Goal: Transaction & Acquisition: Purchase product/service

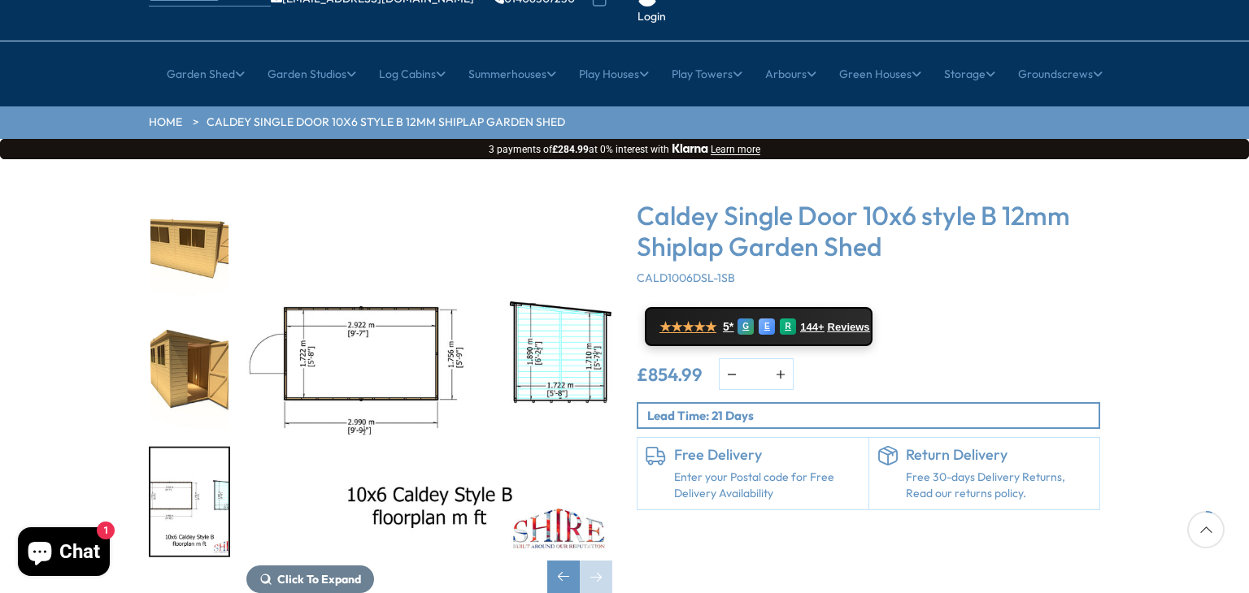
scroll to position [163, 0]
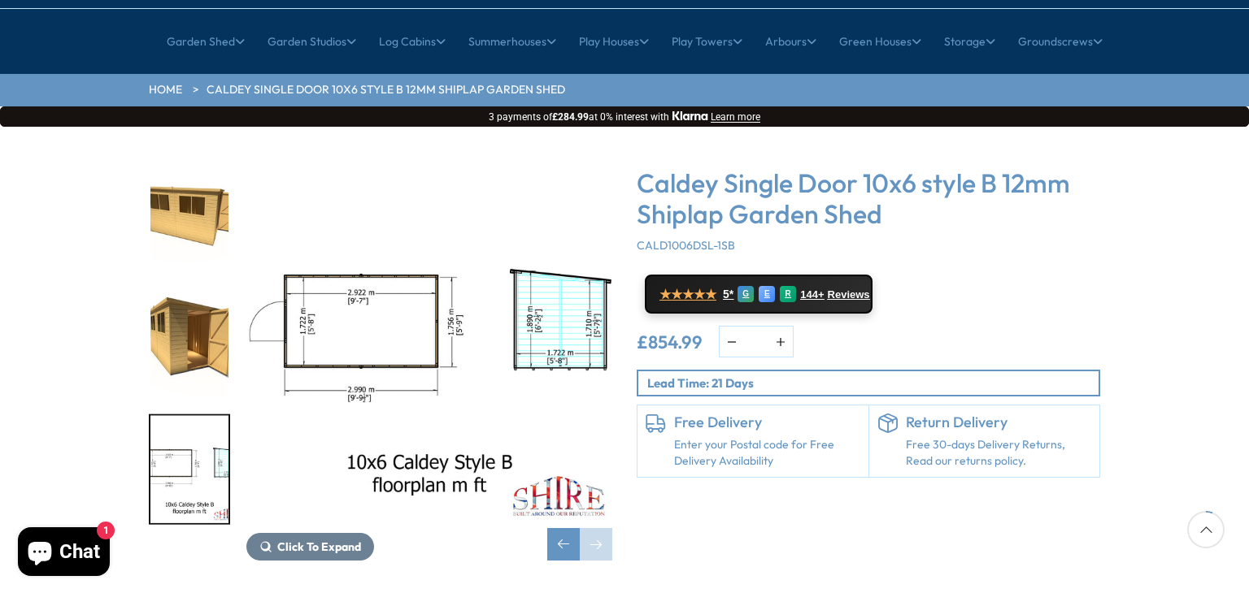
click at [189, 415] on img "11 / 11" at bounding box center [189, 469] width 78 height 108
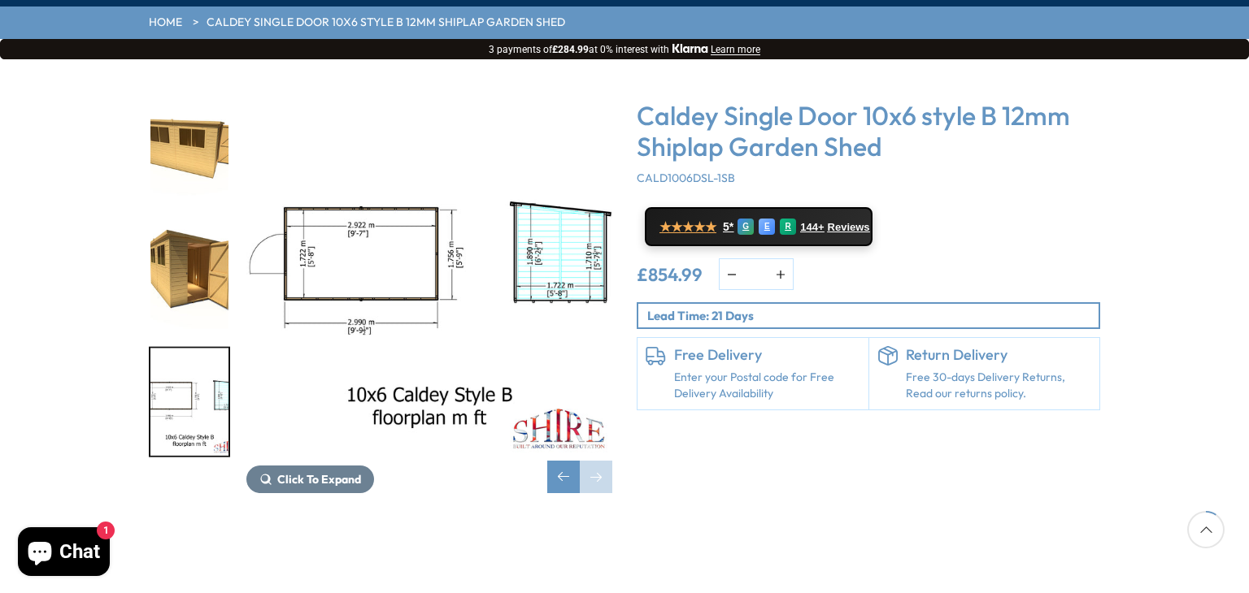
scroll to position [228, 0]
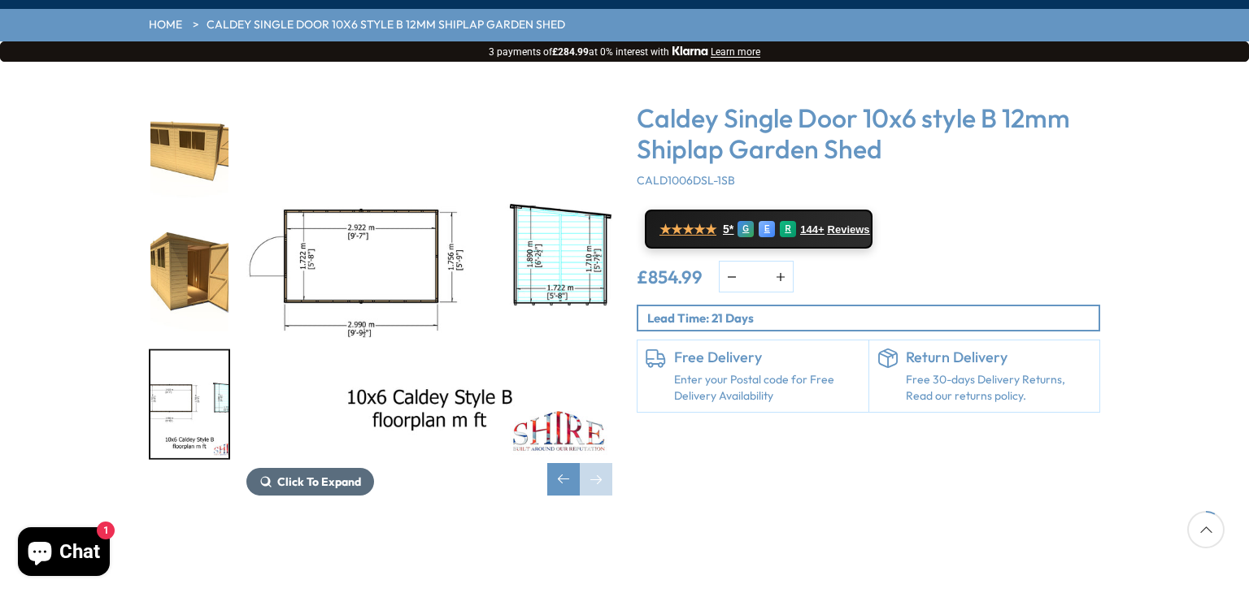
click at [307, 475] on span "Click To Expand" at bounding box center [319, 482] width 84 height 15
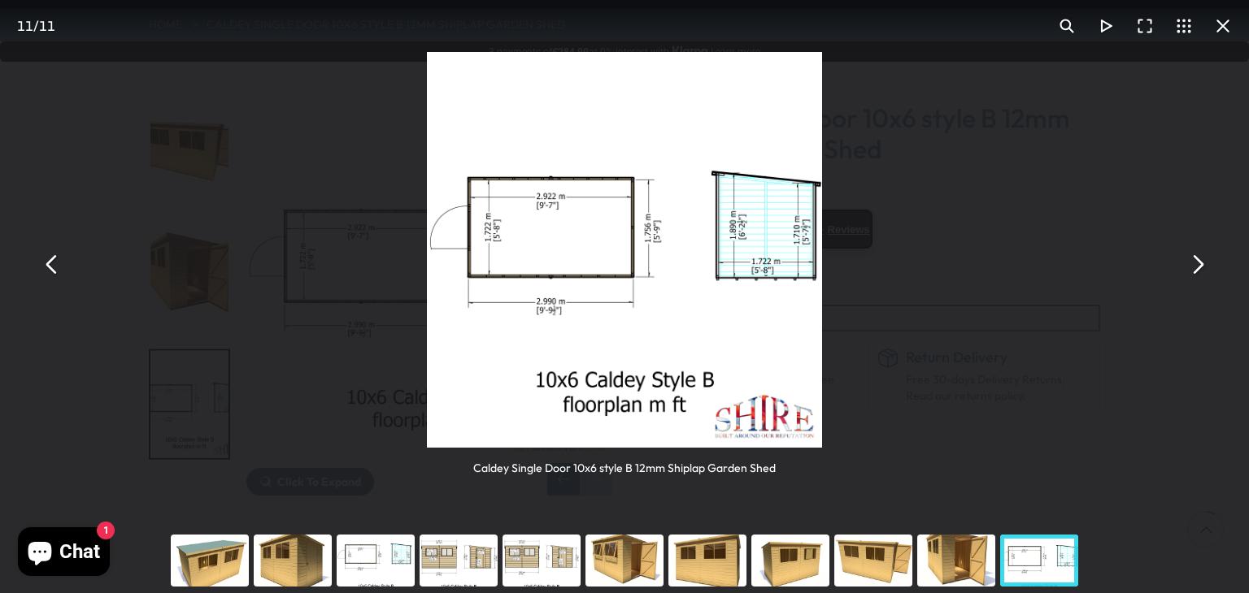
click at [1202, 270] on button "You can close this modal content with the ESC key" at bounding box center [1196, 264] width 39 height 39
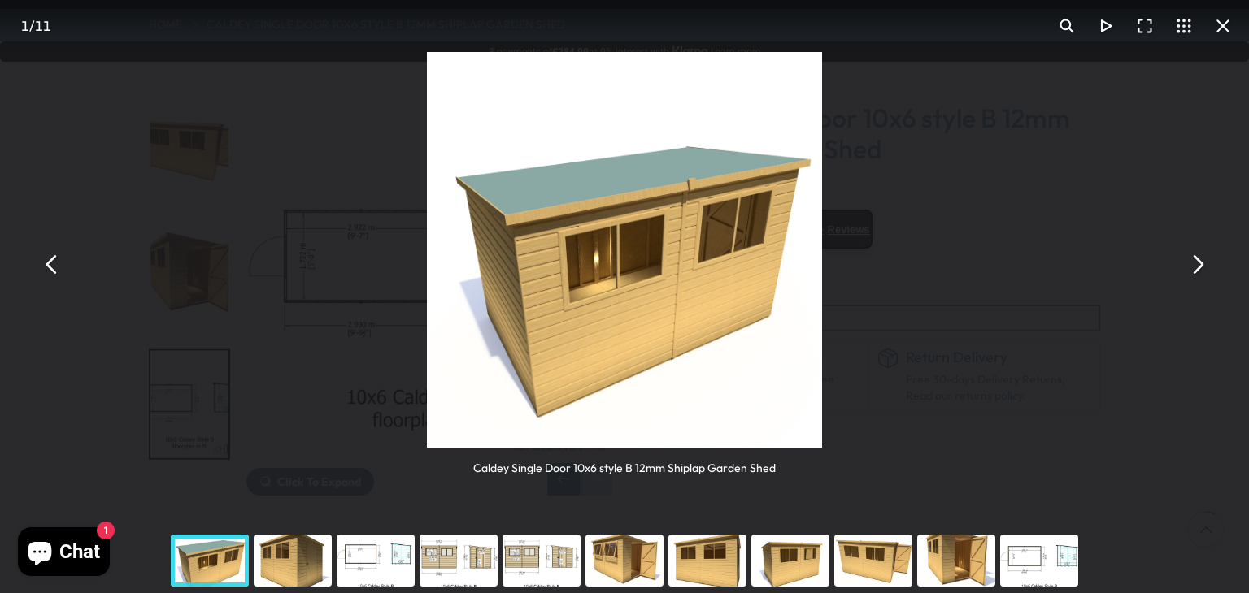
click at [1202, 270] on button "You can close this modal content with the ESC key" at bounding box center [1196, 264] width 39 height 39
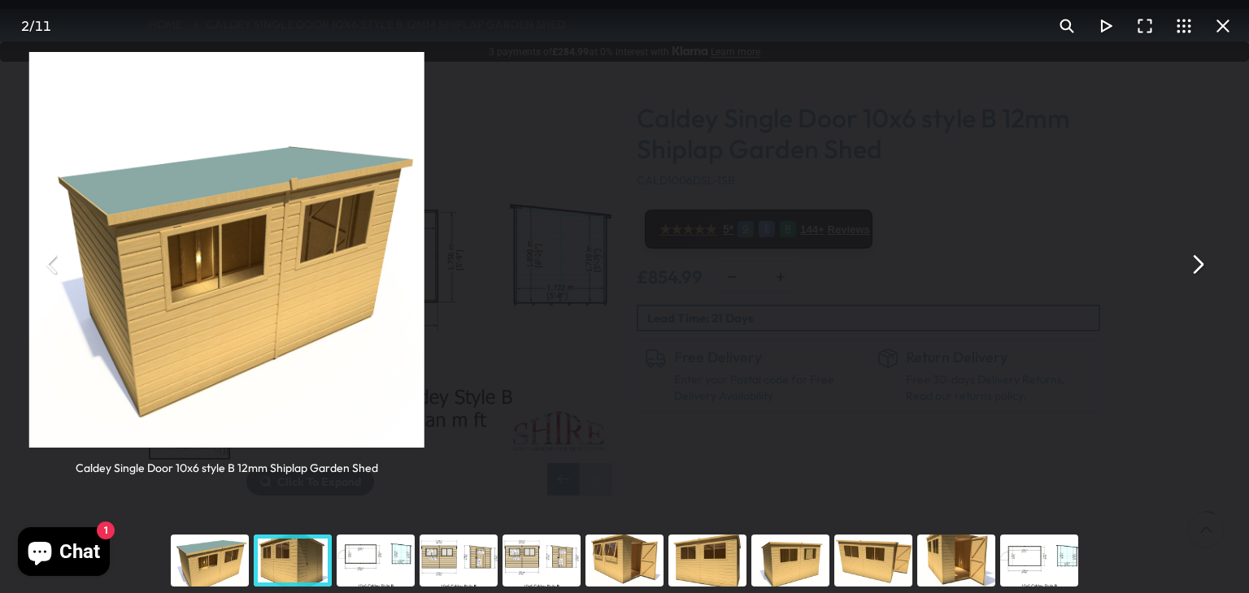
click at [1202, 270] on button "You can close this modal content with the ESC key" at bounding box center [1196, 264] width 39 height 39
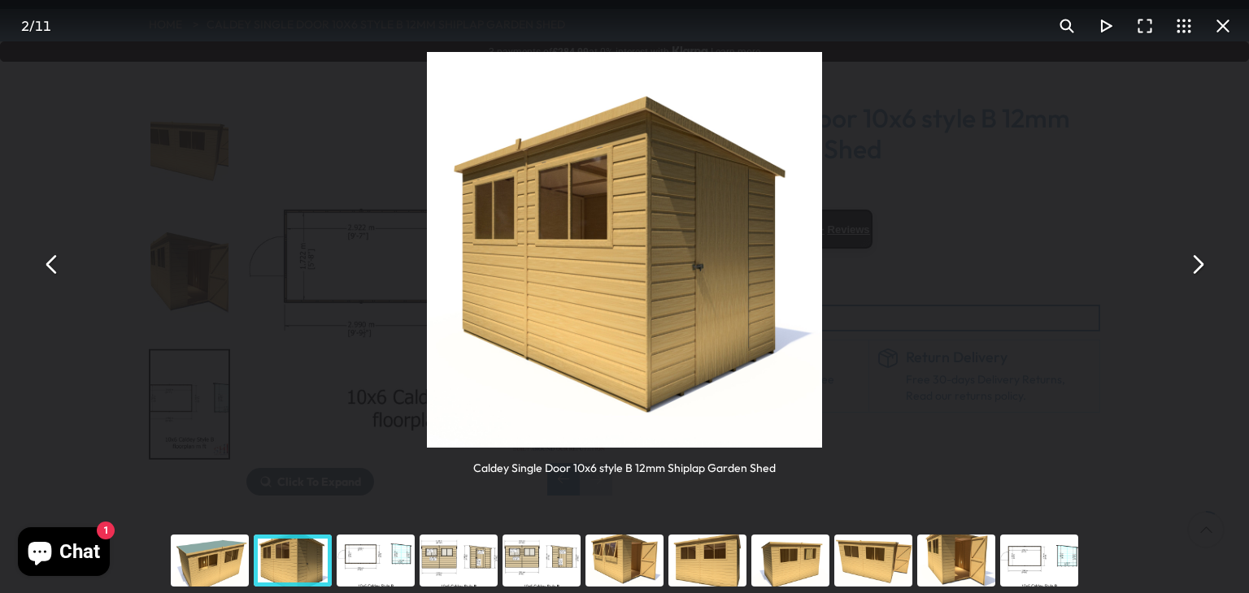
click at [1202, 270] on button "You can close this modal content with the ESC key" at bounding box center [1196, 264] width 39 height 39
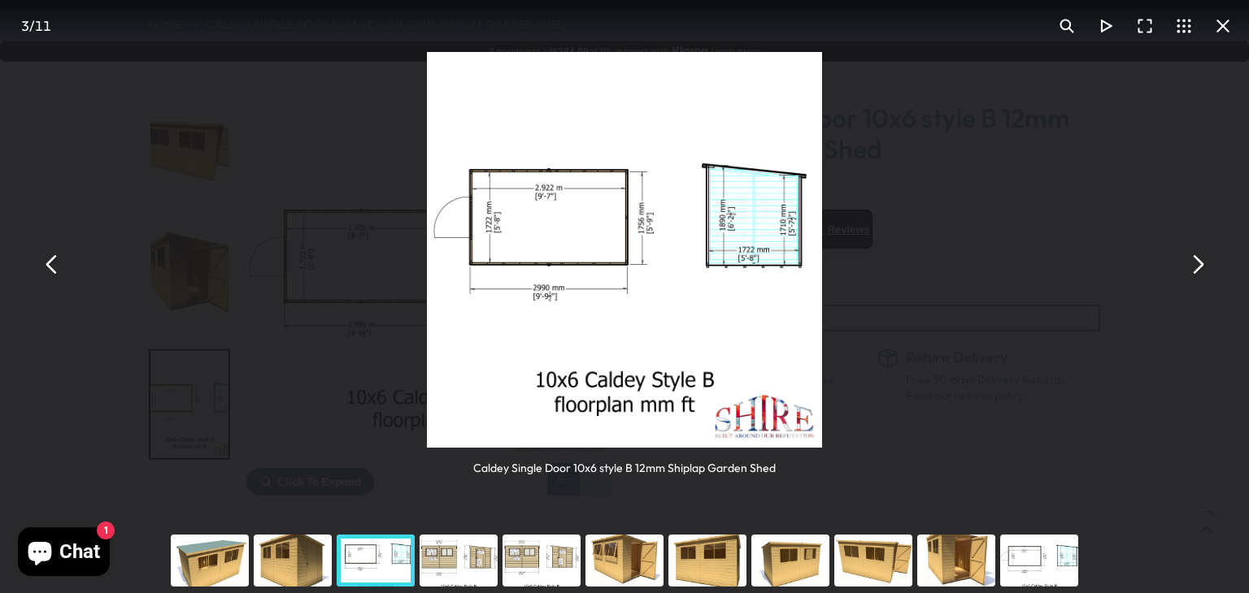
click at [1200, 267] on button "You can close this modal content with the ESC key" at bounding box center [1196, 264] width 39 height 39
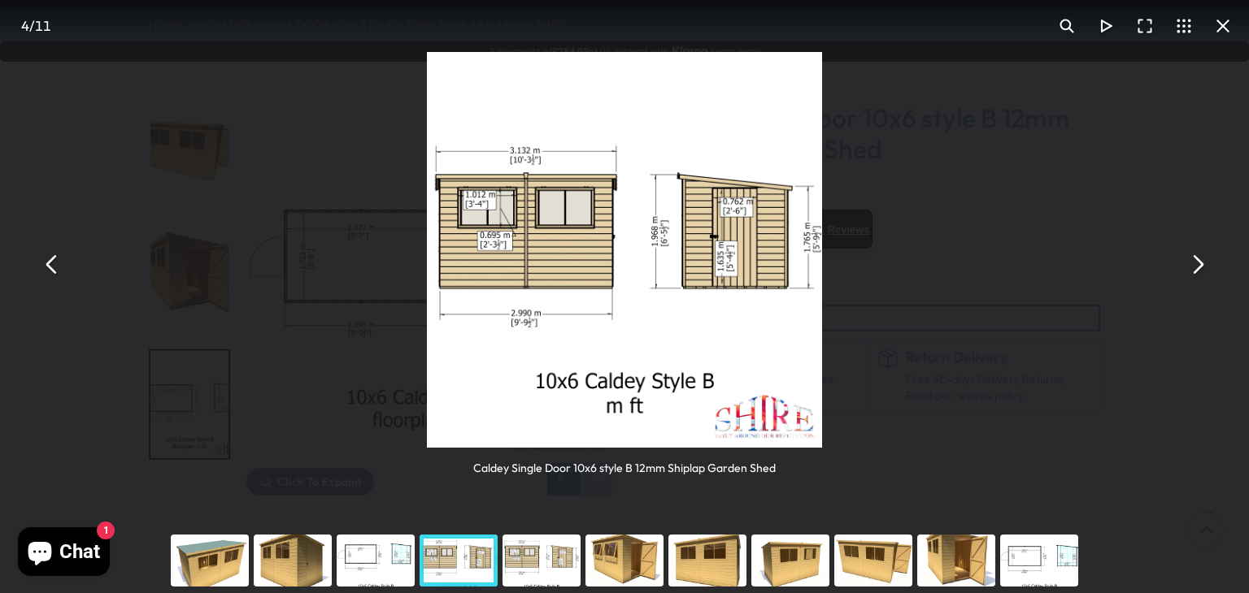
click at [1194, 265] on button "You can close this modal content with the ESC key" at bounding box center [1196, 264] width 39 height 39
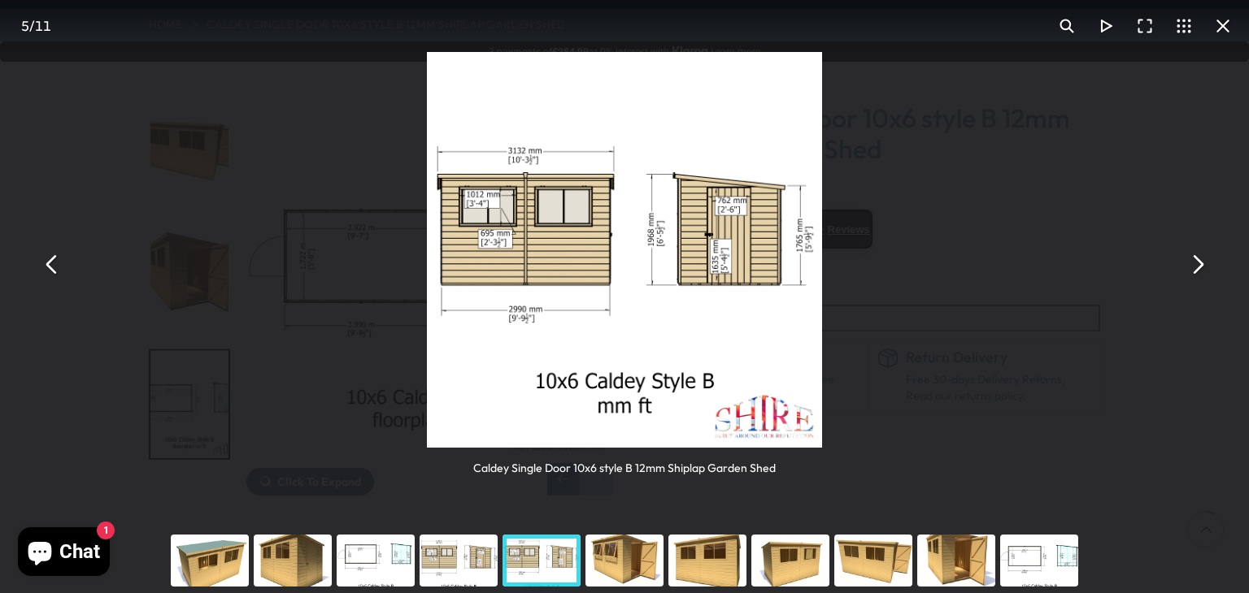
click at [49, 267] on button "You can close this modal content with the ESC key" at bounding box center [52, 264] width 39 height 39
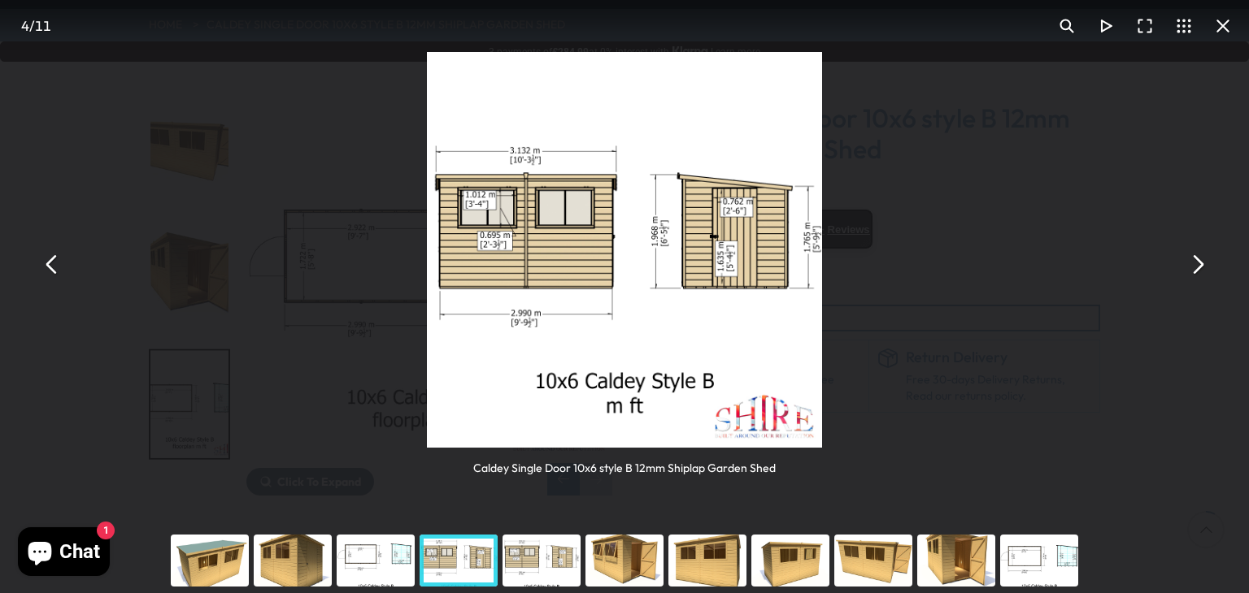
click at [1201, 271] on button "You can close this modal content with the ESC key" at bounding box center [1196, 264] width 39 height 39
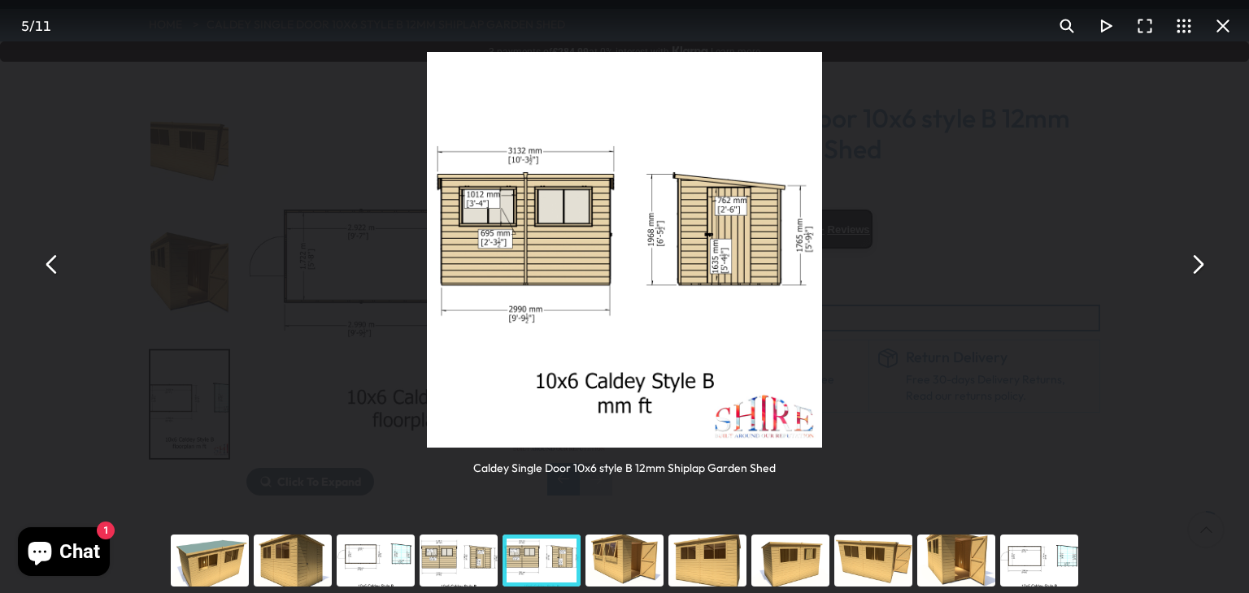
click at [1193, 261] on button "You can close this modal content with the ESC key" at bounding box center [1196, 264] width 39 height 39
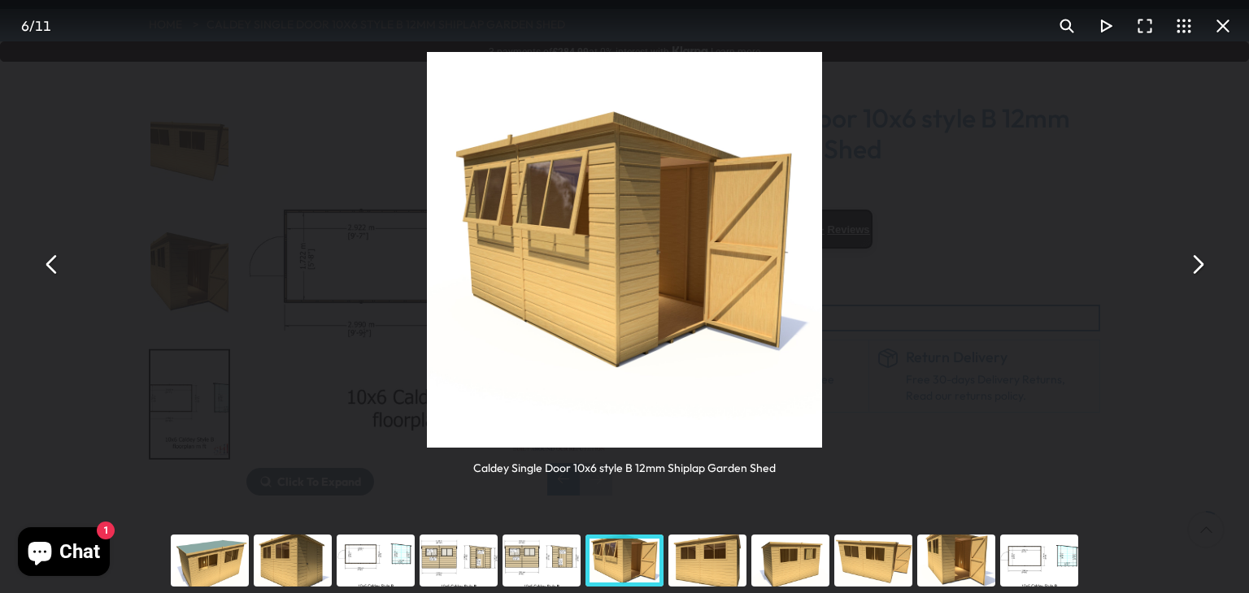
click at [1193, 261] on button "You can close this modal content with the ESC key" at bounding box center [1196, 264] width 39 height 39
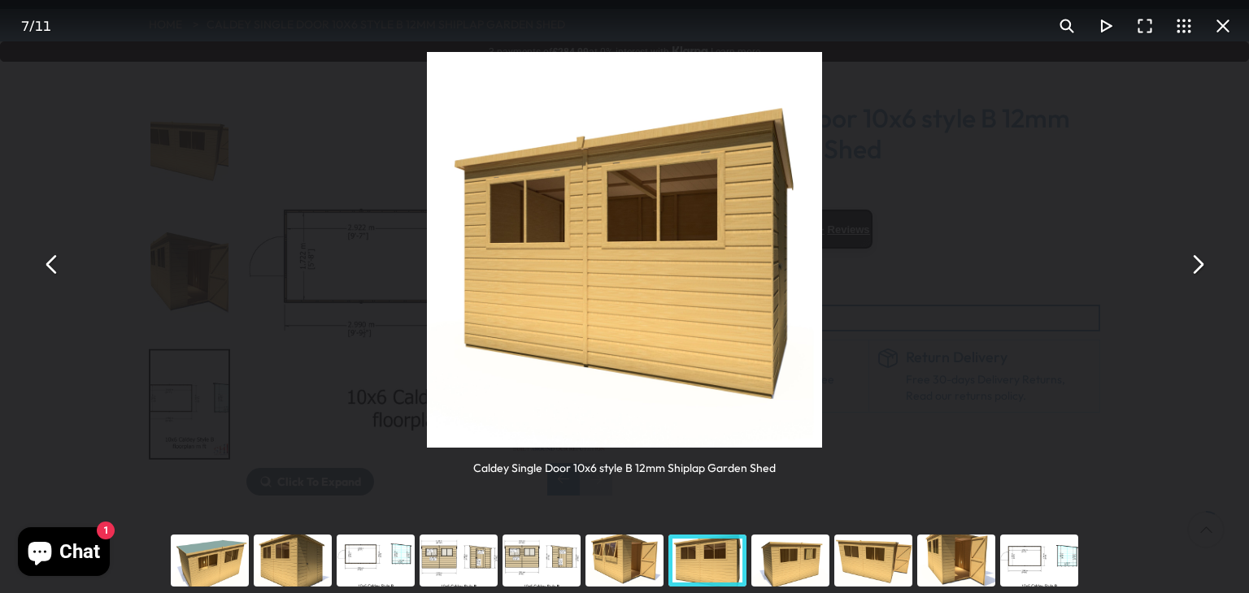
click at [1197, 260] on button "You can close this modal content with the ESC key" at bounding box center [1196, 264] width 39 height 39
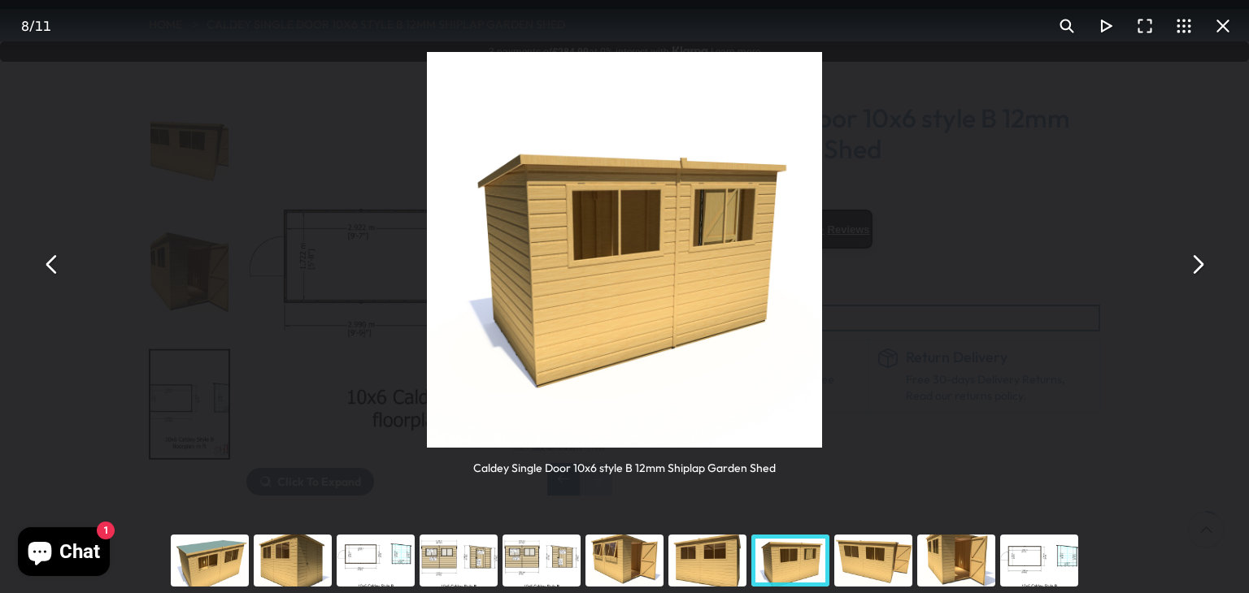
click at [1197, 260] on button "You can close this modal content with the ESC key" at bounding box center [1196, 264] width 39 height 39
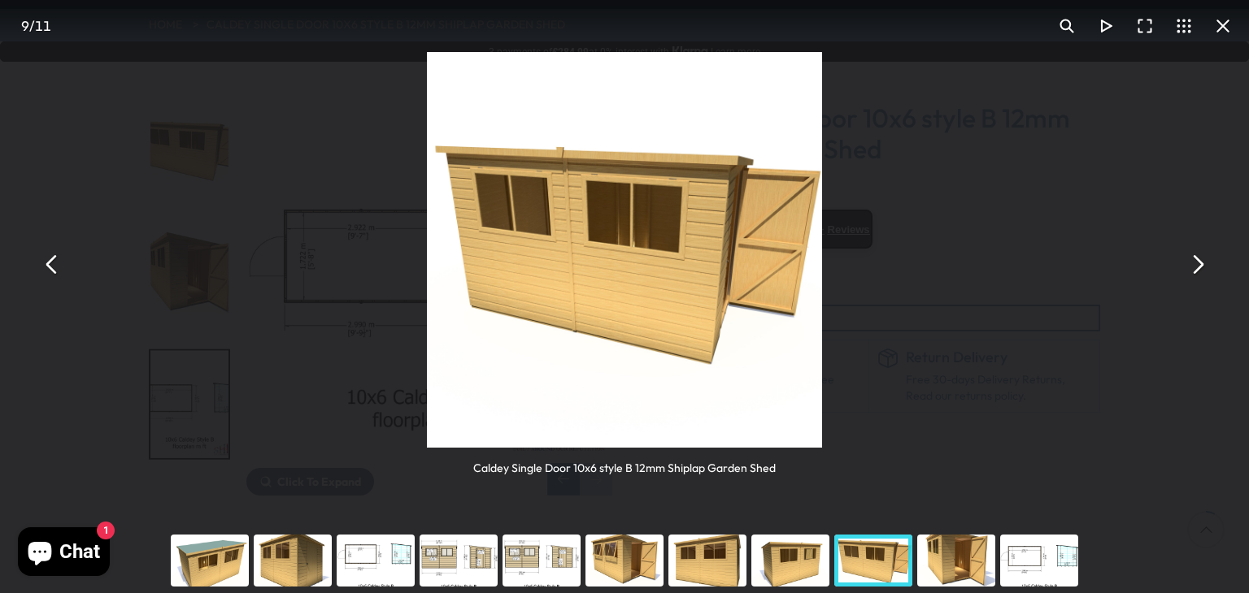
click at [1197, 260] on button "You can close this modal content with the ESC key" at bounding box center [1196, 264] width 39 height 39
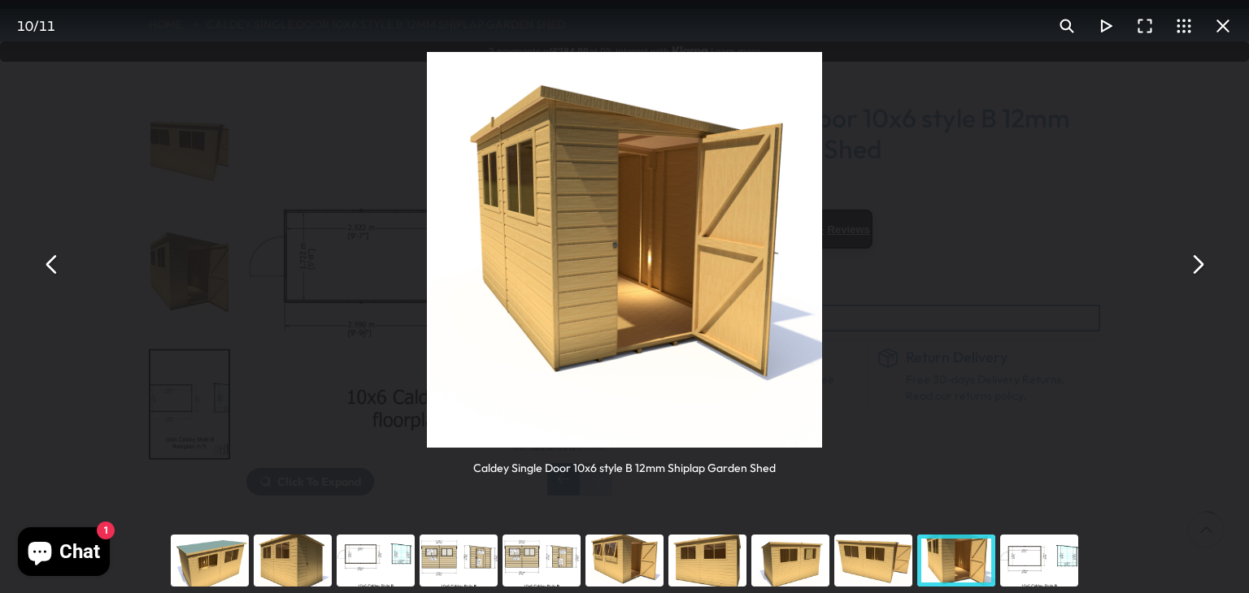
click at [1219, 34] on button "You can close this modal content with the ESC key" at bounding box center [1222, 26] width 39 height 39
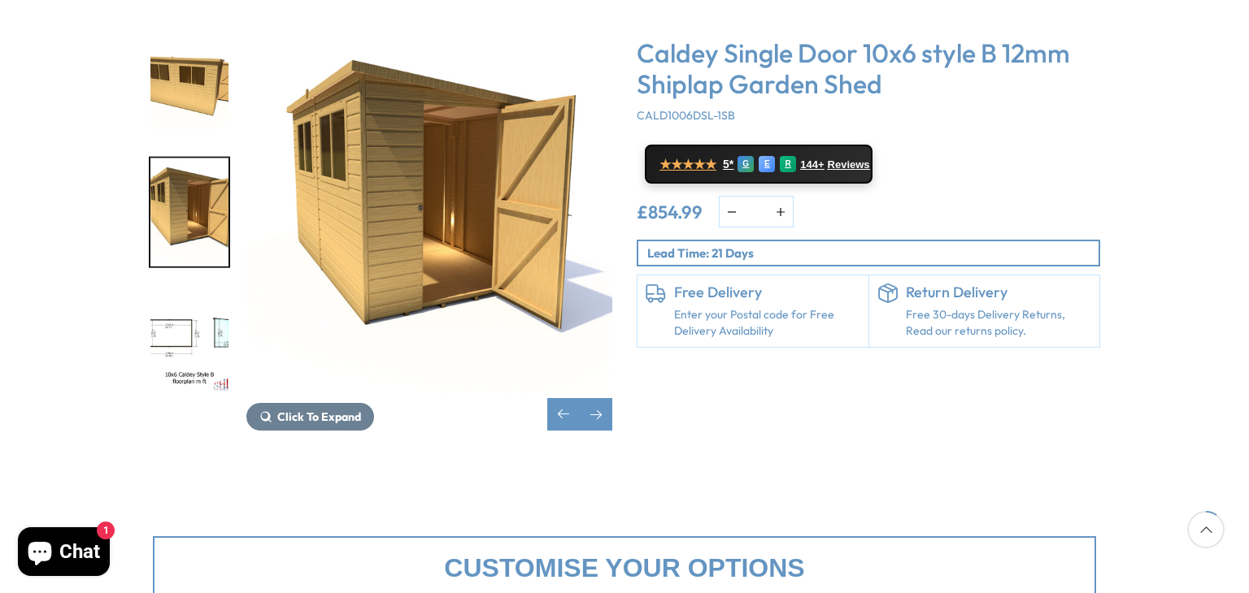
scroll to position [260, 0]
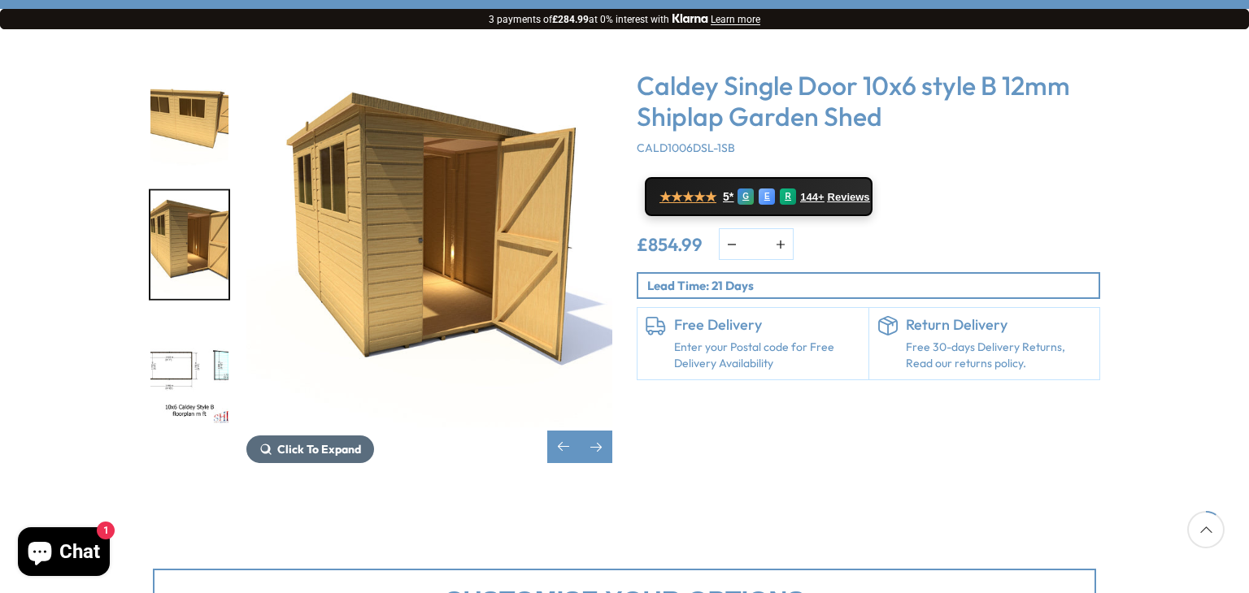
click at [270, 443] on icon "10 / 11" at bounding box center [265, 449] width 13 height 13
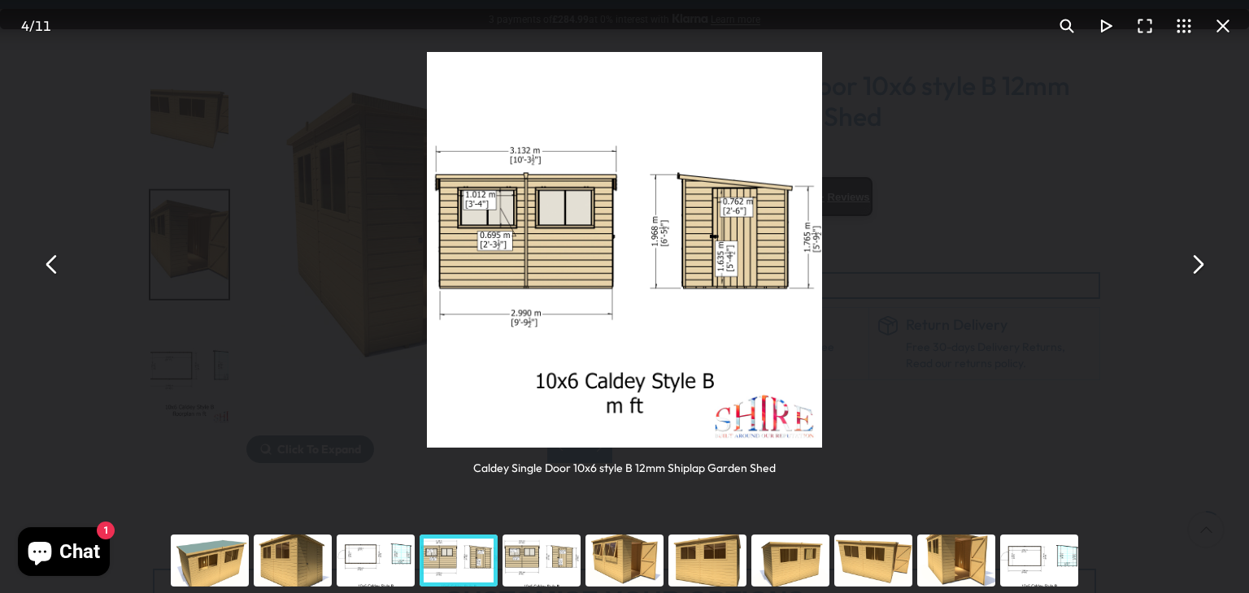
click at [1221, 31] on button "You can close this modal content with the ESC key" at bounding box center [1222, 26] width 39 height 39
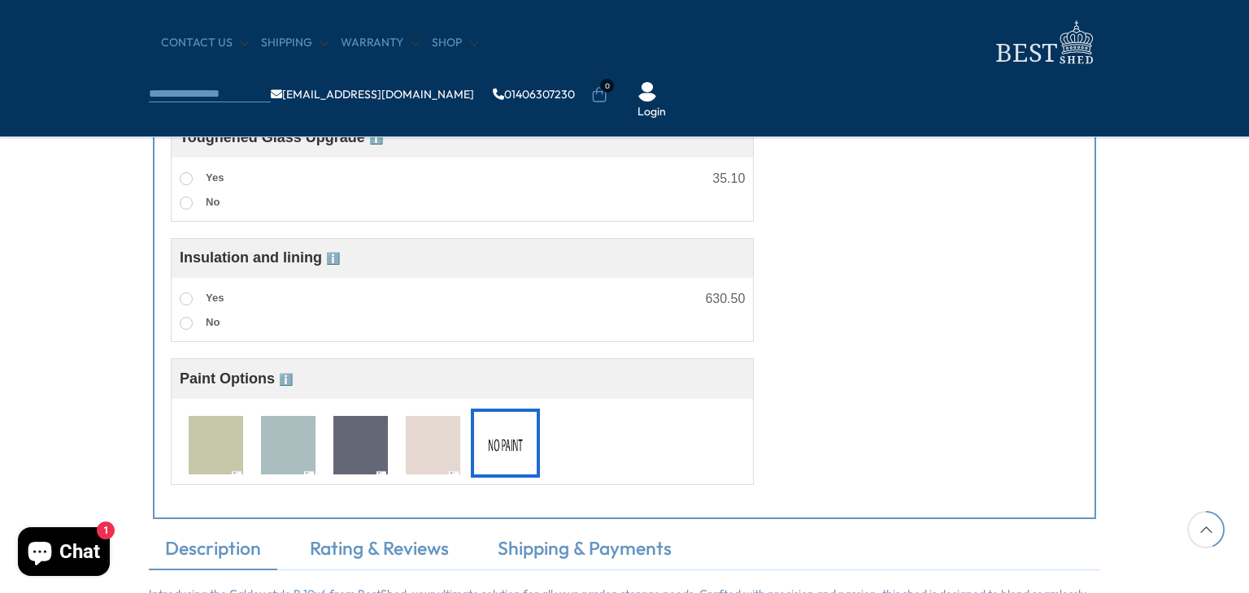
scroll to position [1171, 0]
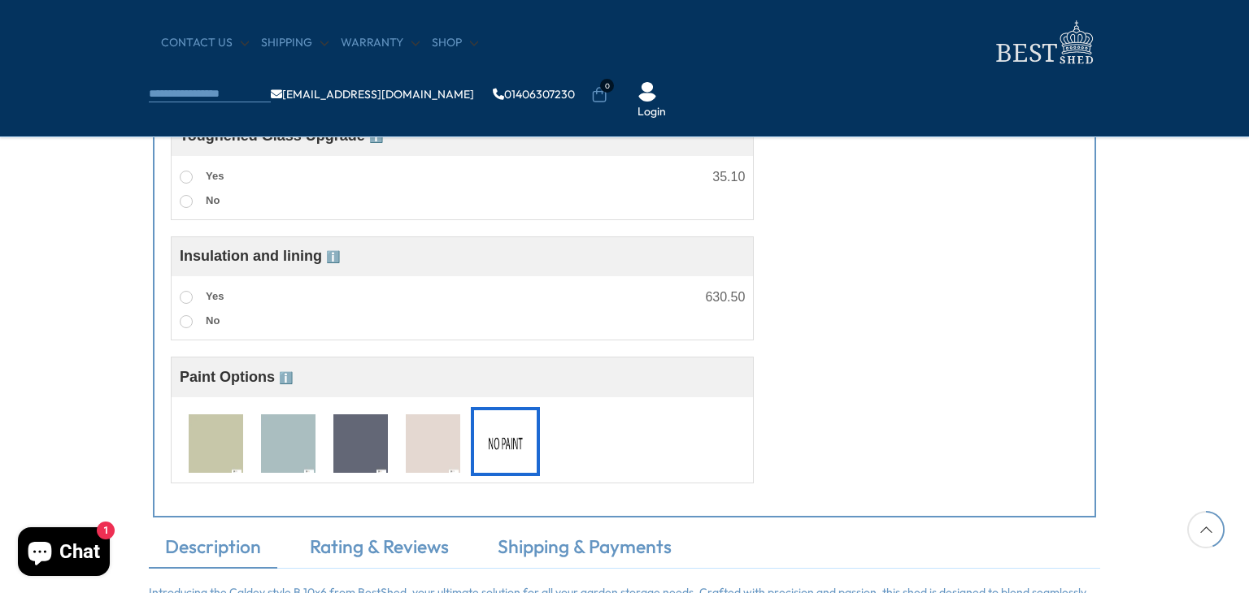
click at [202, 459] on img at bounding box center [216, 445] width 54 height 60
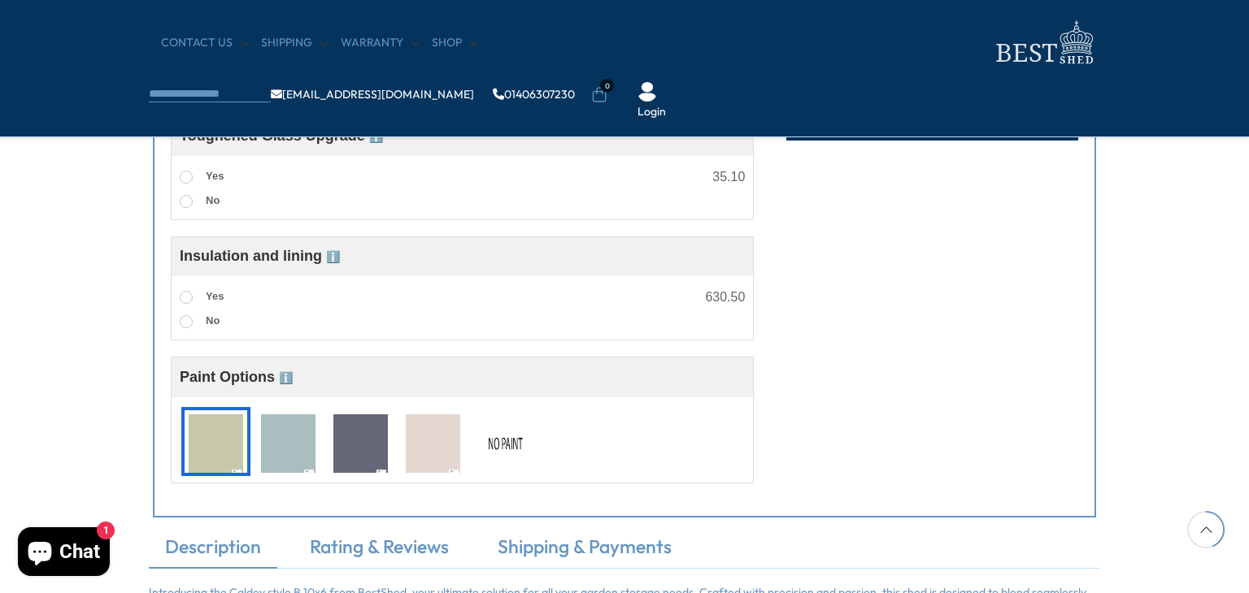
click at [202, 459] on img at bounding box center [216, 445] width 54 height 60
click at [499, 433] on img at bounding box center [505, 445] width 54 height 60
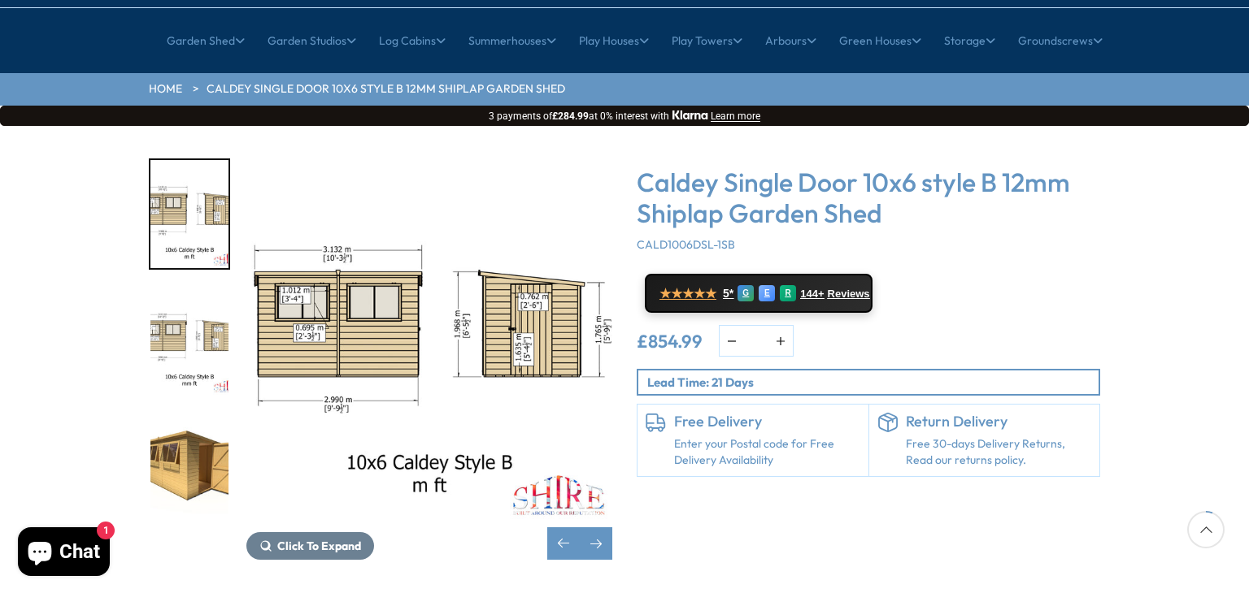
scroll to position [163, 0]
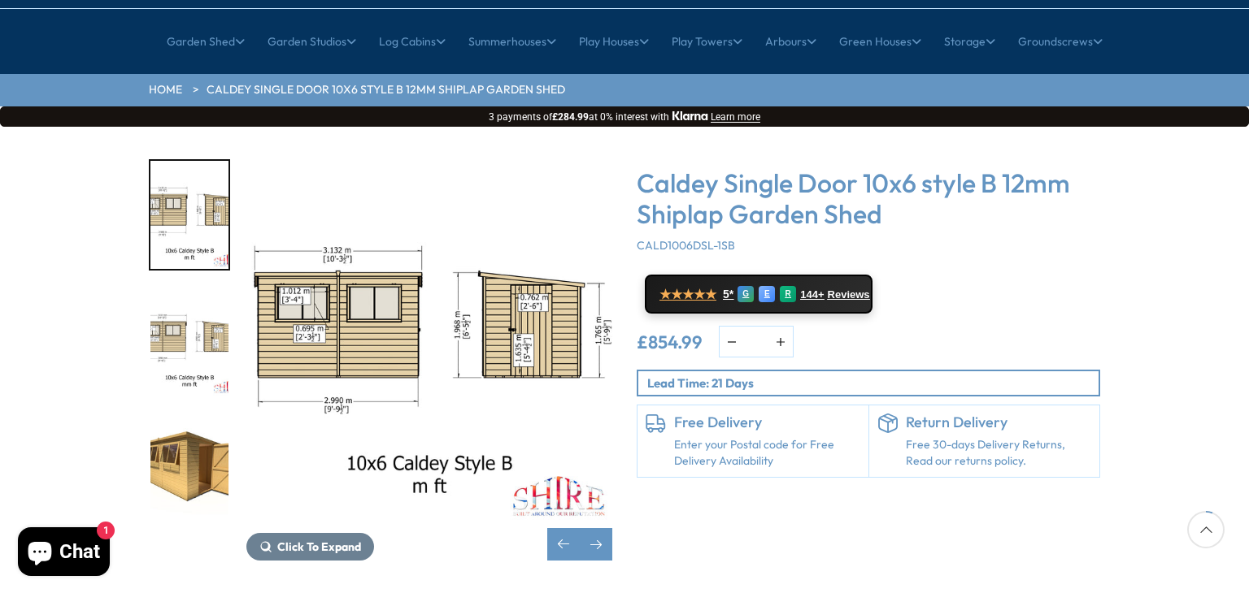
click at [738, 375] on p "Lead Time: 21 Days" at bounding box center [872, 383] width 451 height 17
click at [594, 528] on div "Next slide" at bounding box center [596, 544] width 33 height 33
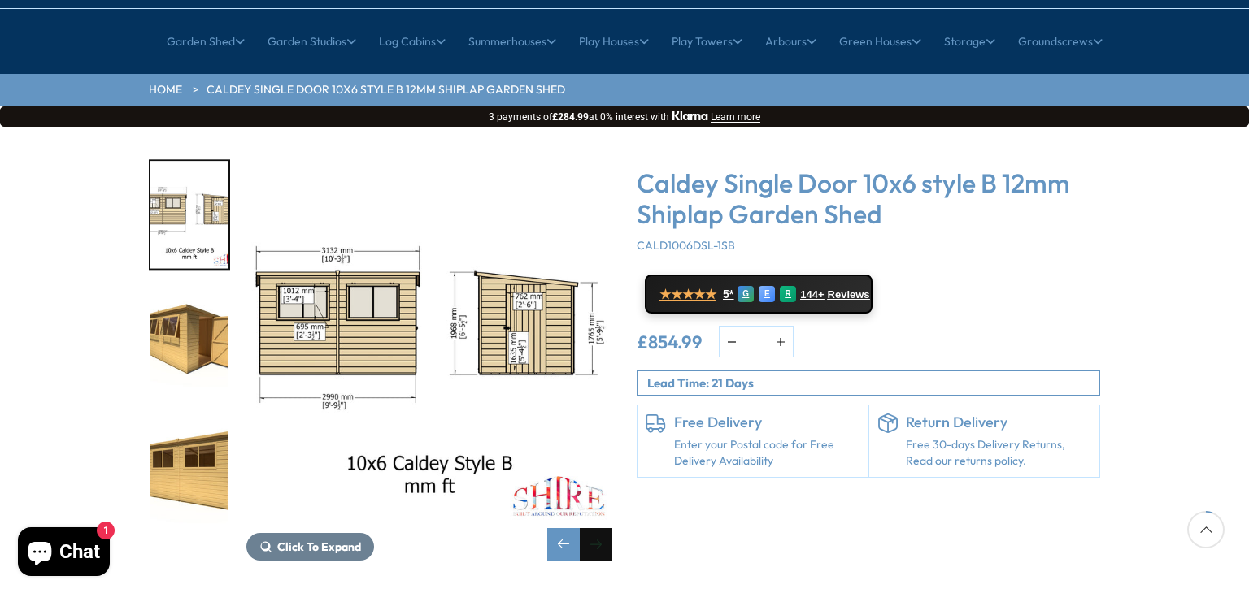
click at [594, 528] on div "Next slide" at bounding box center [596, 544] width 33 height 33
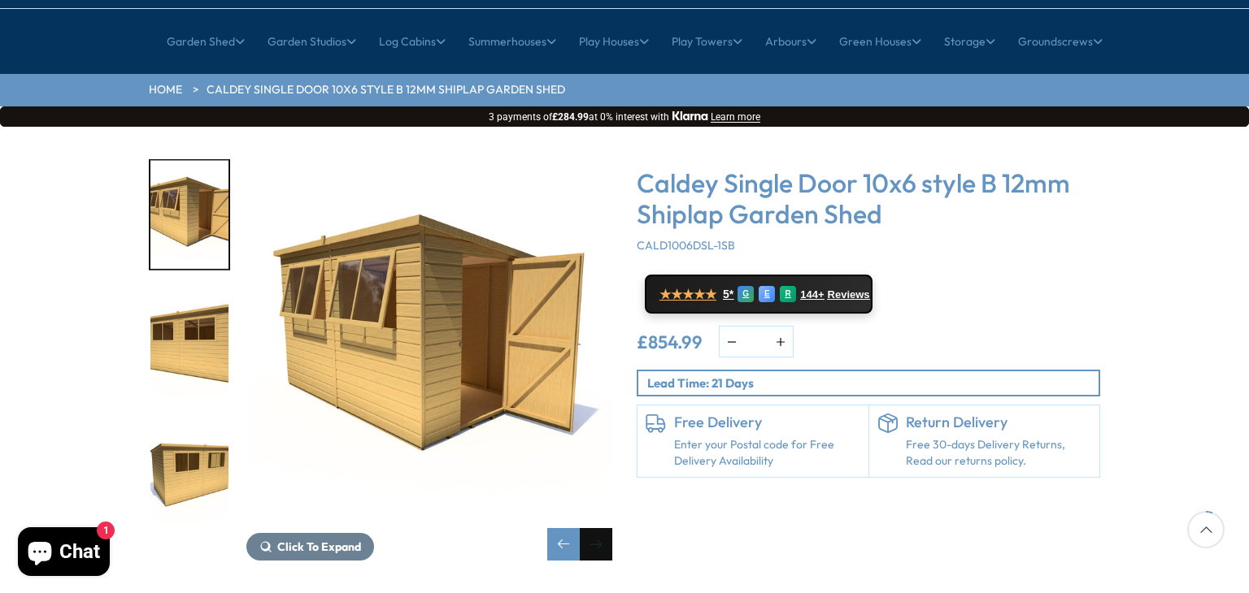
click at [594, 528] on div "Next slide" at bounding box center [596, 544] width 33 height 33
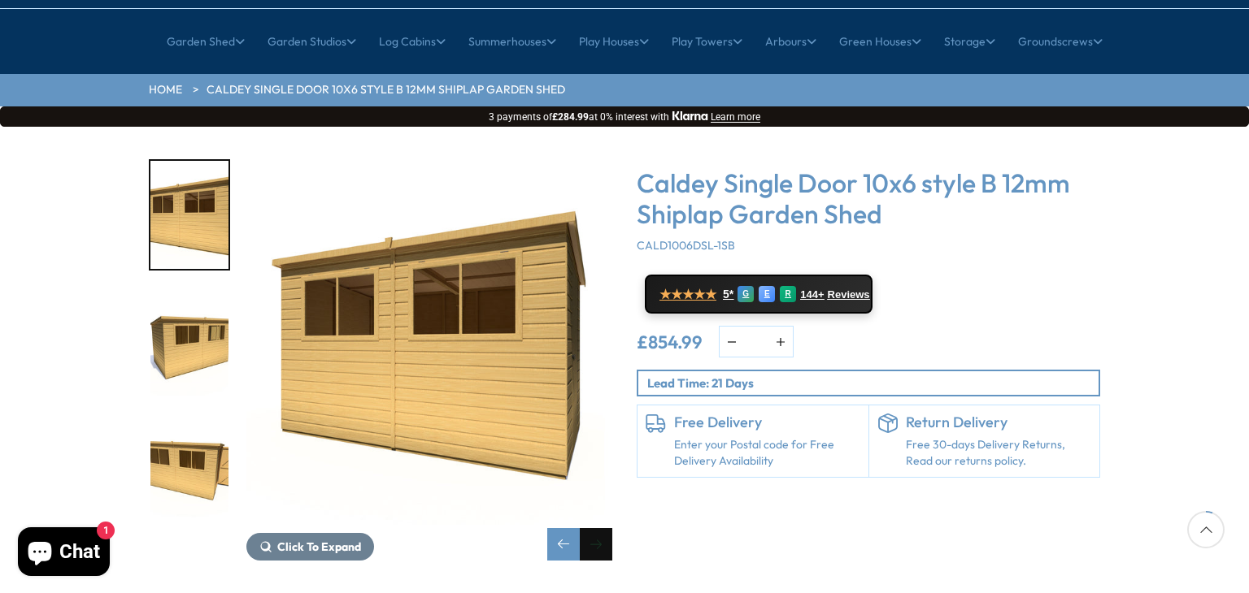
click at [606, 528] on div "Next slide" at bounding box center [596, 544] width 33 height 33
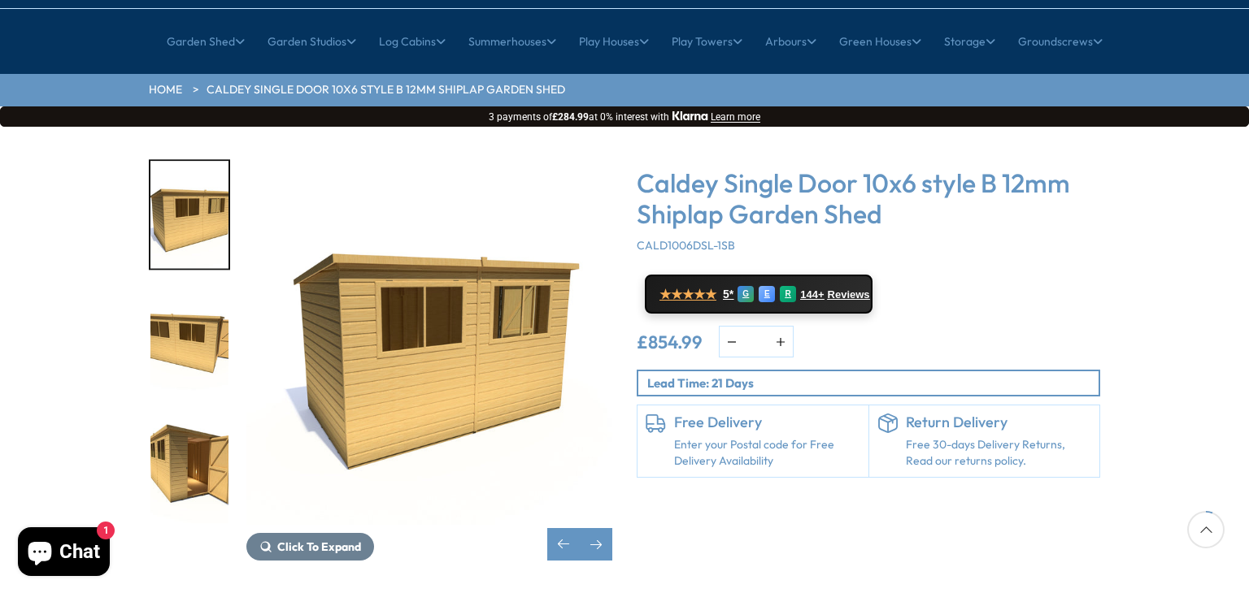
click at [1215, 528] on icon at bounding box center [1205, 529] width 37 height 37
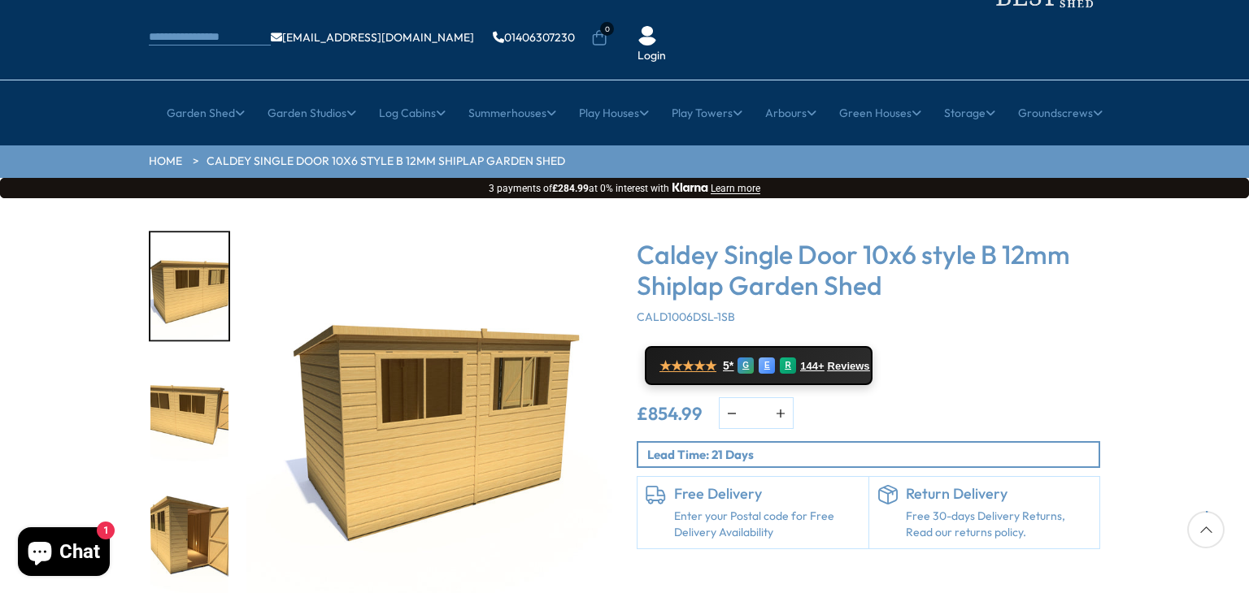
scroll to position [0, 0]
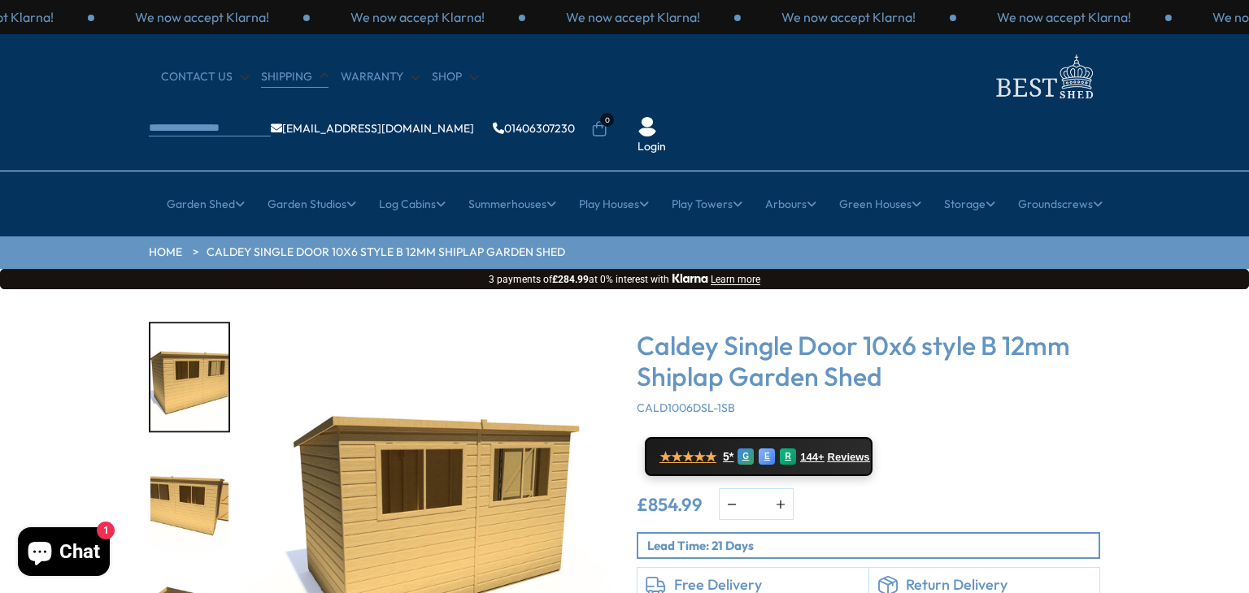
click at [280, 74] on link "Shipping" at bounding box center [294, 77] width 67 height 16
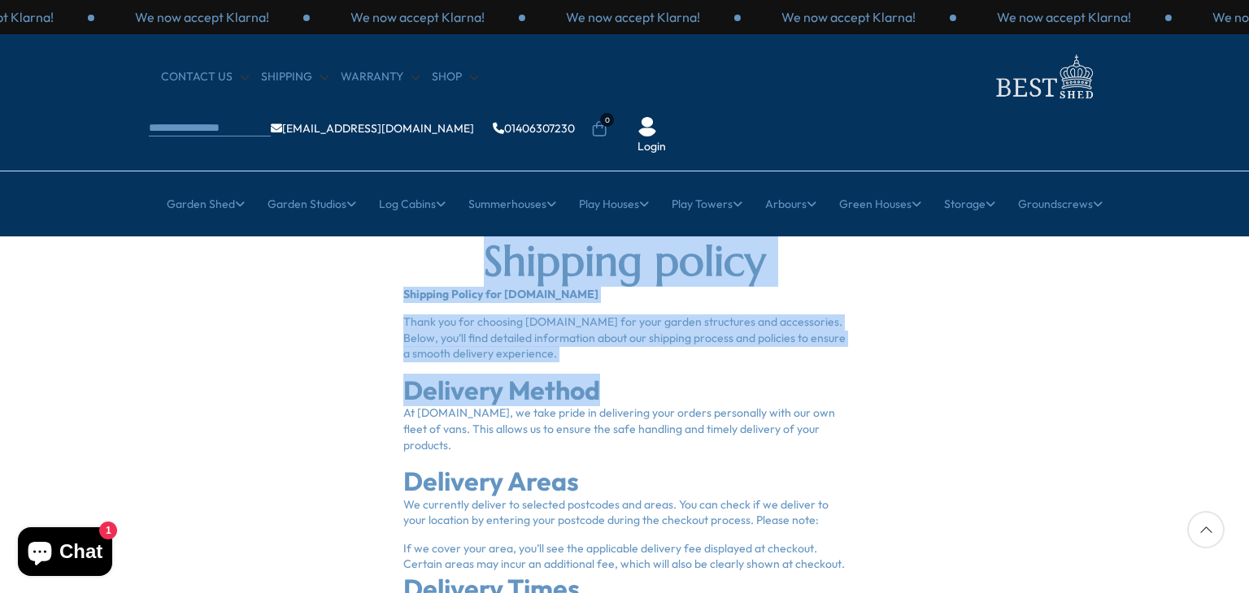
drag, startPoint x: 1243, startPoint y: 151, endPoint x: 1233, endPoint y: 321, distance: 170.2
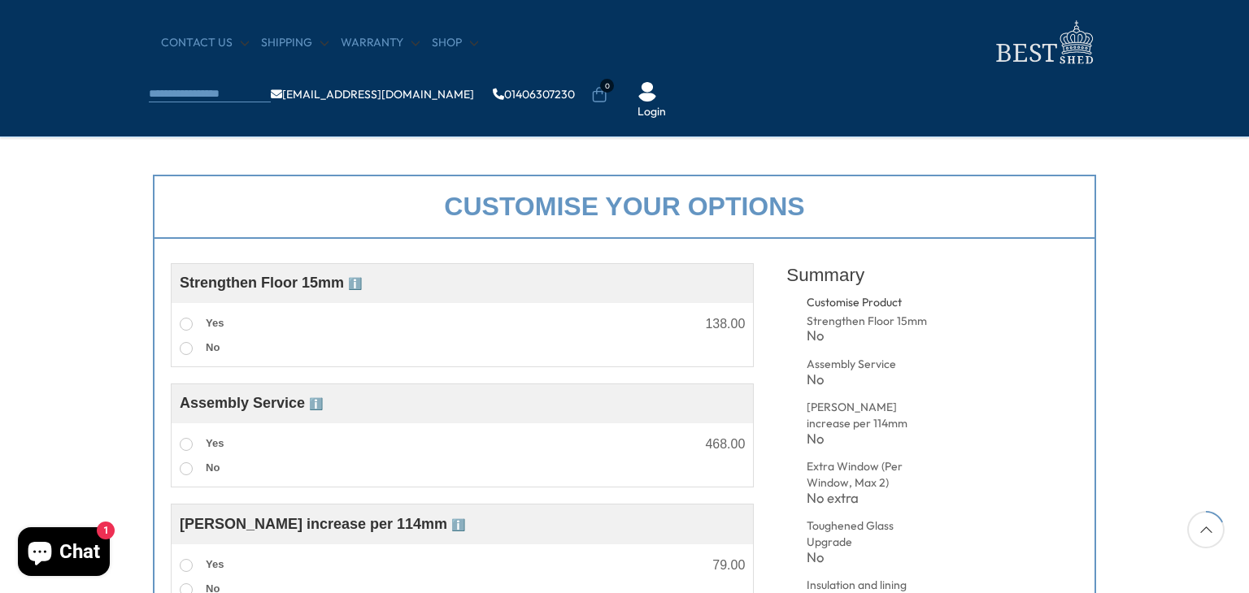
scroll to position [520, 0]
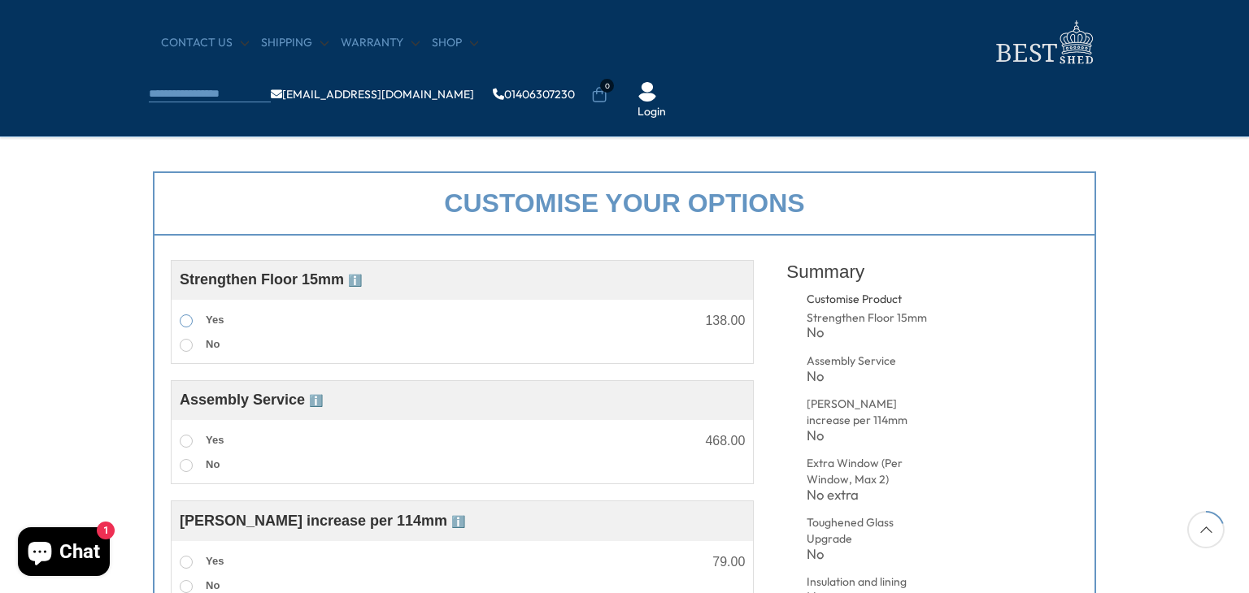
click at [186, 328] on span at bounding box center [186, 321] width 13 height 13
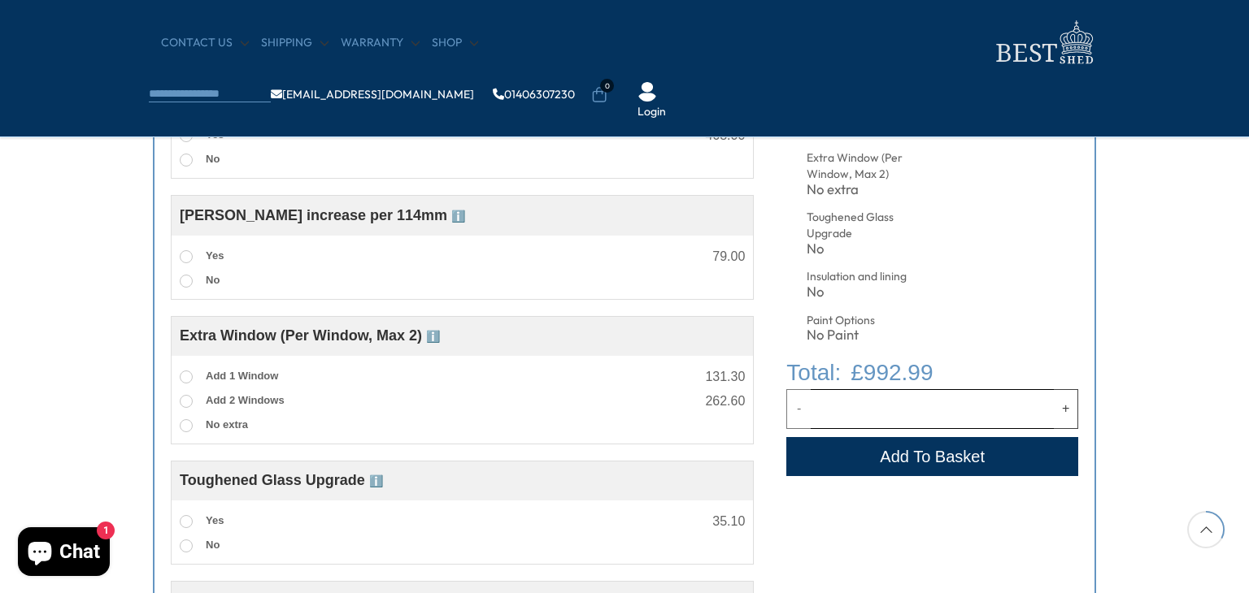
scroll to position [943, 0]
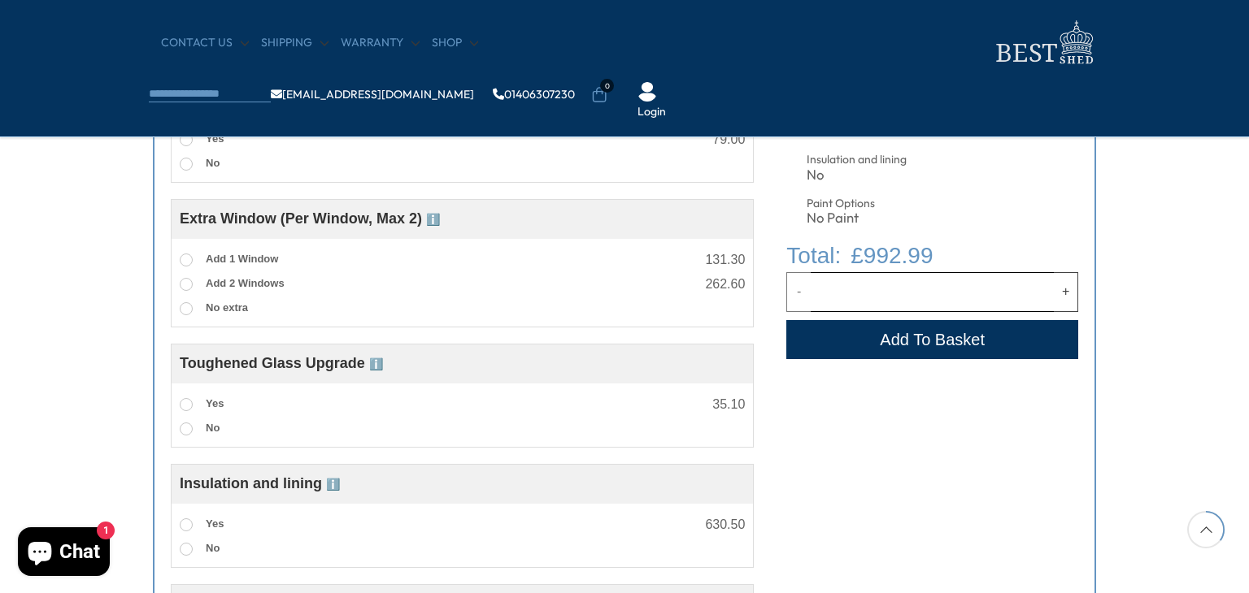
click at [885, 330] on button "Add to Cart" at bounding box center [932, 339] width 292 height 39
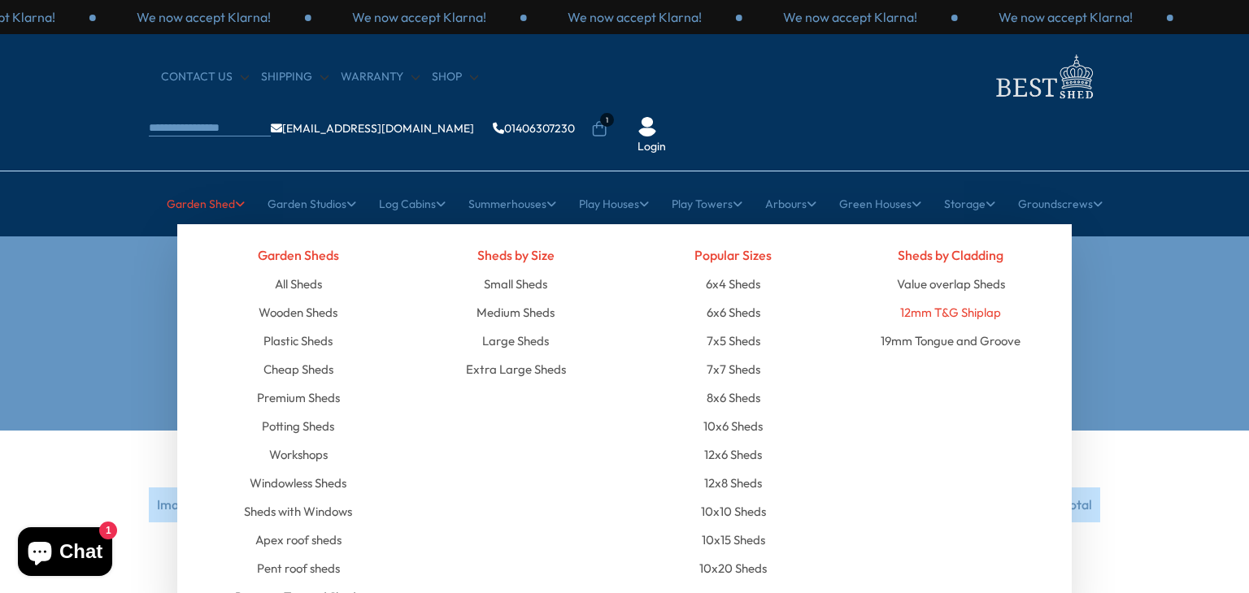
click at [931, 298] on link "12mm T&G Shiplap" at bounding box center [950, 312] width 101 height 28
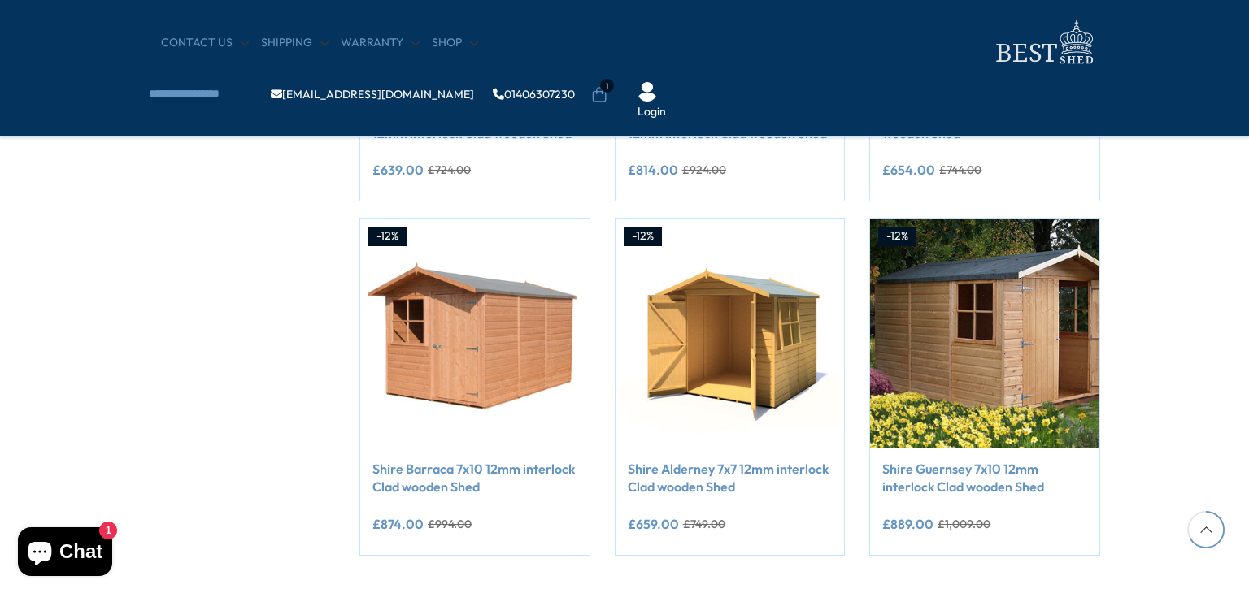
scroll to position [1301, 0]
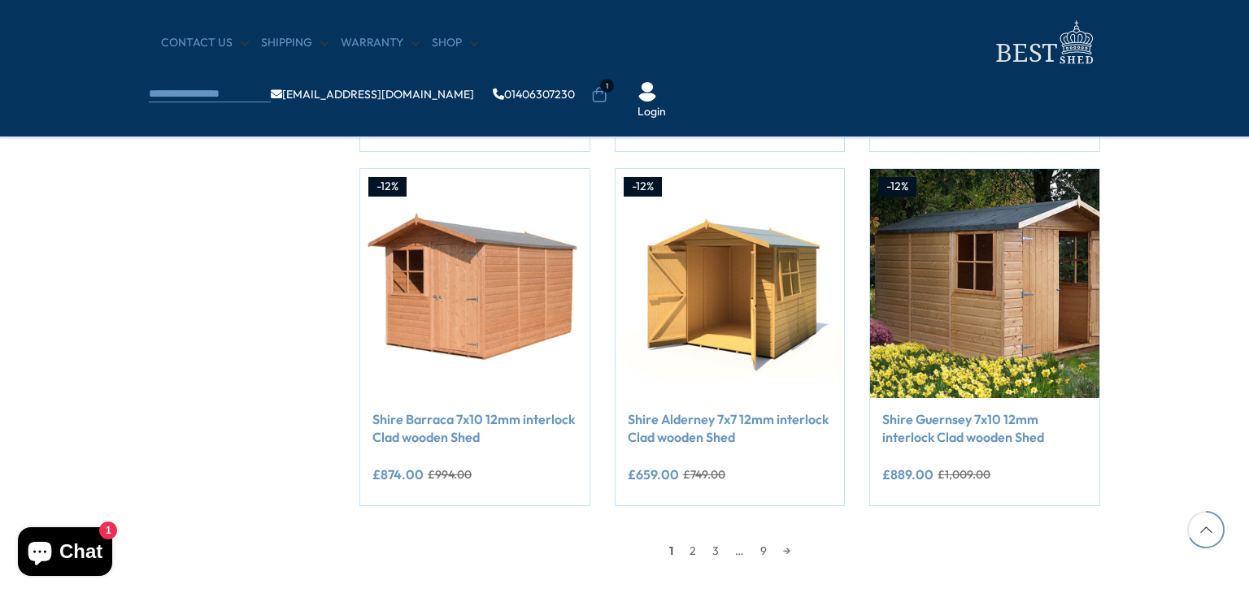
click at [931, 261] on img at bounding box center [984, 283] width 229 height 229
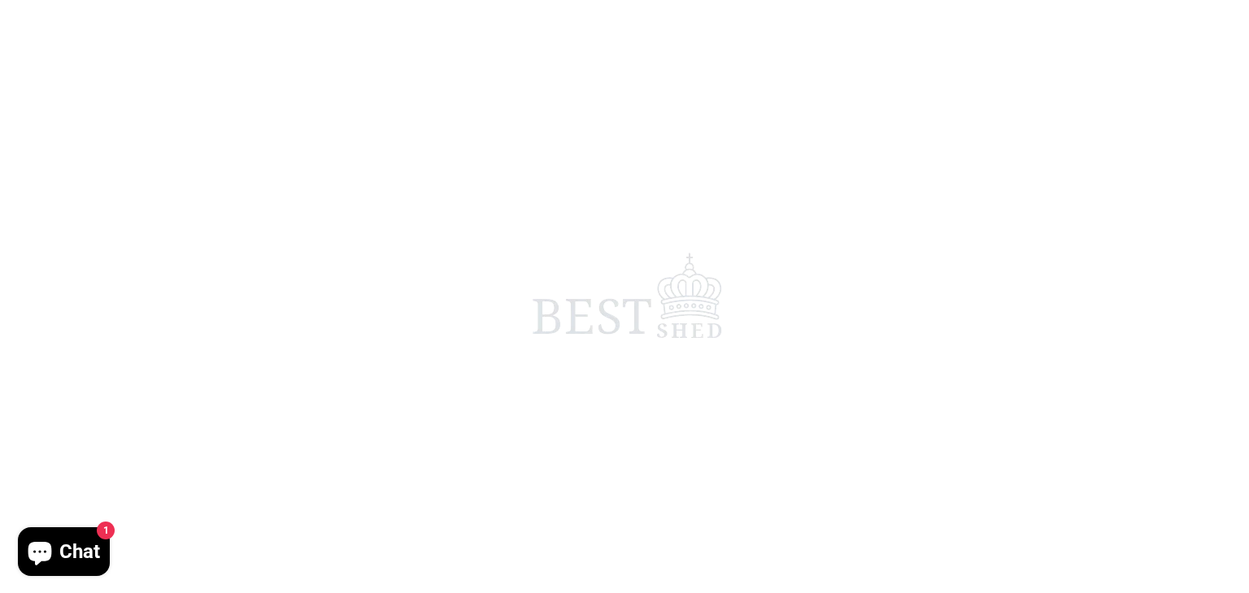
click at [925, 258] on span at bounding box center [624, 296] width 1249 height 593
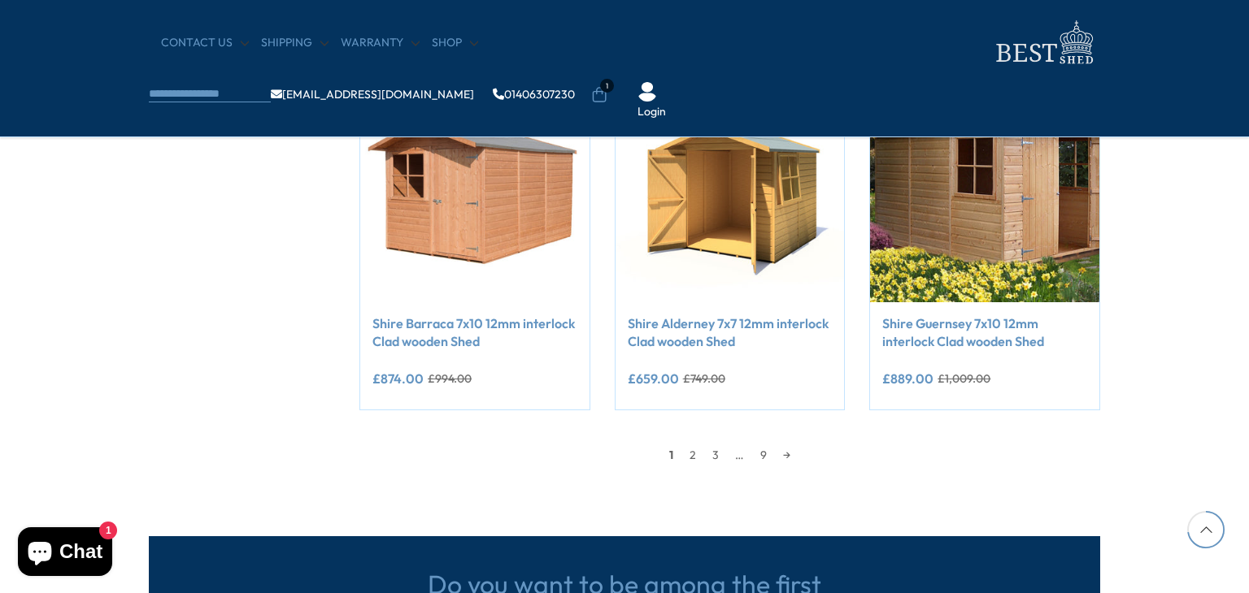
scroll to position [1398, 0]
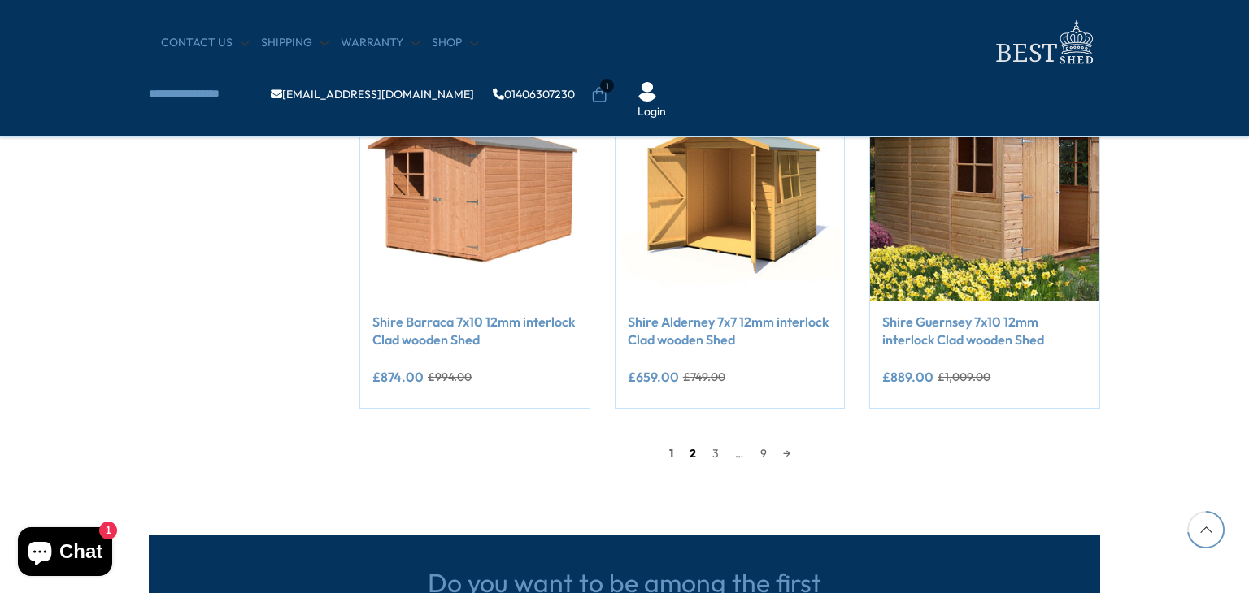
click at [686, 447] on link "2" at bounding box center [692, 453] width 23 height 24
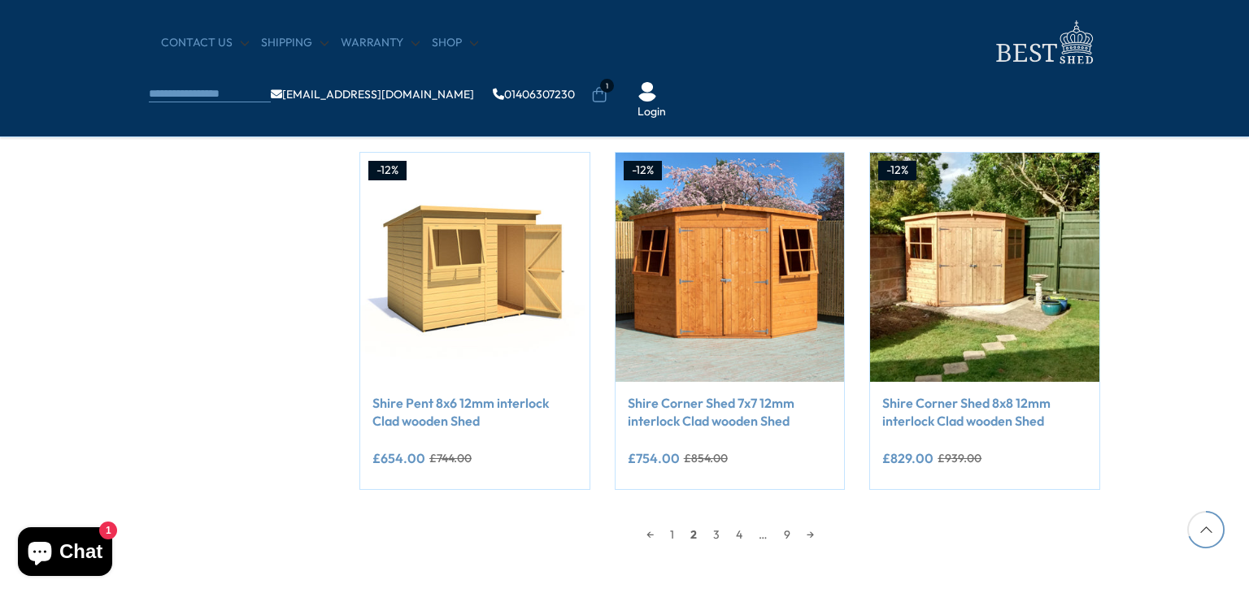
scroll to position [1350, 0]
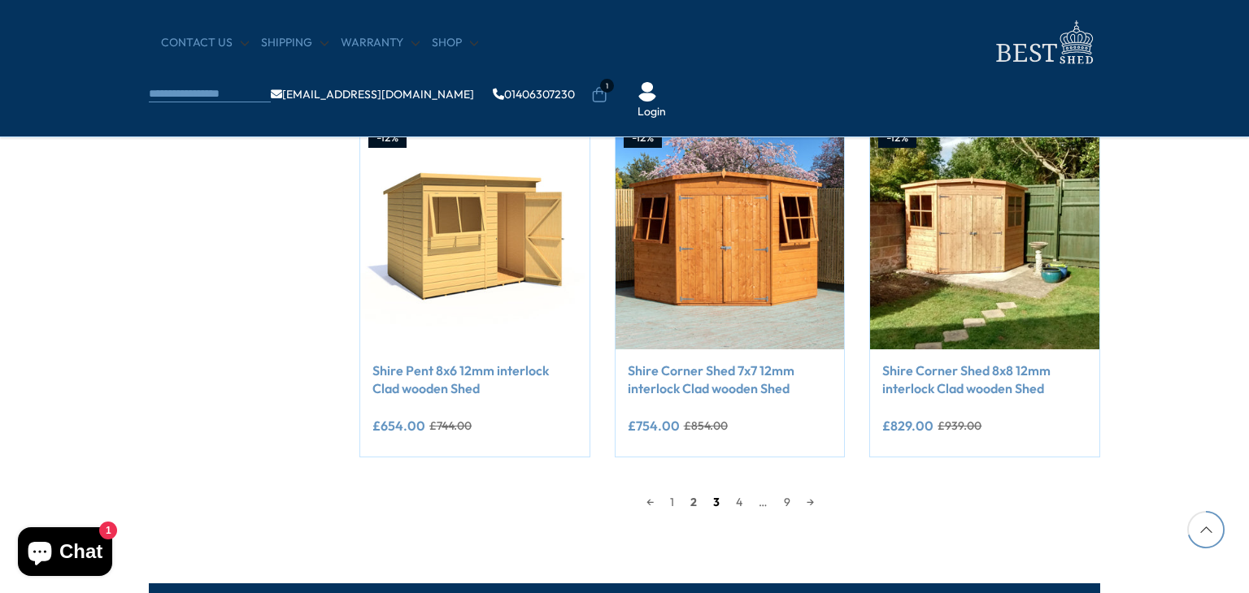
click at [713, 497] on link "3" at bounding box center [716, 502] width 23 height 24
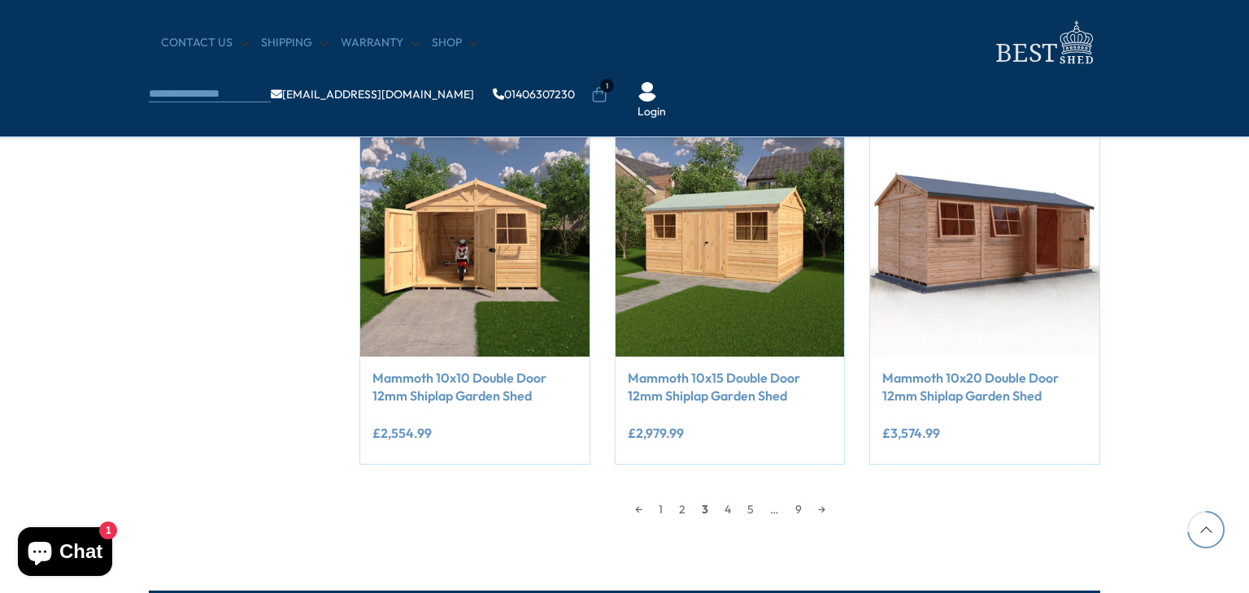
scroll to position [1480, 0]
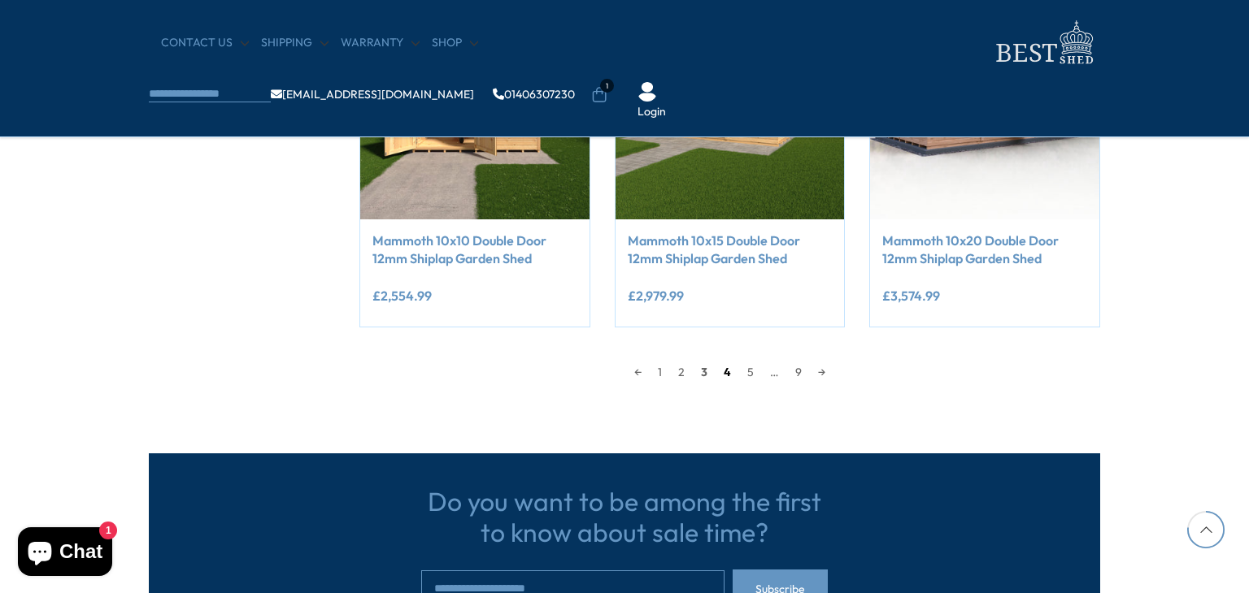
click at [725, 376] on link "4" at bounding box center [727, 372] width 24 height 24
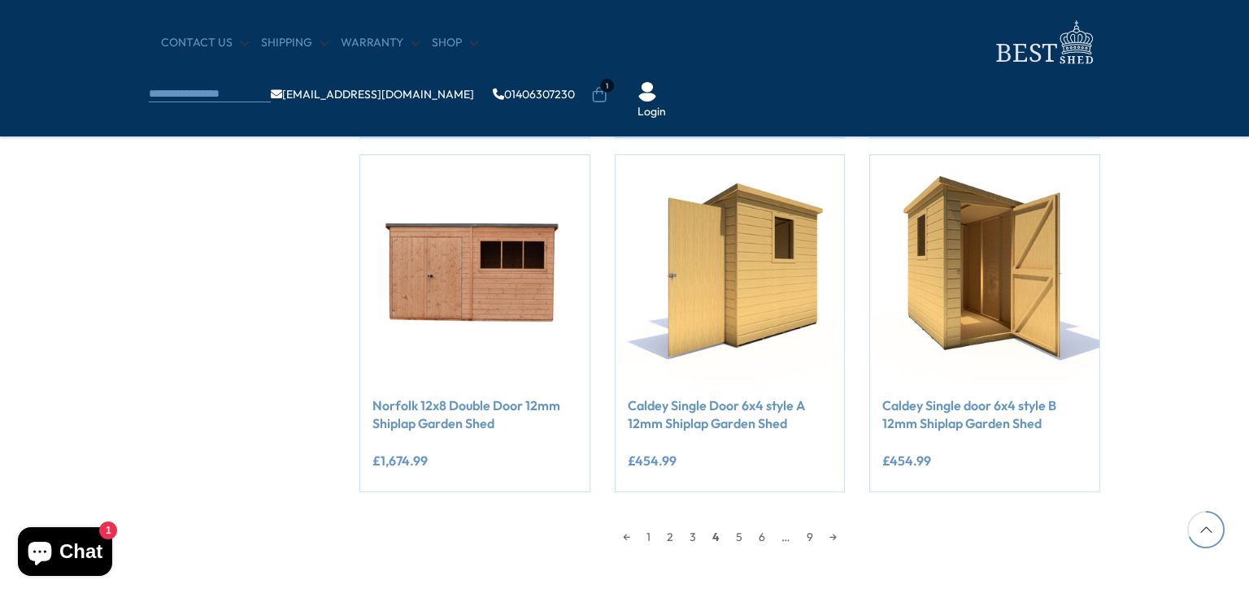
scroll to position [1317, 0]
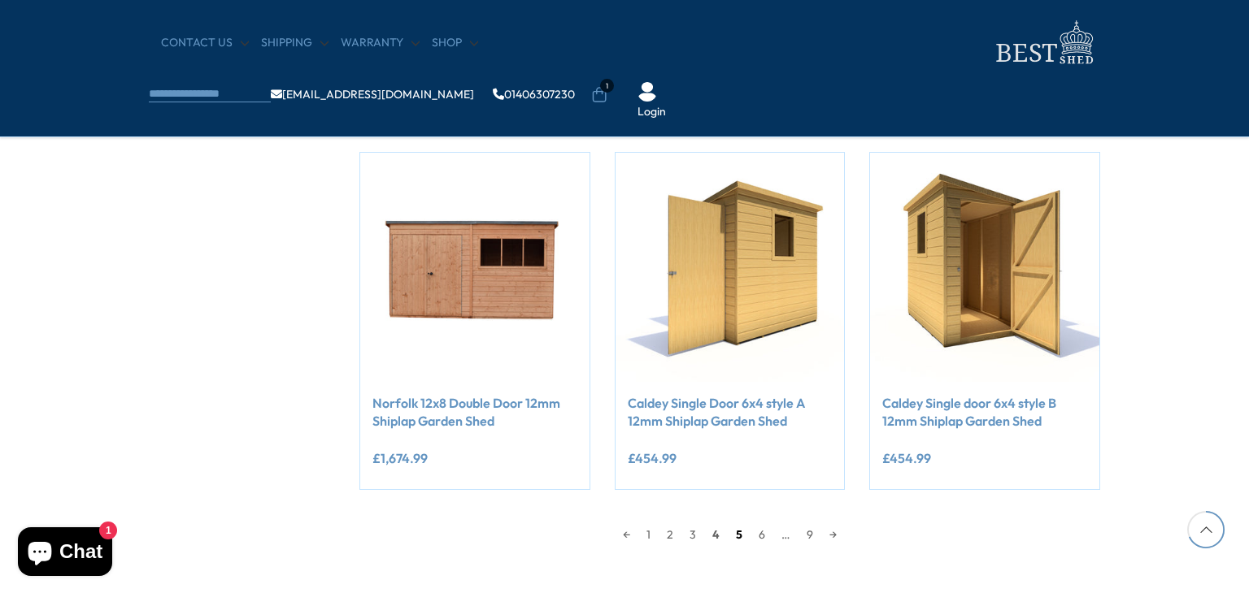
click at [739, 528] on link "5" at bounding box center [739, 535] width 23 height 24
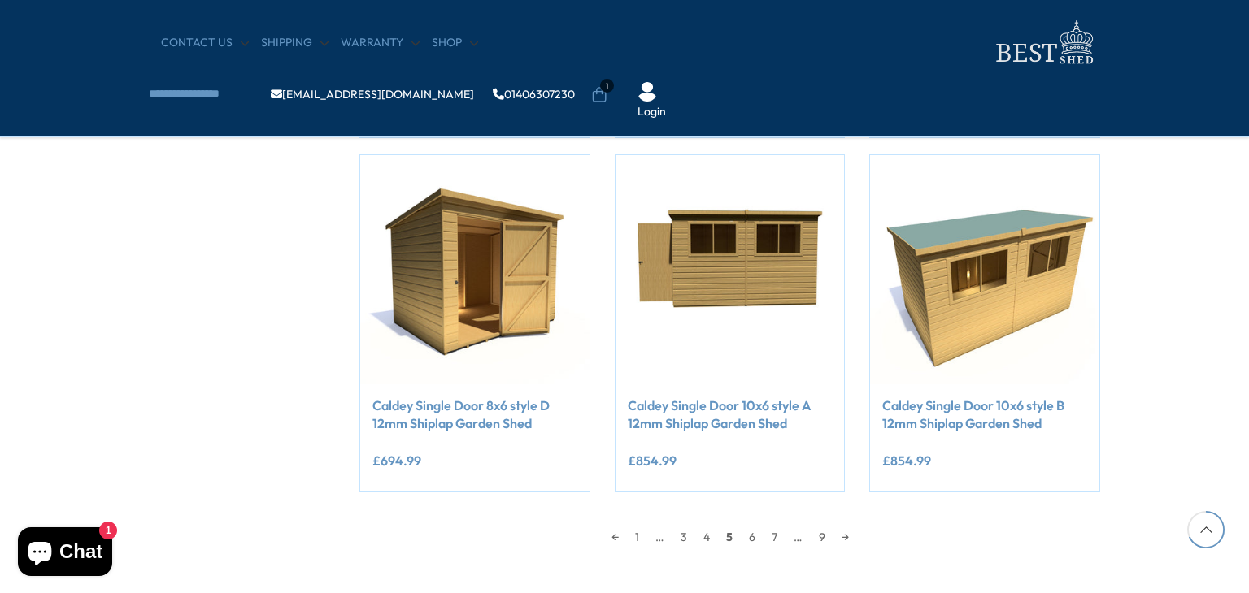
scroll to position [1317, 0]
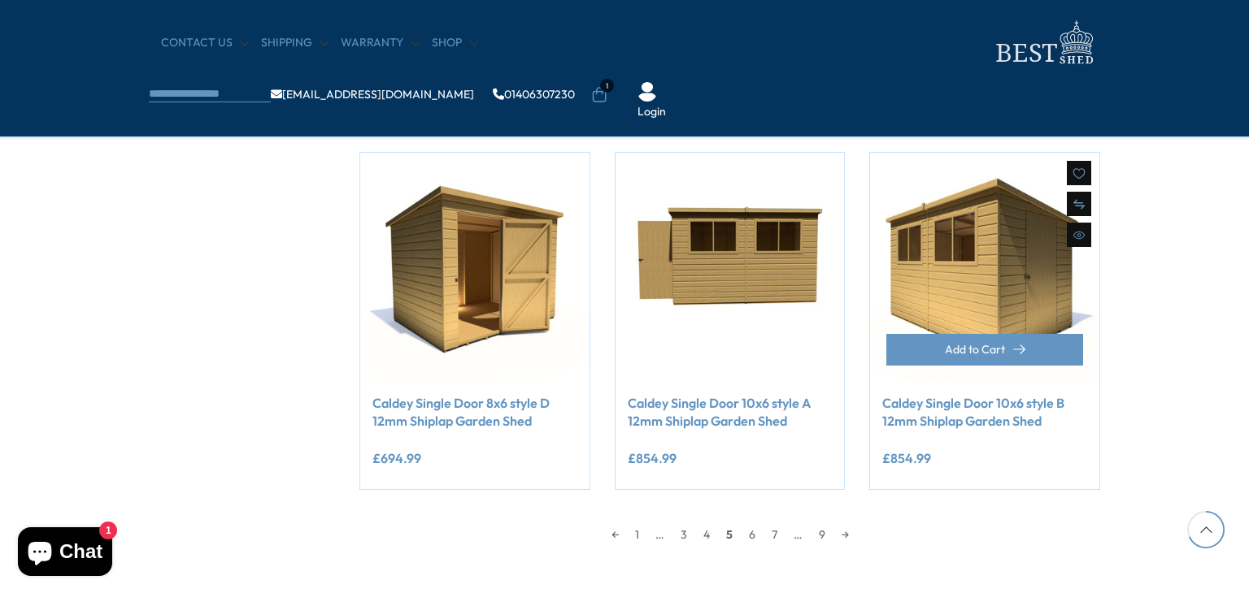
click at [954, 246] on img at bounding box center [984, 267] width 229 height 229
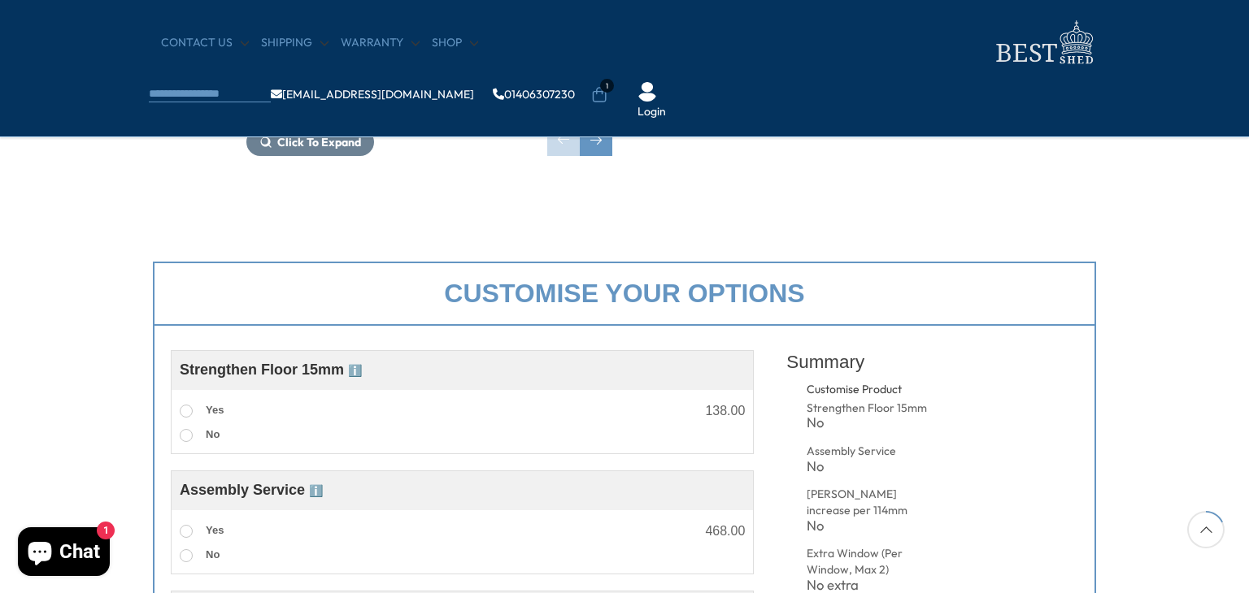
scroll to position [650, 0]
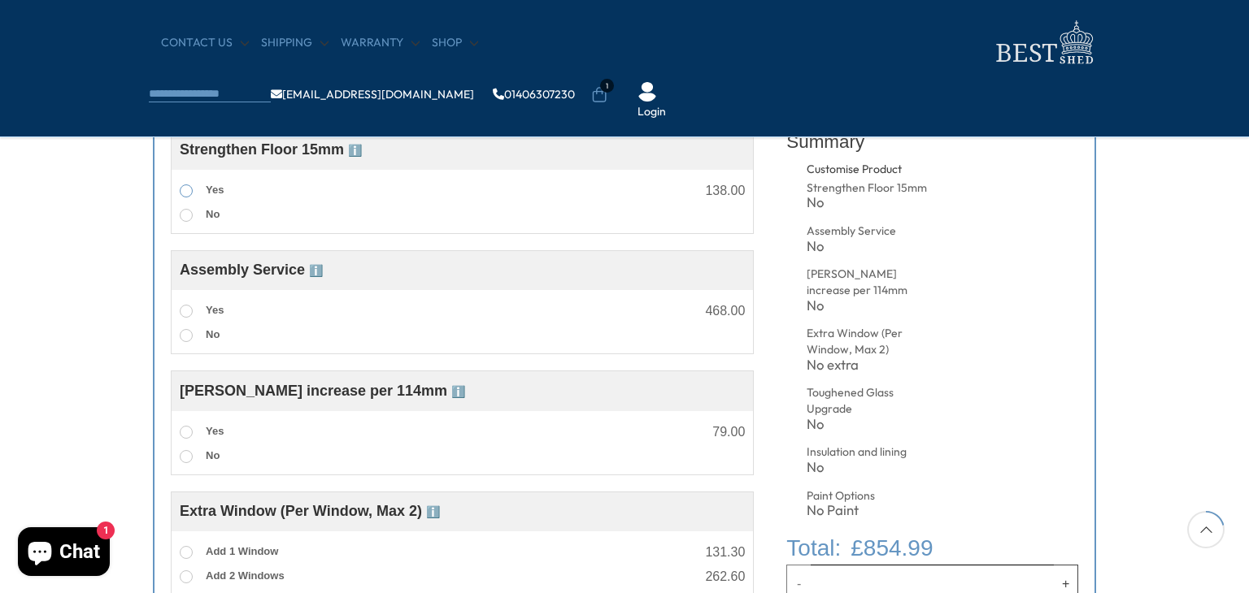
click at [180, 193] on label "Yes" at bounding box center [202, 190] width 44 height 21
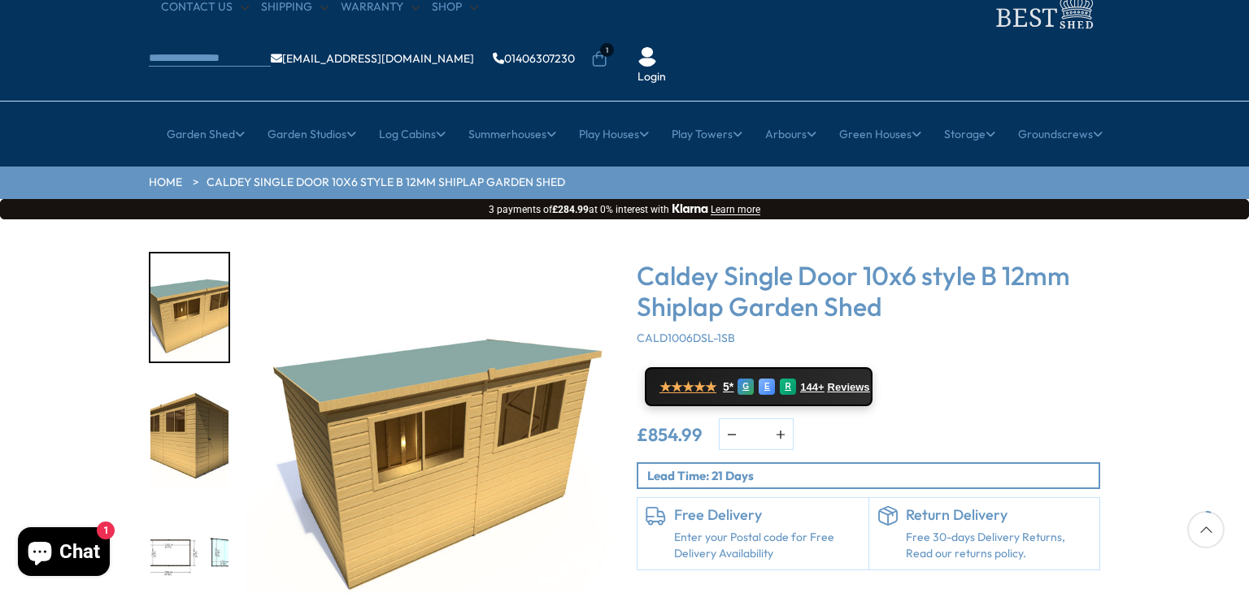
scroll to position [0, 0]
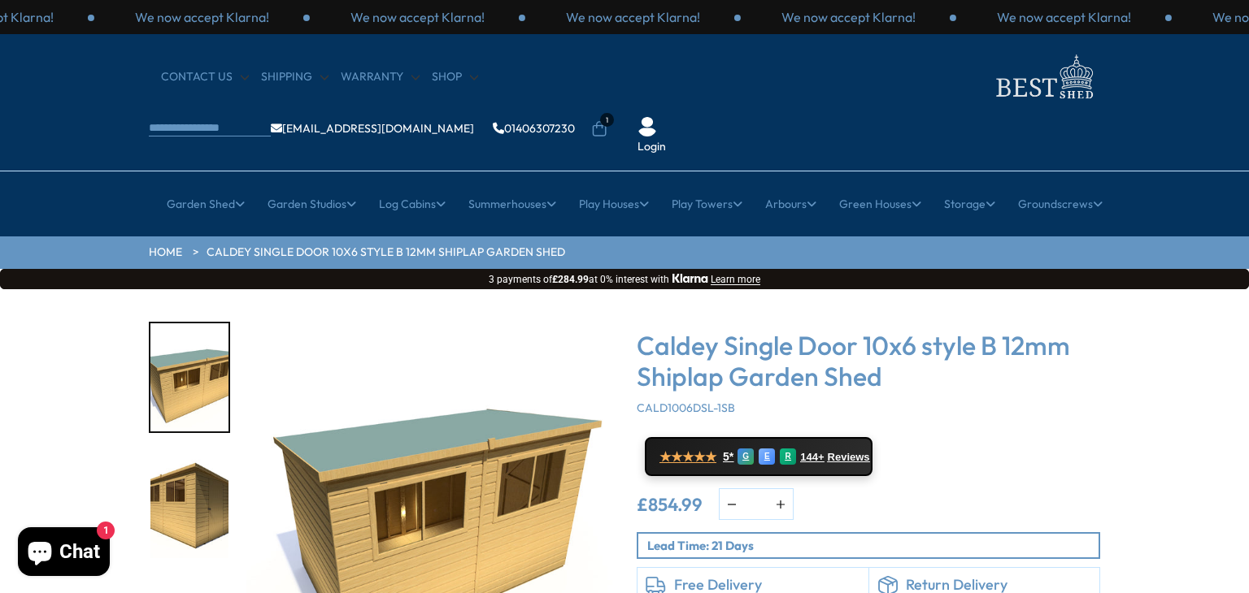
click at [607, 110] on li "1" at bounding box center [599, 118] width 16 height 16
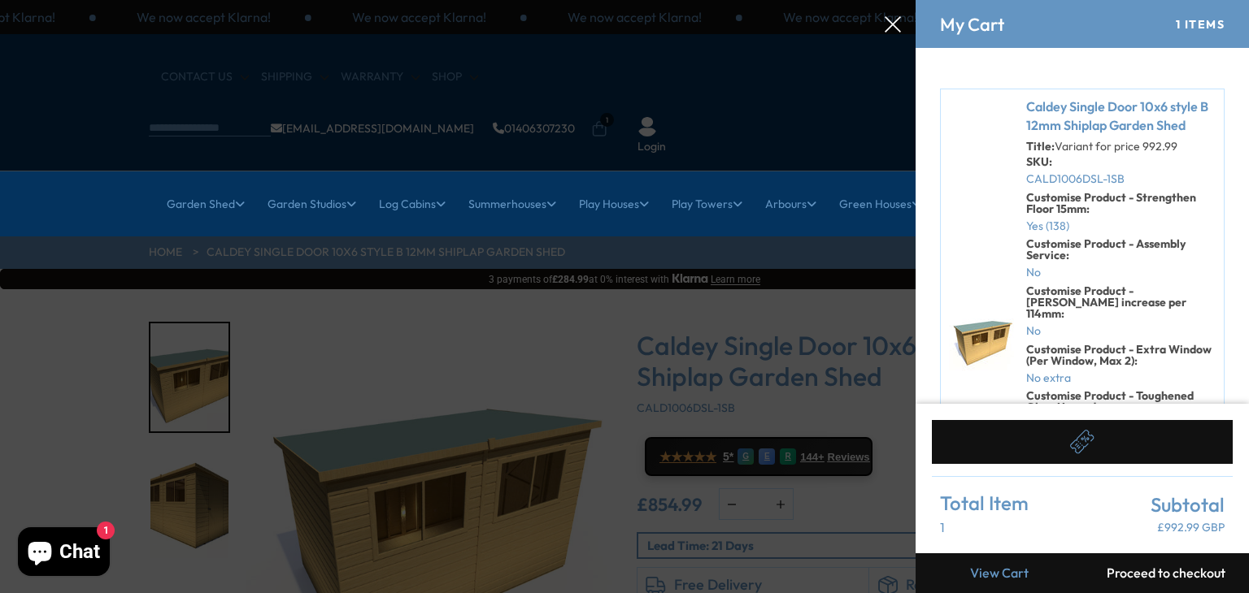
click at [1001, 396] on div "Caldey Single Door 10x6 style B 12mm Shiplap Garden Shed Title: Variant for pri…" at bounding box center [1082, 338] width 285 height 498
click at [1106, 45] on div "My Cart 1 Items" at bounding box center [1081, 24] width 333 height 48
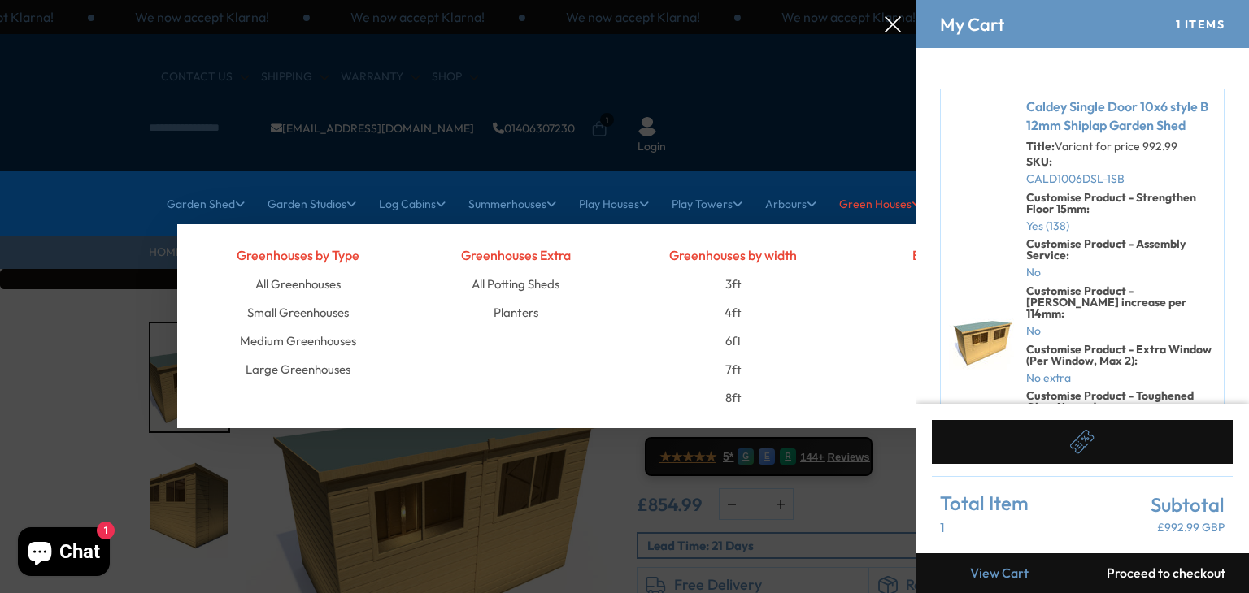
click at [742, 327] on li "6ft" at bounding box center [733, 341] width 193 height 28
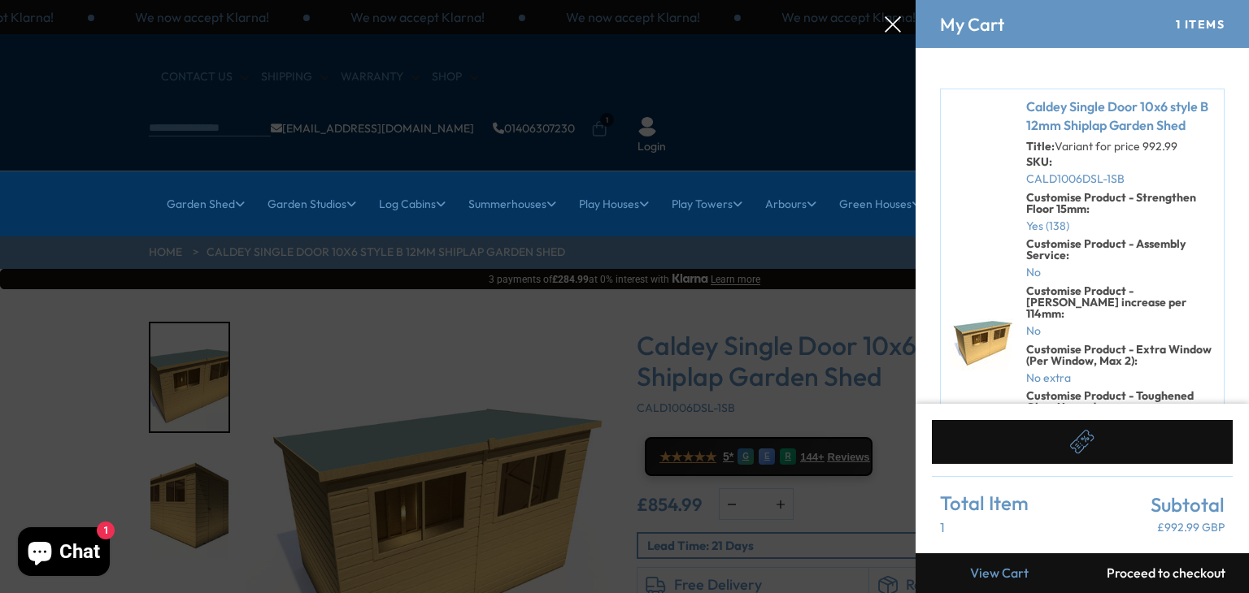
click at [641, 0] on div at bounding box center [624, 0] width 1249 height 0
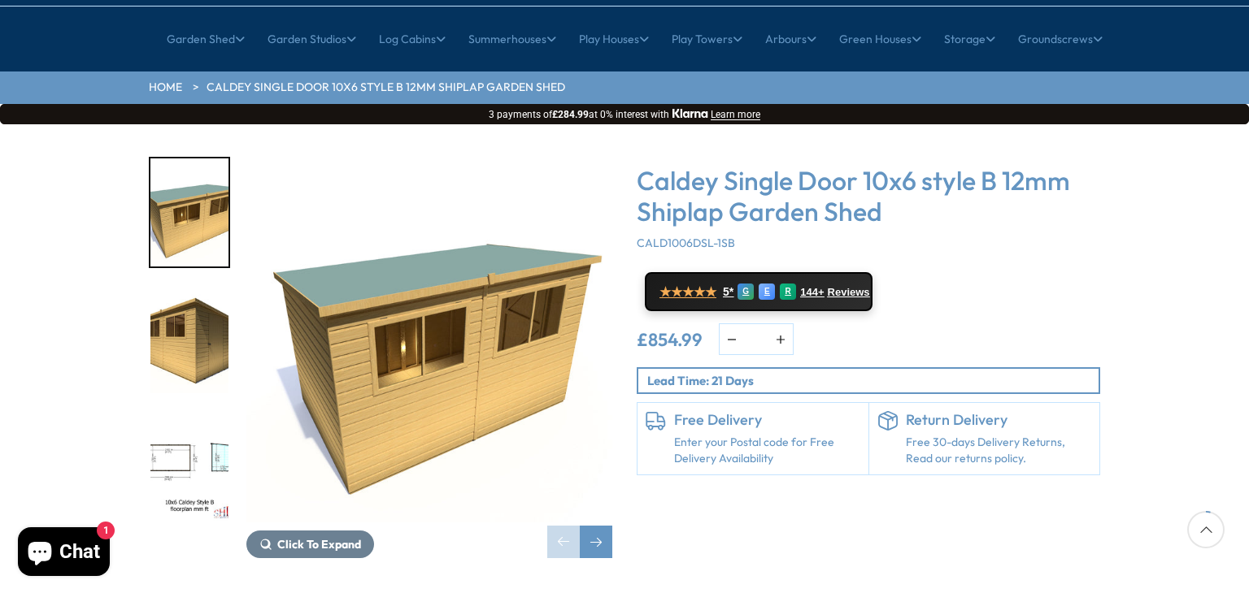
scroll to position [130, 0]
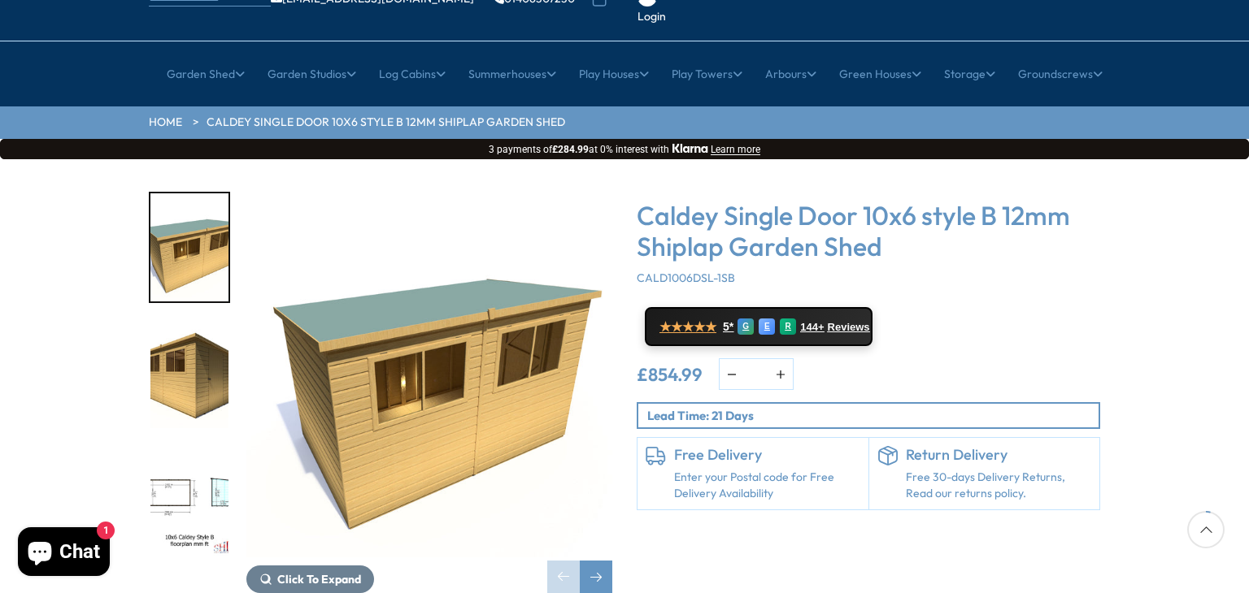
click at [68, 190] on div "Click To Expand Click To Expand Click To Expand Click To Expand Click To Expand…" at bounding box center [624, 404] width 1249 height 491
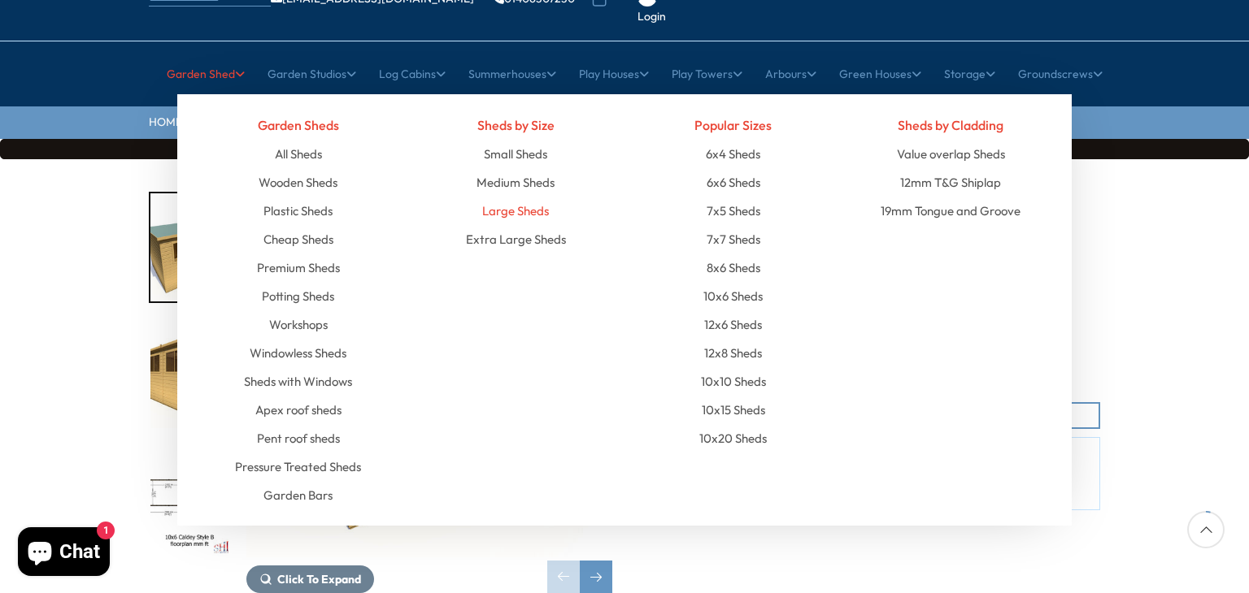
click at [500, 197] on link "Large Sheds" at bounding box center [515, 211] width 67 height 28
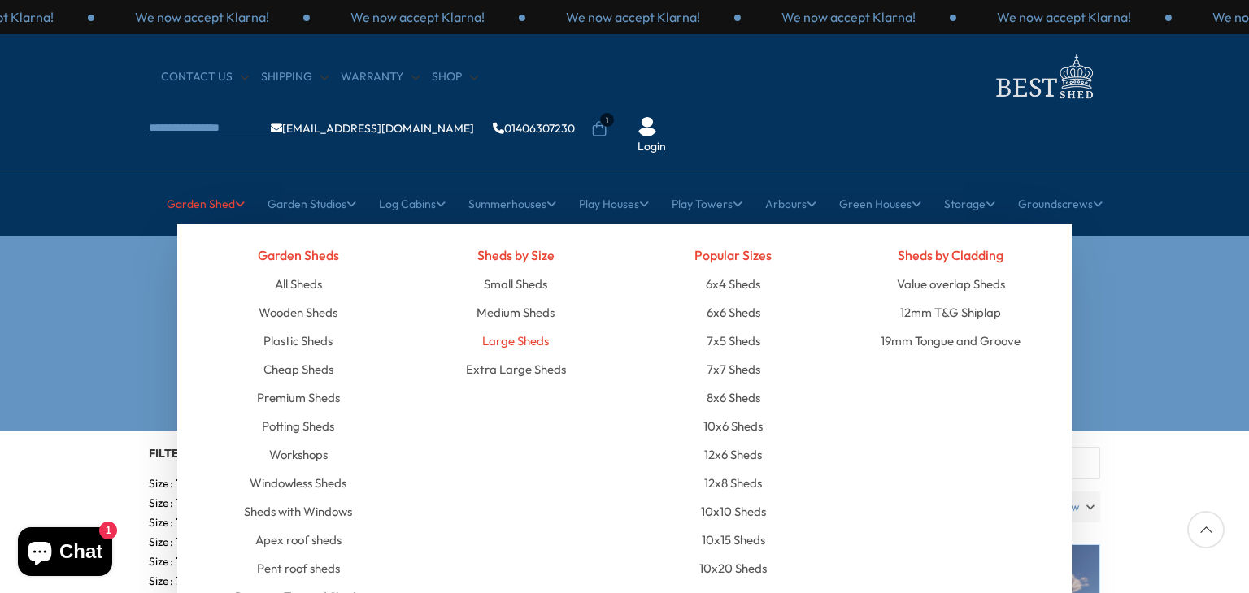
click at [511, 327] on link "Large Sheds" at bounding box center [515, 341] width 67 height 28
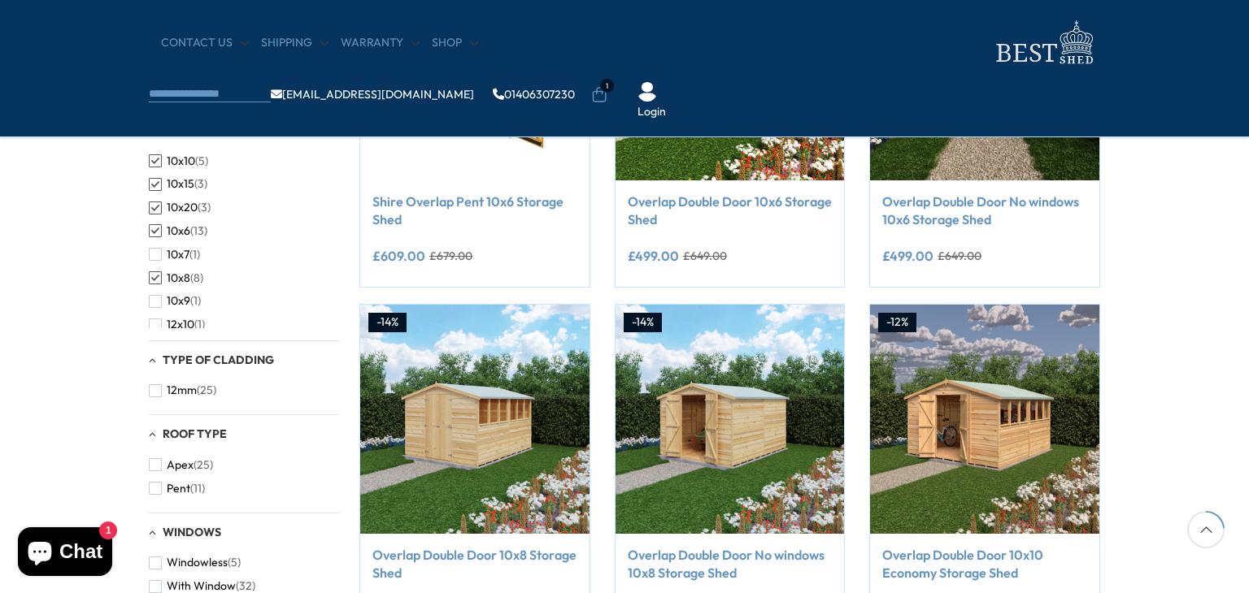
scroll to position [455, 0]
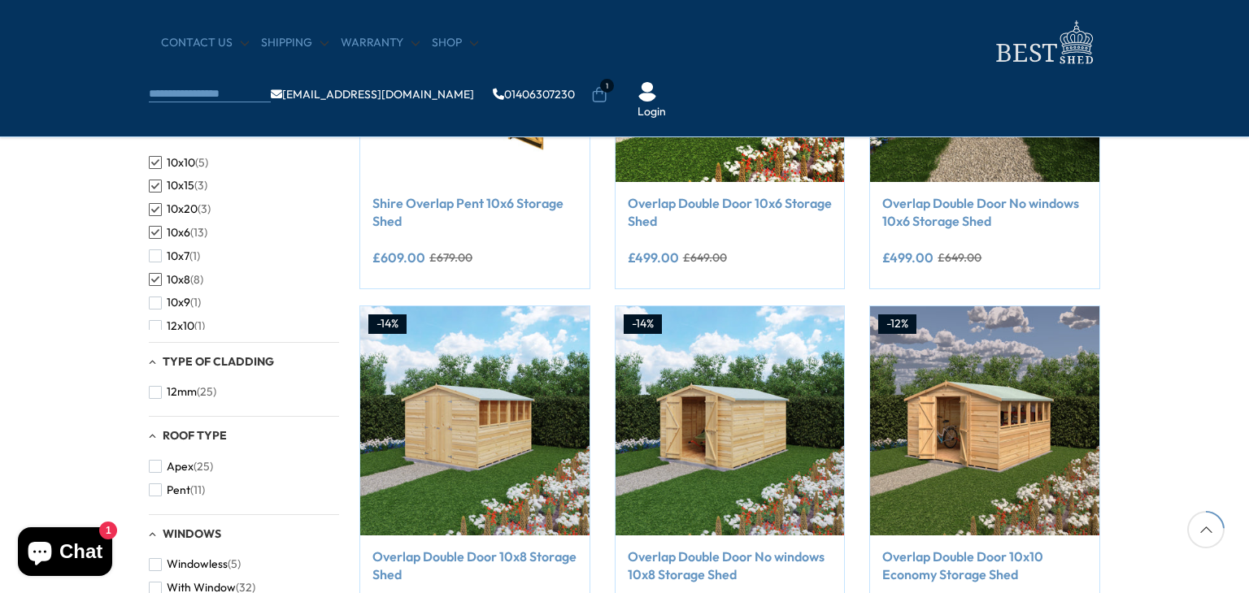
click at [153, 279] on span "button" at bounding box center [155, 279] width 13 height 13
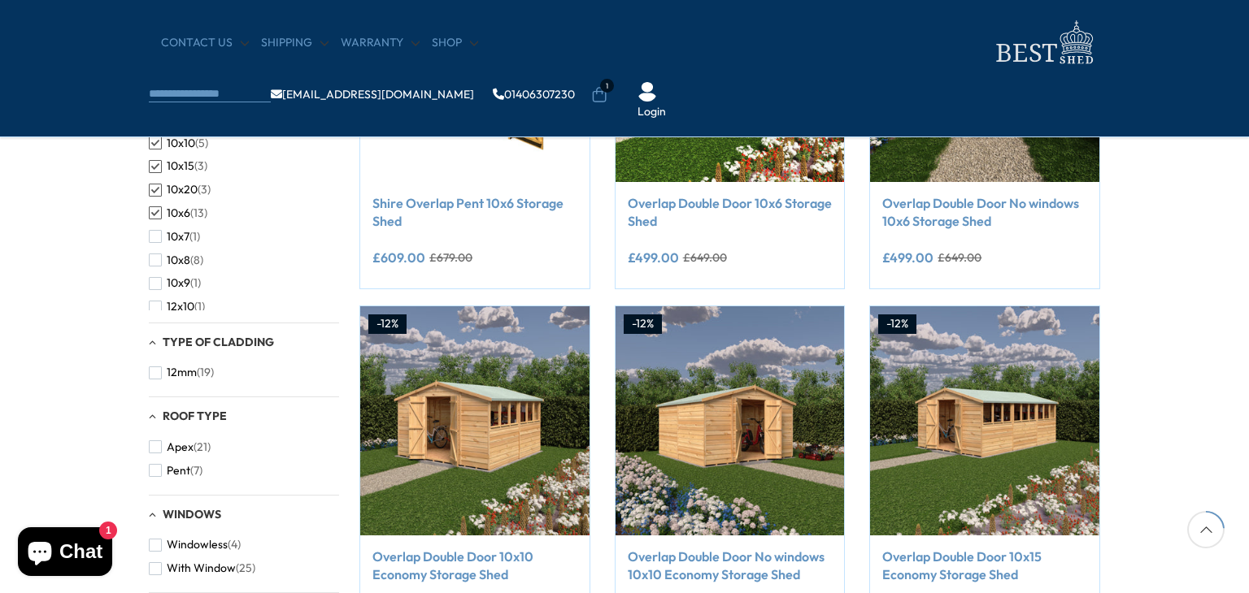
click at [153, 214] on span "button" at bounding box center [155, 213] width 13 height 13
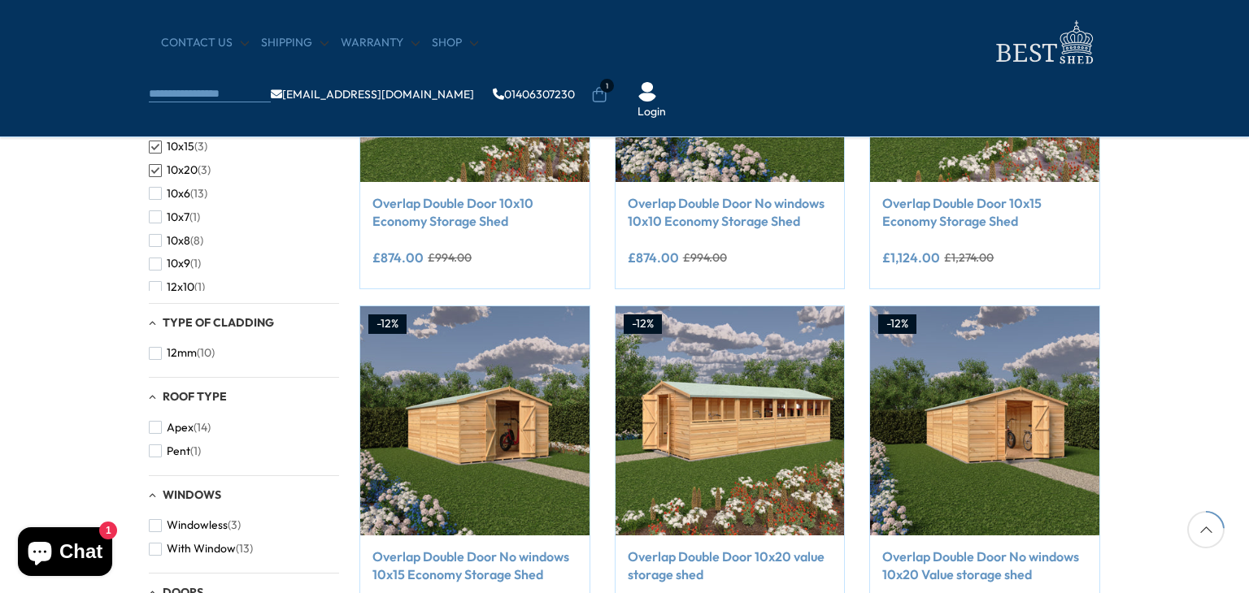
click at [150, 168] on span "button" at bounding box center [155, 170] width 13 height 13
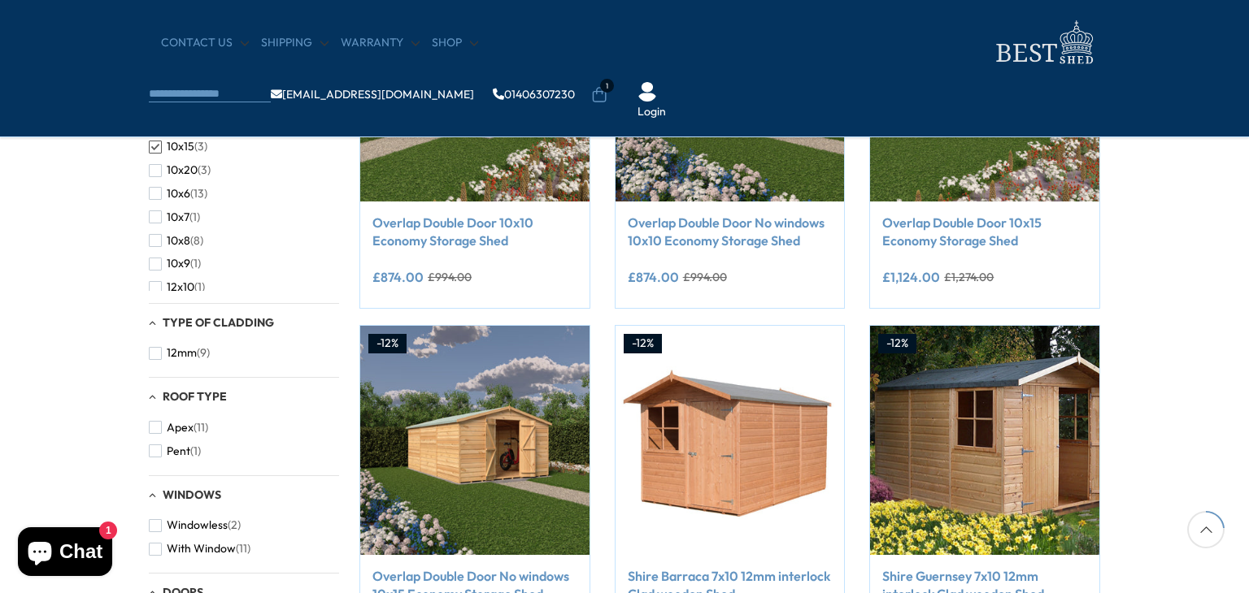
scroll to position [423, 0]
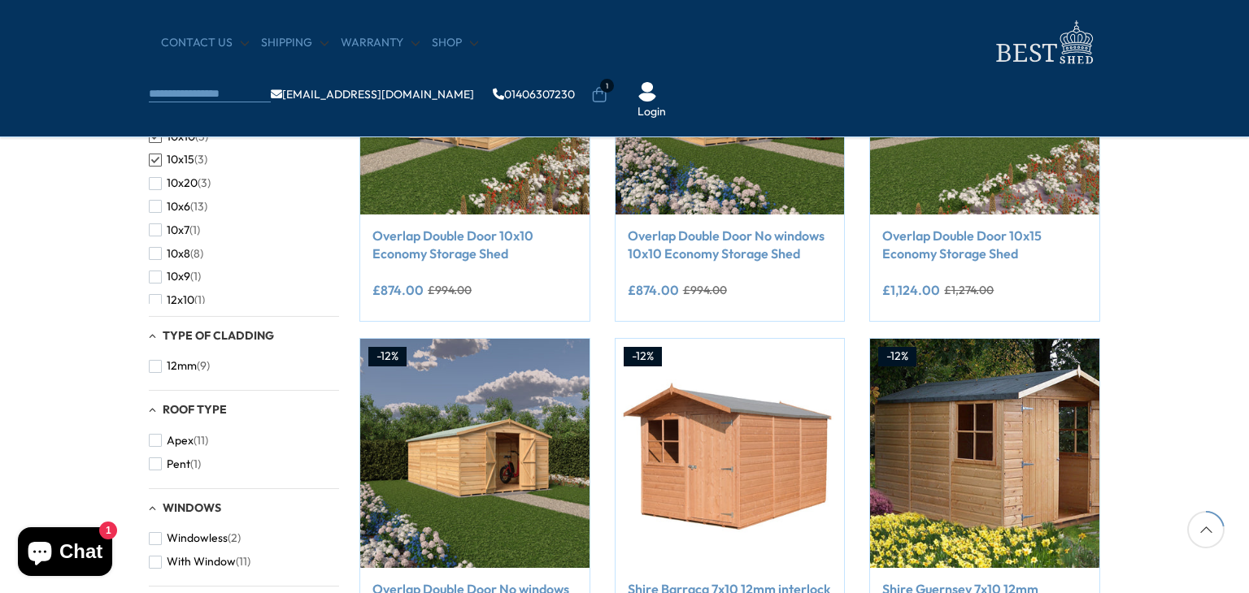
click at [161, 134] on span "button" at bounding box center [155, 136] width 13 height 13
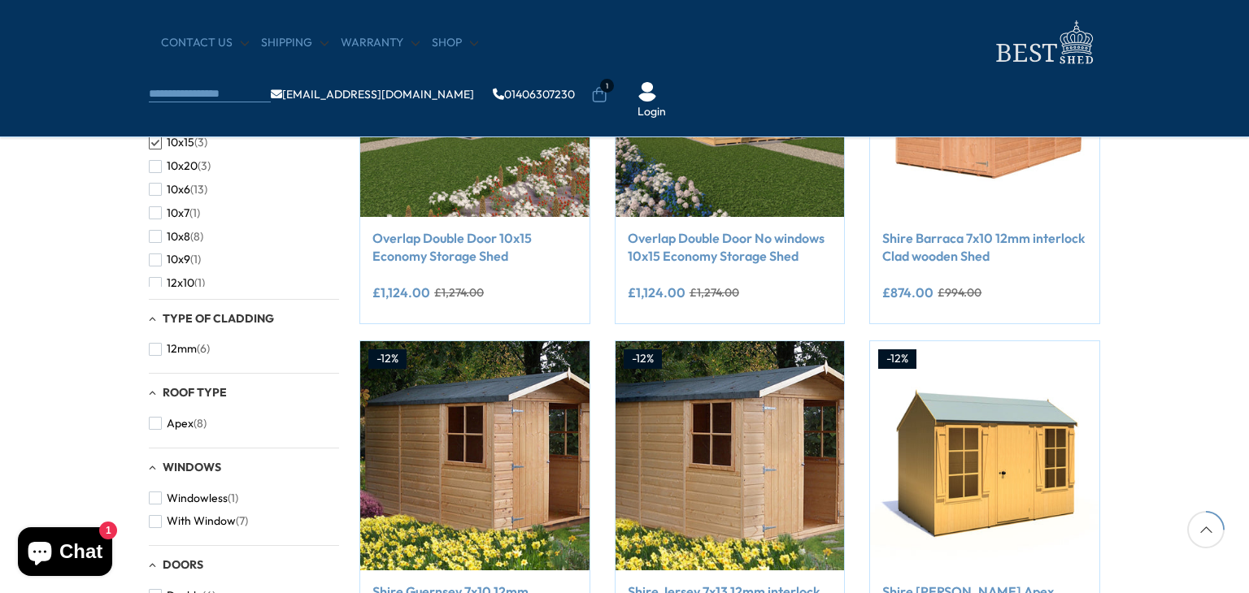
scroll to position [423, 0]
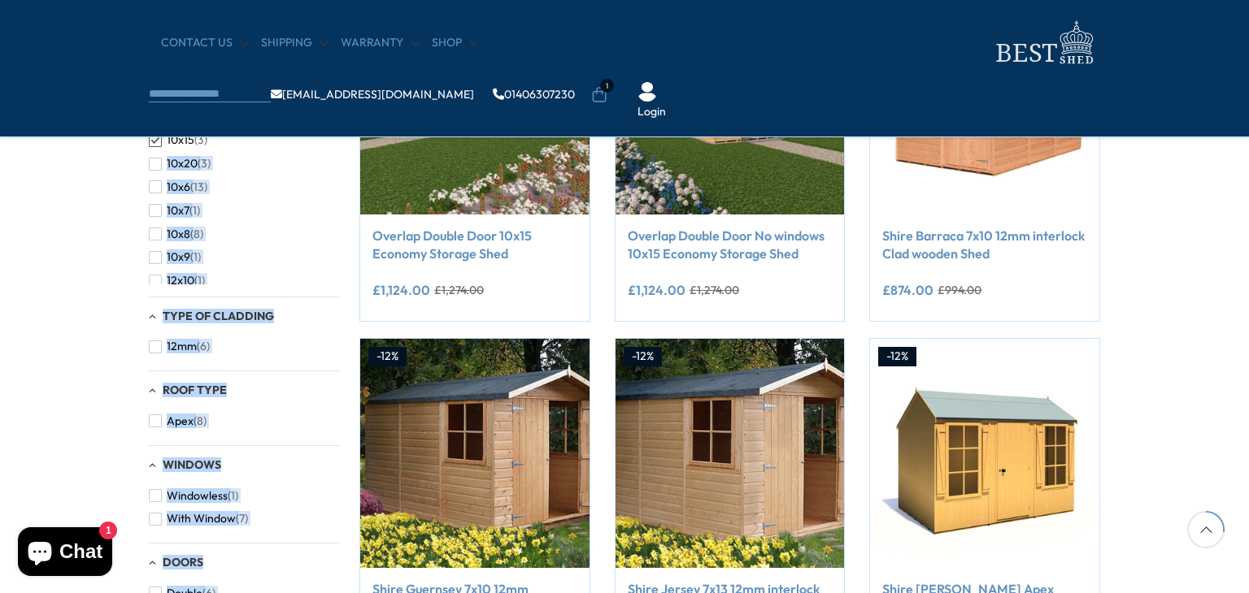
drag, startPoint x: 341, startPoint y: 138, endPoint x: 338, endPoint y: 150, distance: 12.6
click at [71, 272] on div "Filters 152 products viewed 8" at bounding box center [624, 473] width 1249 height 1204
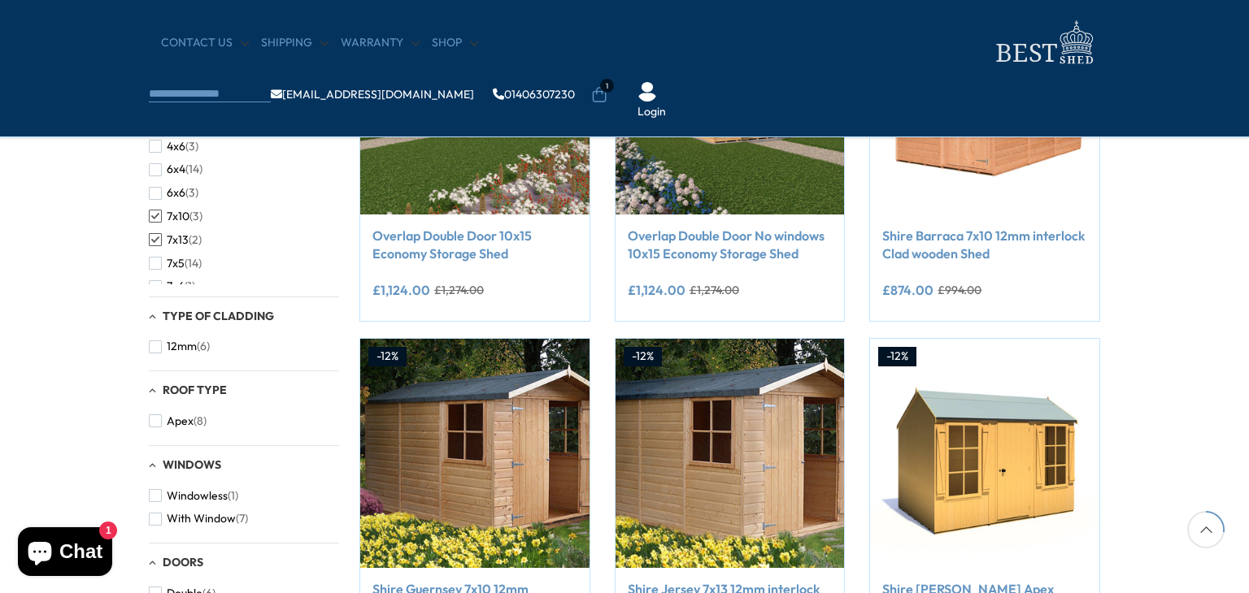
click at [158, 221] on span "button" at bounding box center [155, 216] width 13 height 13
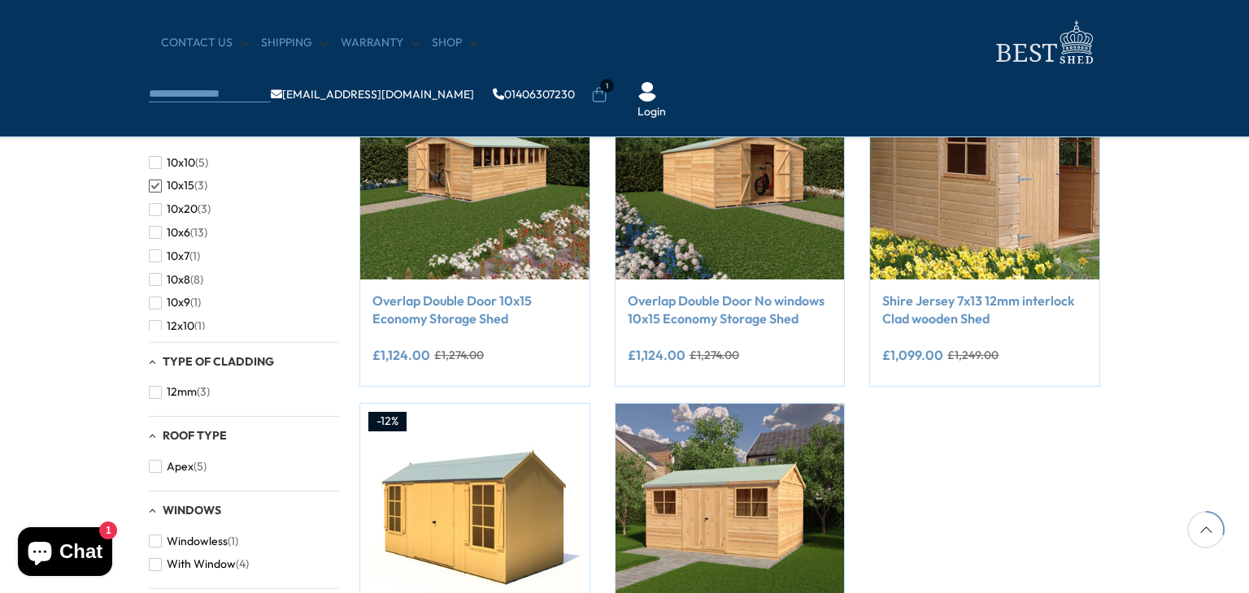
click at [314, 128] on link "Clear" at bounding box center [325, 131] width 28 height 16
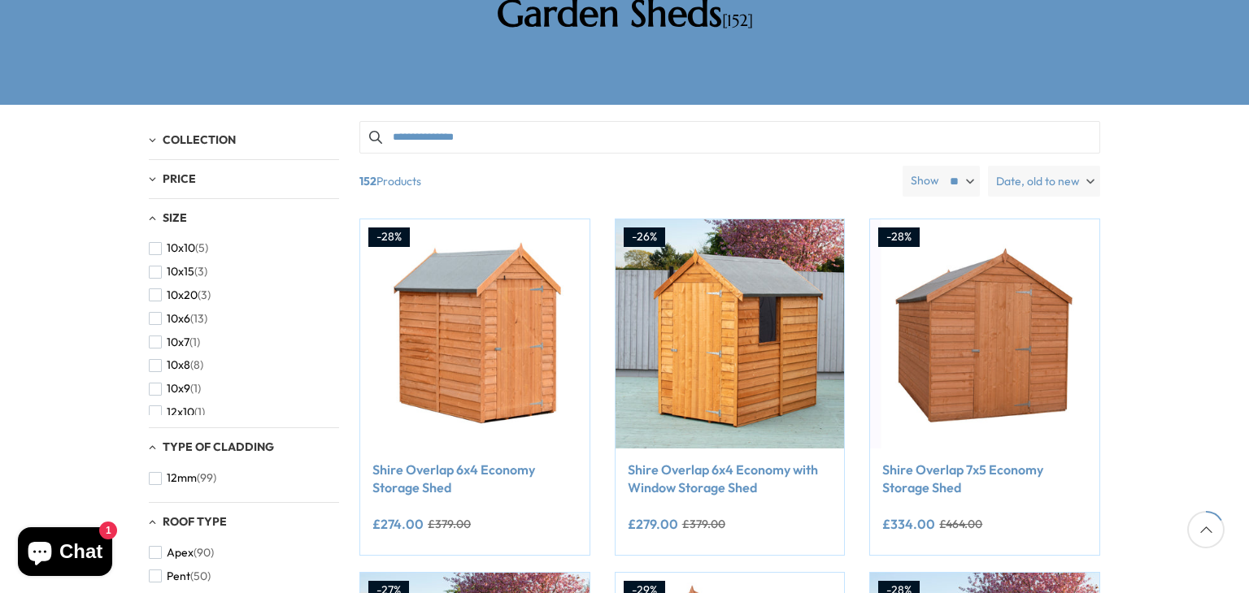
scroll to position [325, 0]
click at [159, 267] on span "button" at bounding box center [155, 273] width 13 height 13
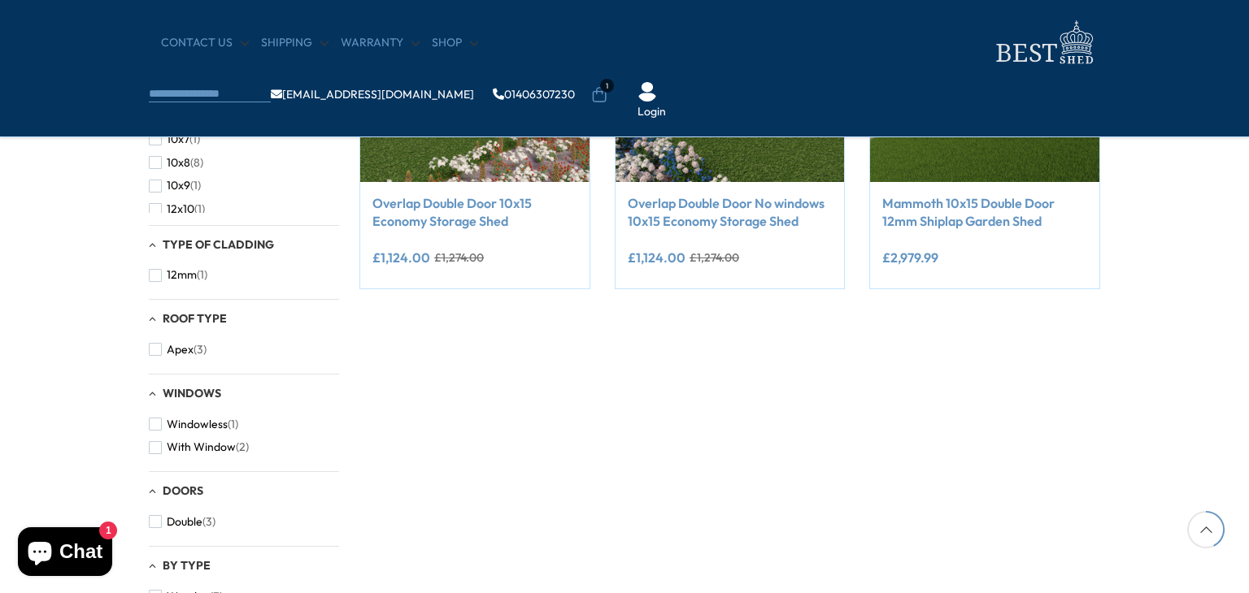
scroll to position [488, 0]
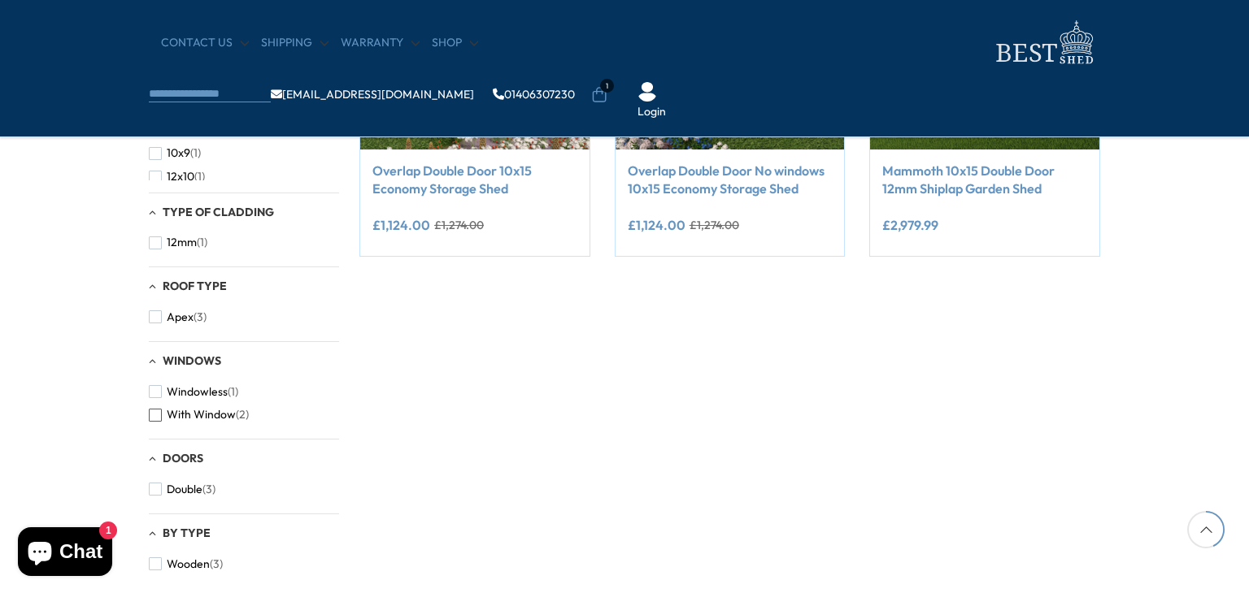
click at [157, 420] on span "button" at bounding box center [155, 415] width 13 height 13
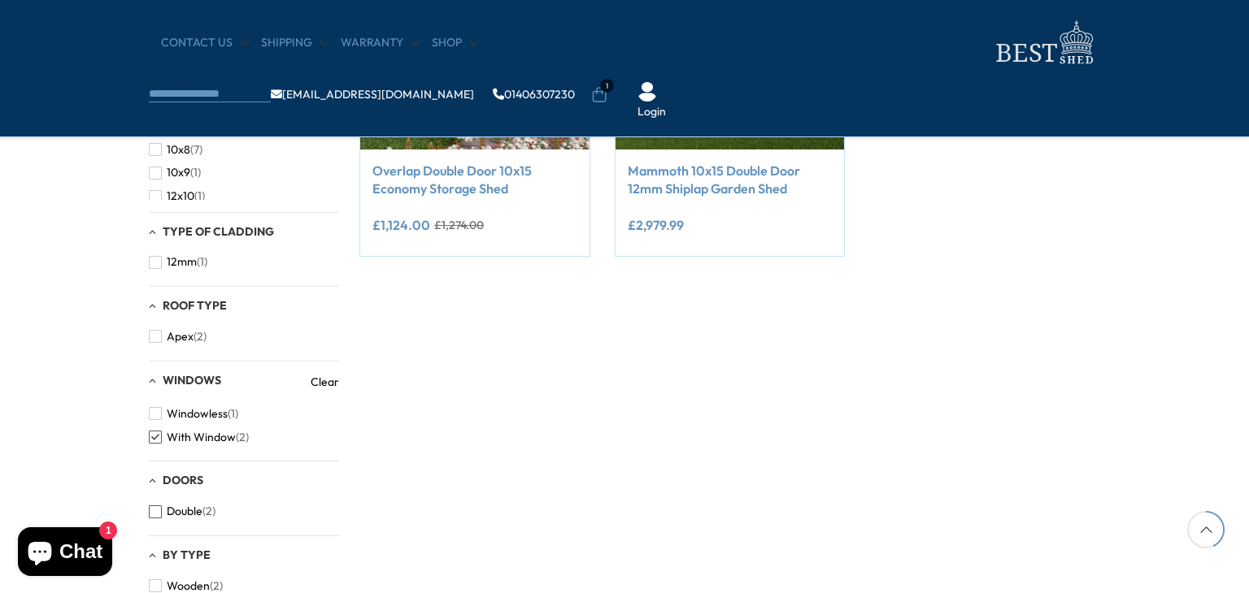
click at [163, 515] on button "Double (2)" at bounding box center [182, 512] width 67 height 24
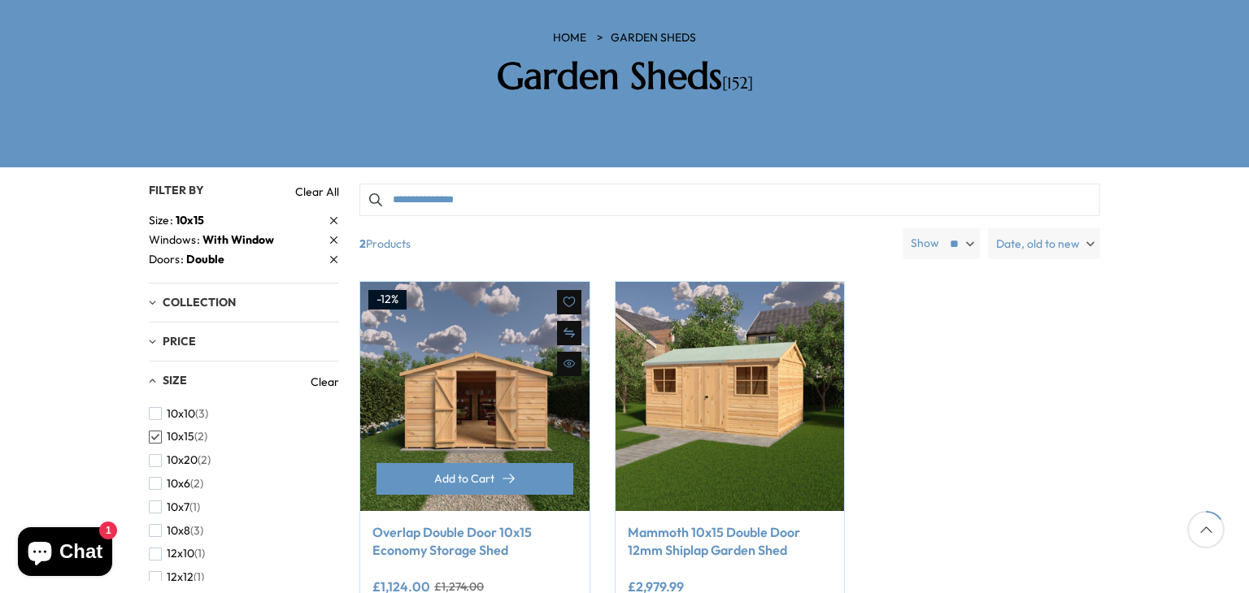
scroll to position [358, 0]
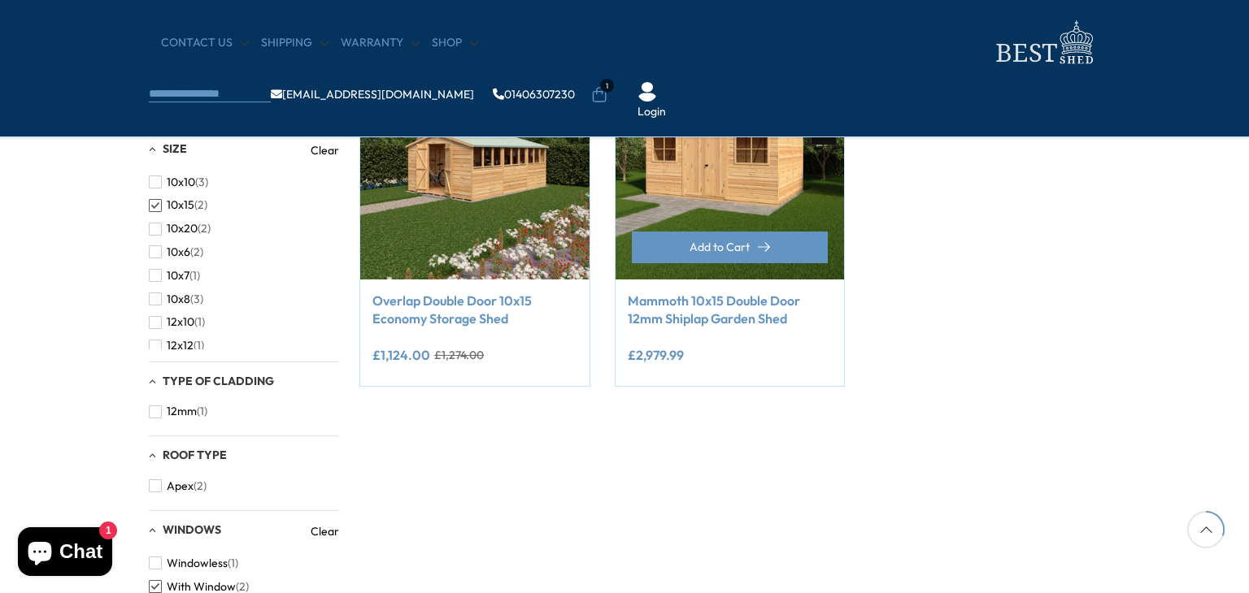
click at [693, 302] on link "Mammoth 10x15 Double Door 12mm Shiplap Garden Shed" at bounding box center [730, 310] width 205 height 37
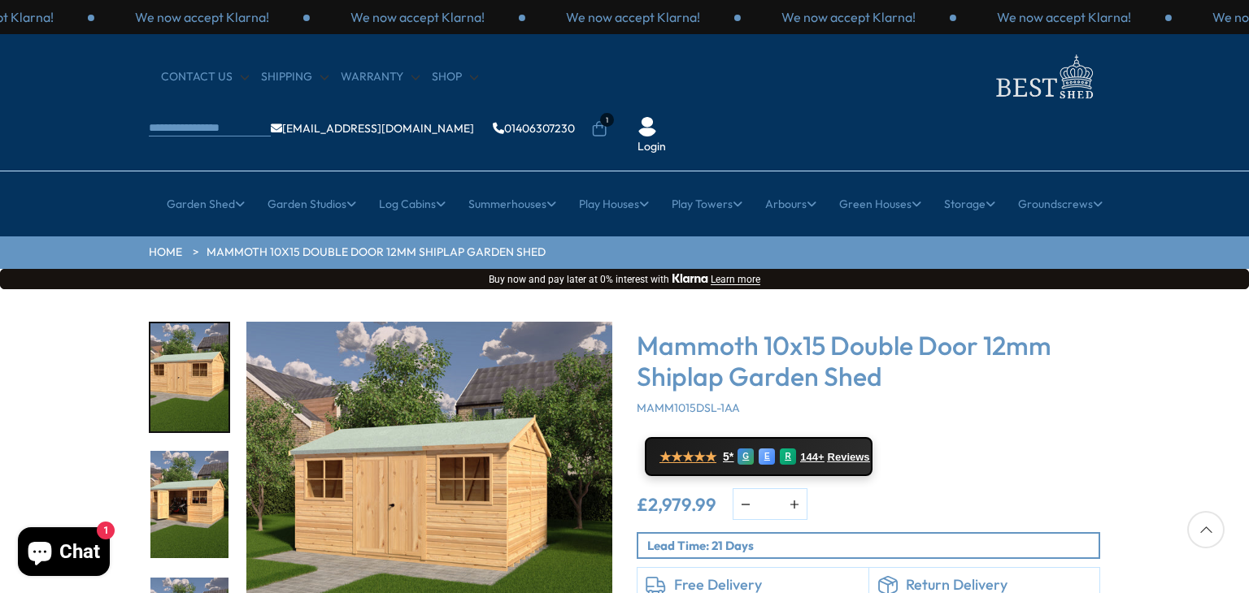
click at [693, 330] on h3 "Mammoth 10x15 Double Door 12mm Shiplap Garden Shed" at bounding box center [868, 361] width 463 height 63
click at [72, 343] on div "Click To Expand Click To Expand Click To Expand Click To Expand Click To Expand…" at bounding box center [624, 534] width 1249 height 491
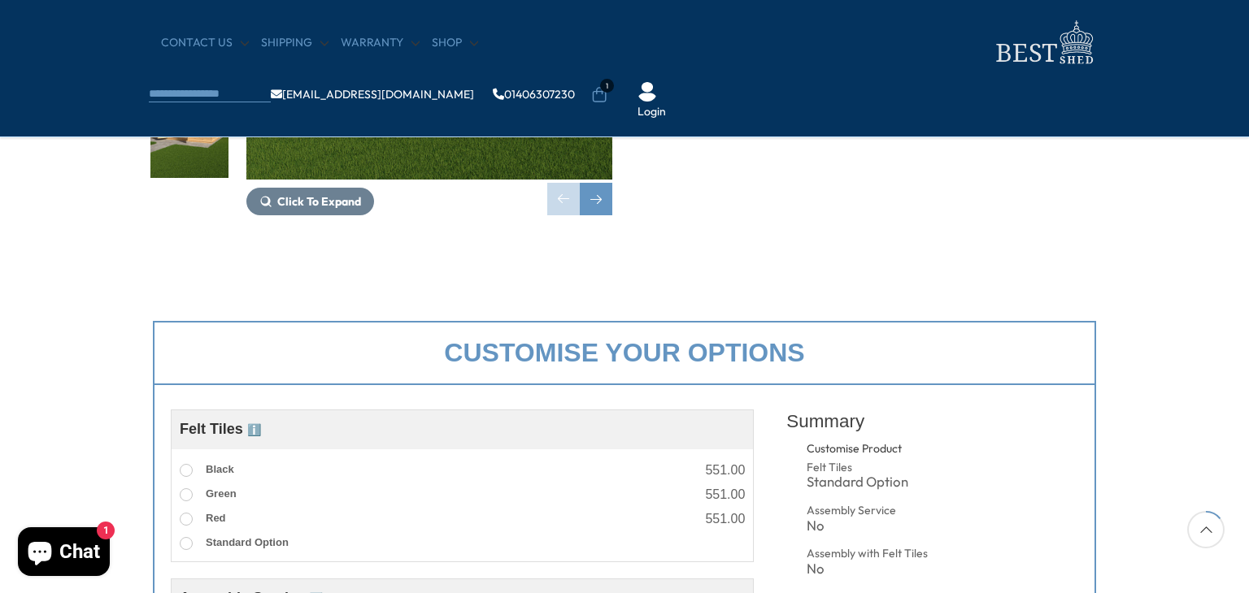
scroll to position [553, 0]
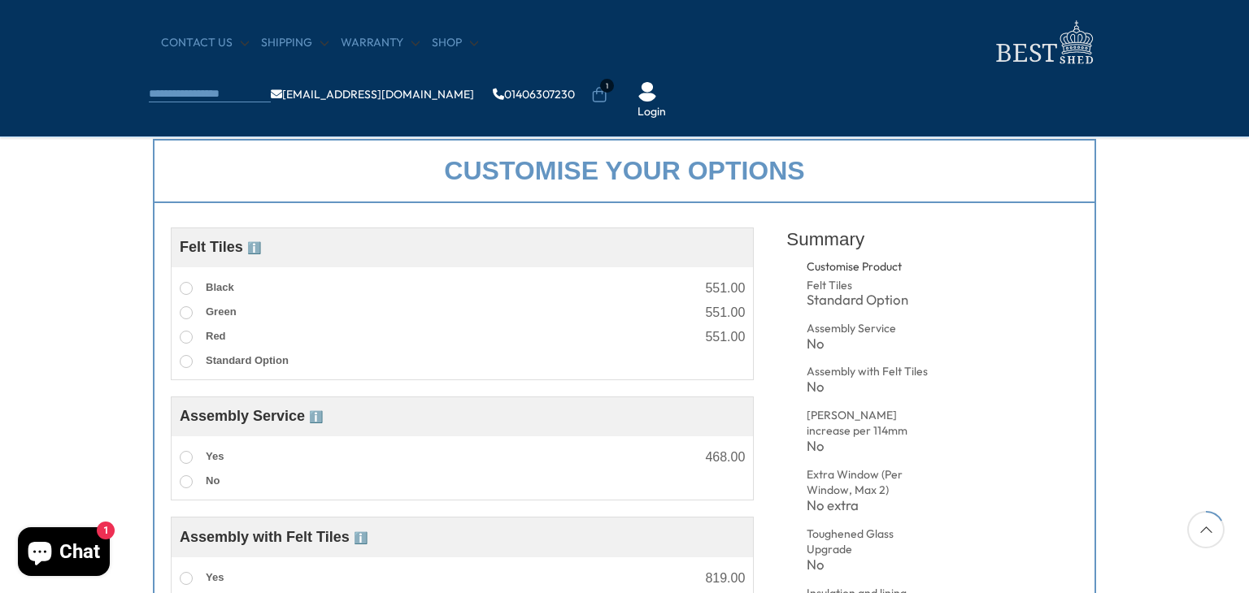
drag, startPoint x: 72, startPoint y: 343, endPoint x: 68, endPoint y: 327, distance: 16.6
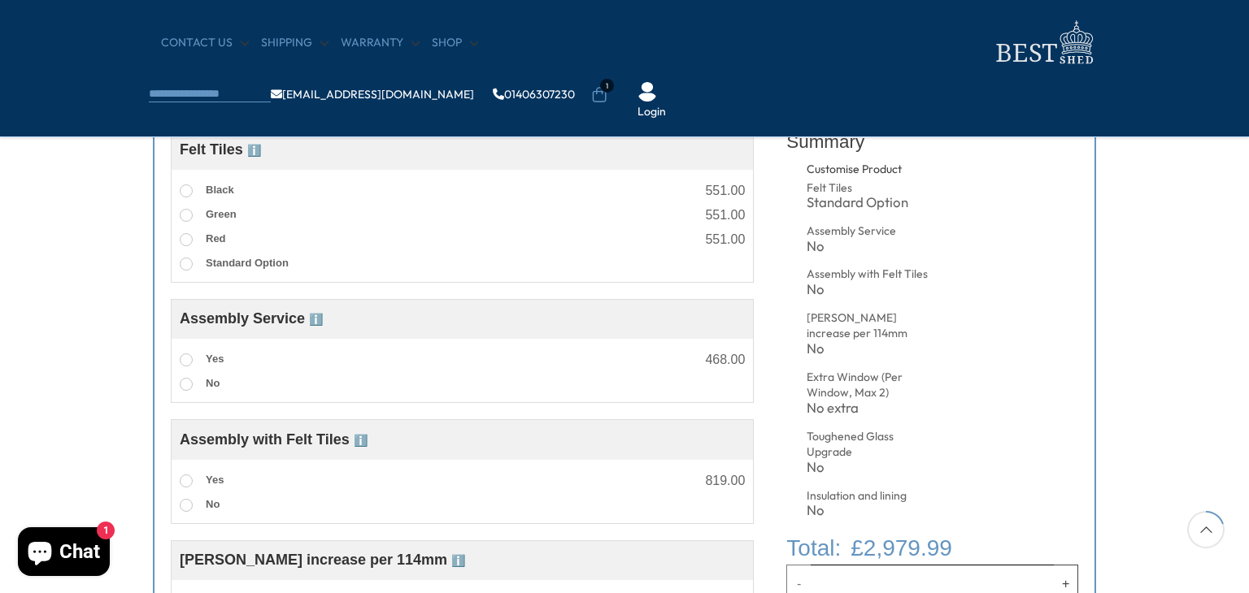
scroll to position [683, 0]
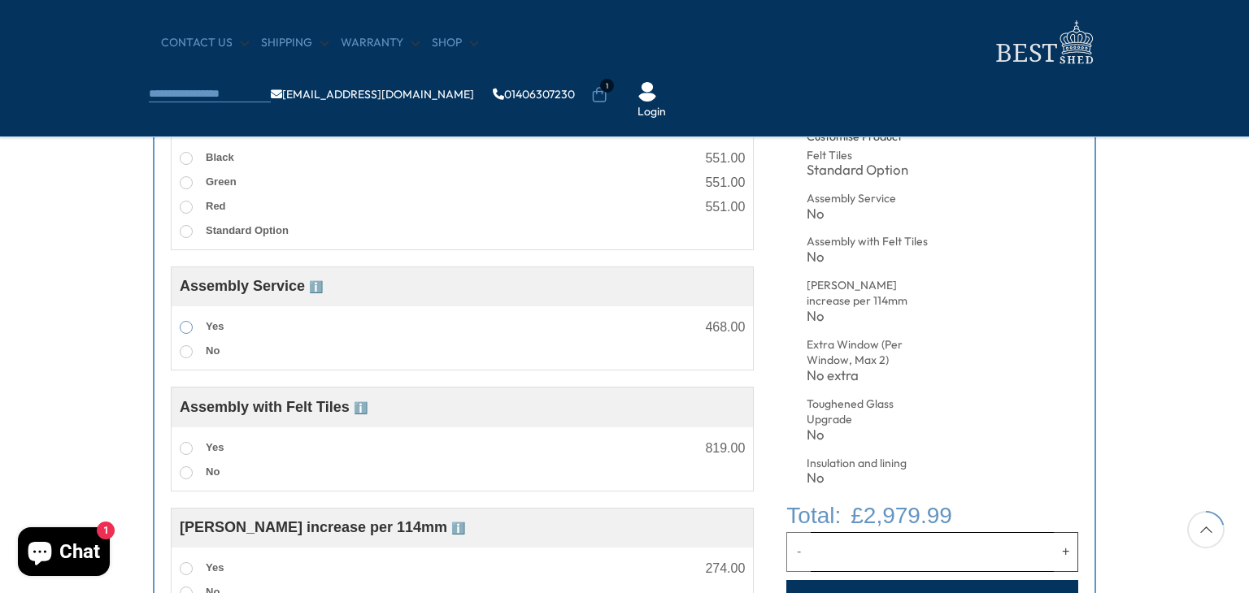
click at [193, 326] on label "Yes" at bounding box center [202, 327] width 44 height 21
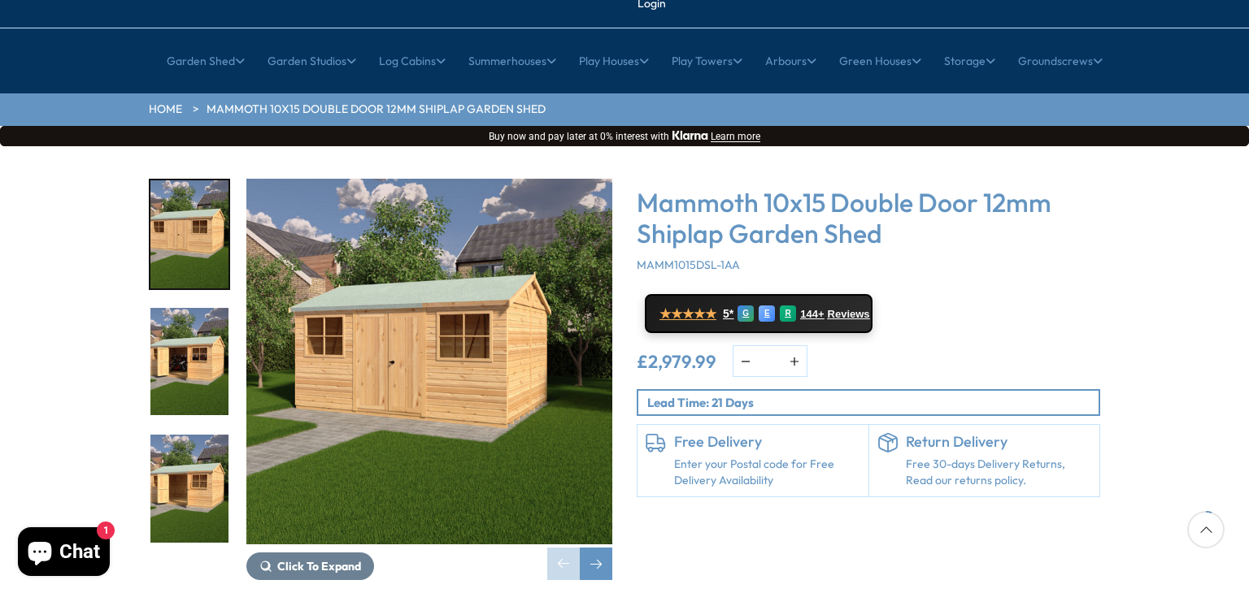
scroll to position [98, 0]
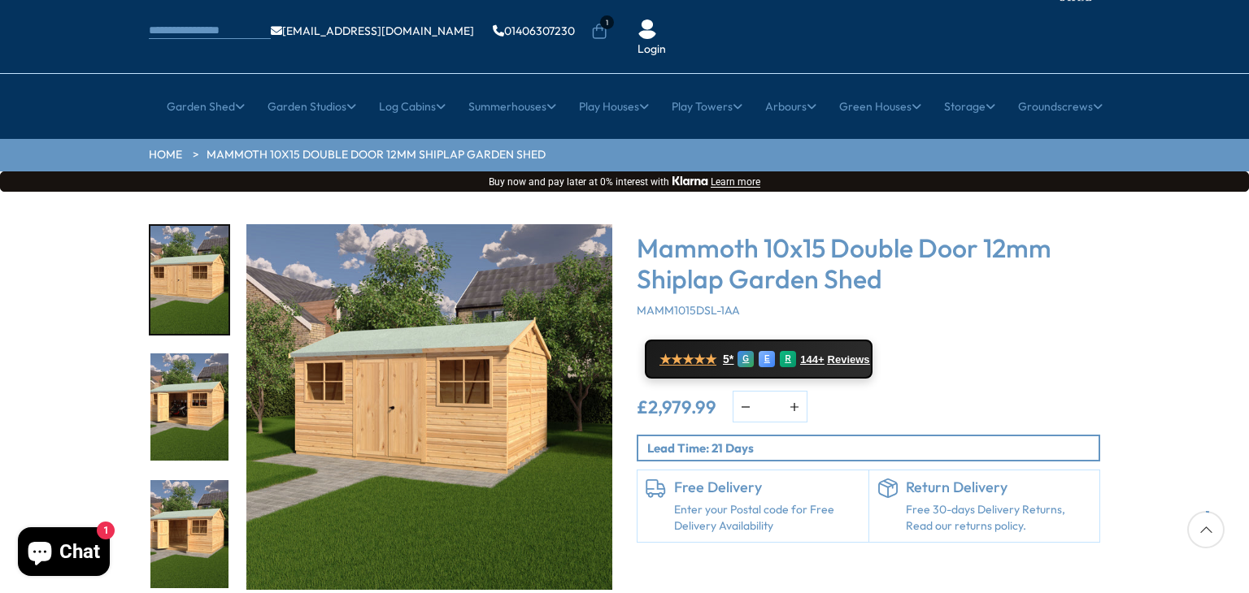
click at [544, 355] on img "1 / 41" at bounding box center [429, 407] width 366 height 366
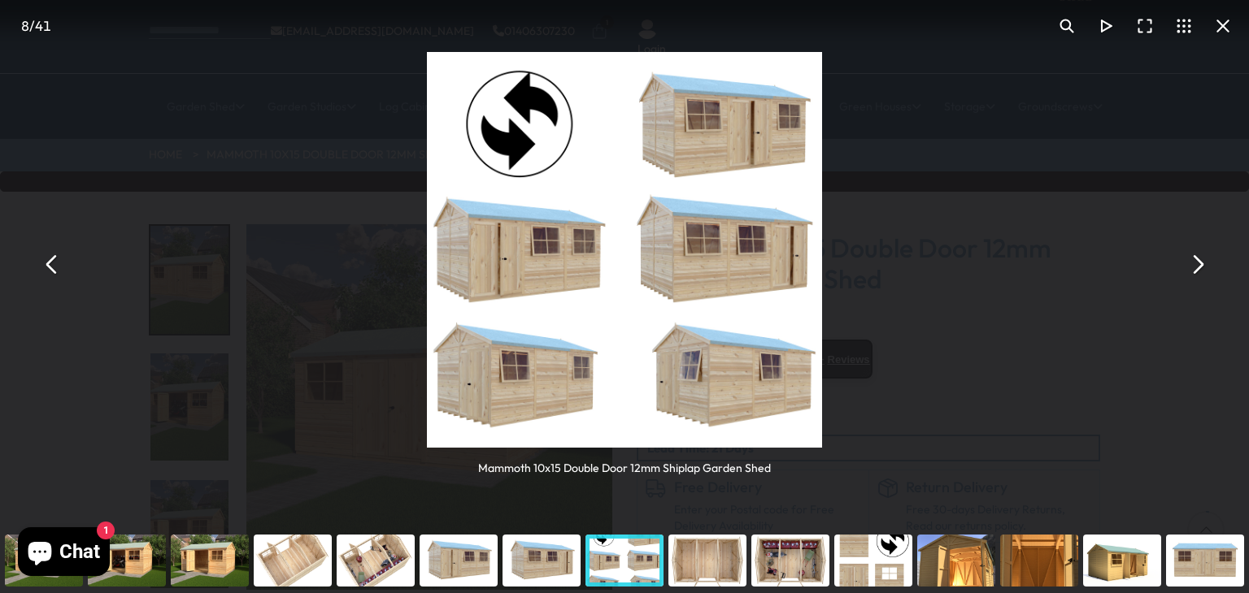
click at [542, 380] on img "You can close this modal content with the ESC key" at bounding box center [624, 249] width 395 height 395
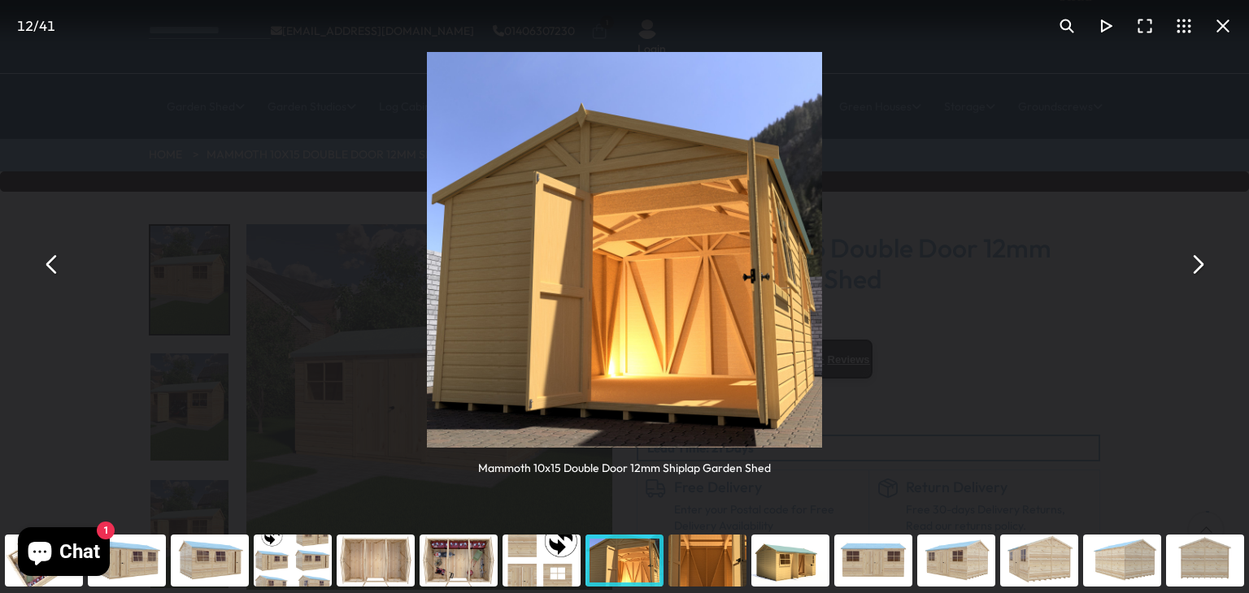
click at [622, 240] on img "You can close this modal content with the ESC key" at bounding box center [624, 249] width 395 height 395
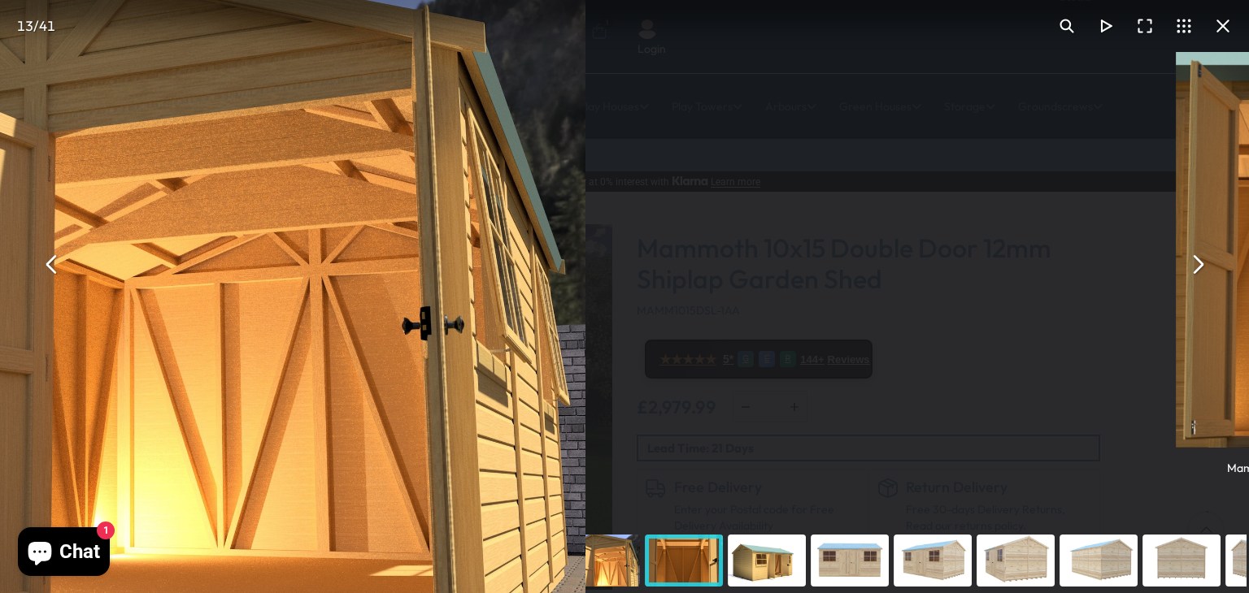
scroll to position [65, 0]
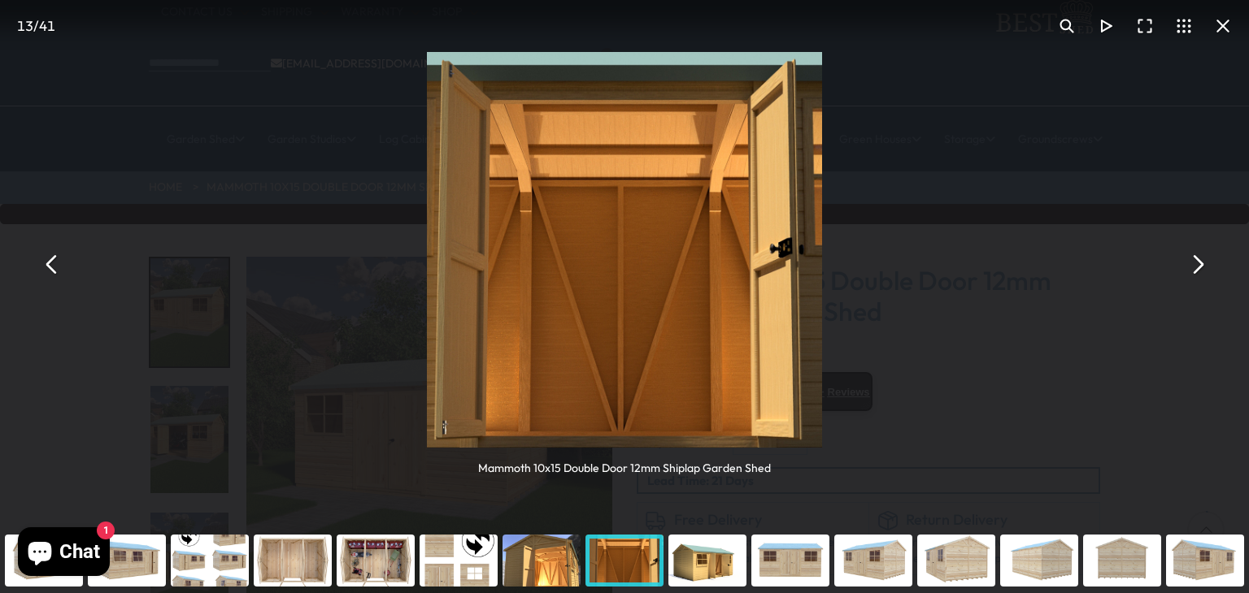
click at [168, 254] on div "Mammoth 10x15 Double Door 12mm Shiplap Garden Shed" at bounding box center [624, 264] width 1249 height 528
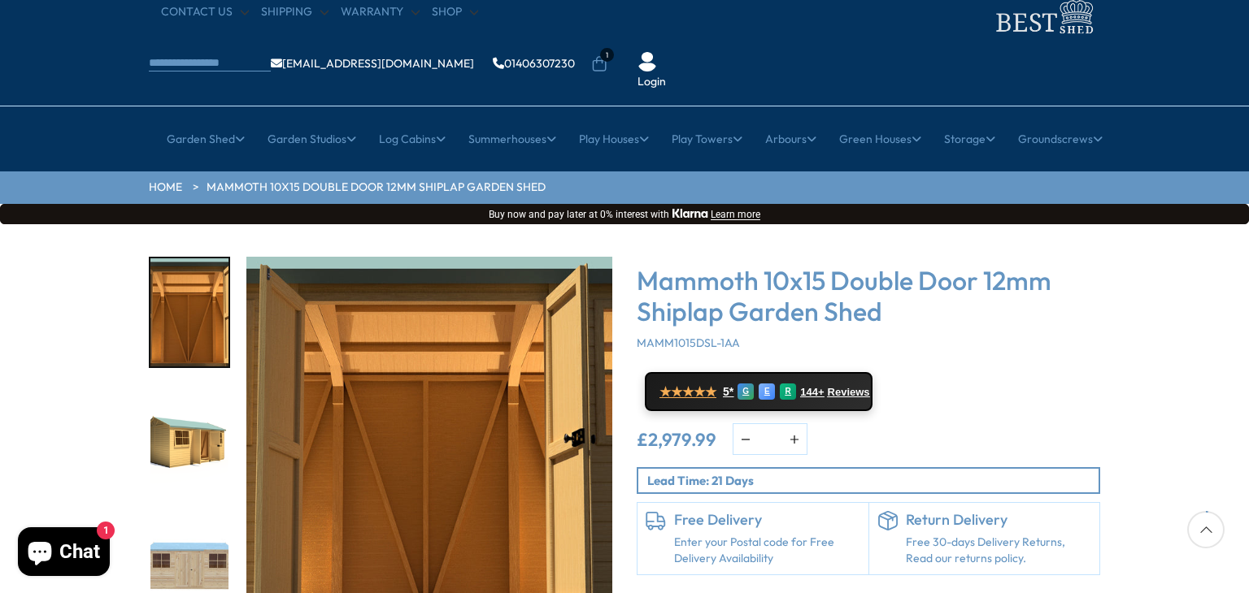
click at [163, 264] on img "13 / 41" at bounding box center [189, 313] width 78 height 108
click at [472, 381] on img "13 / 41" at bounding box center [429, 440] width 366 height 366
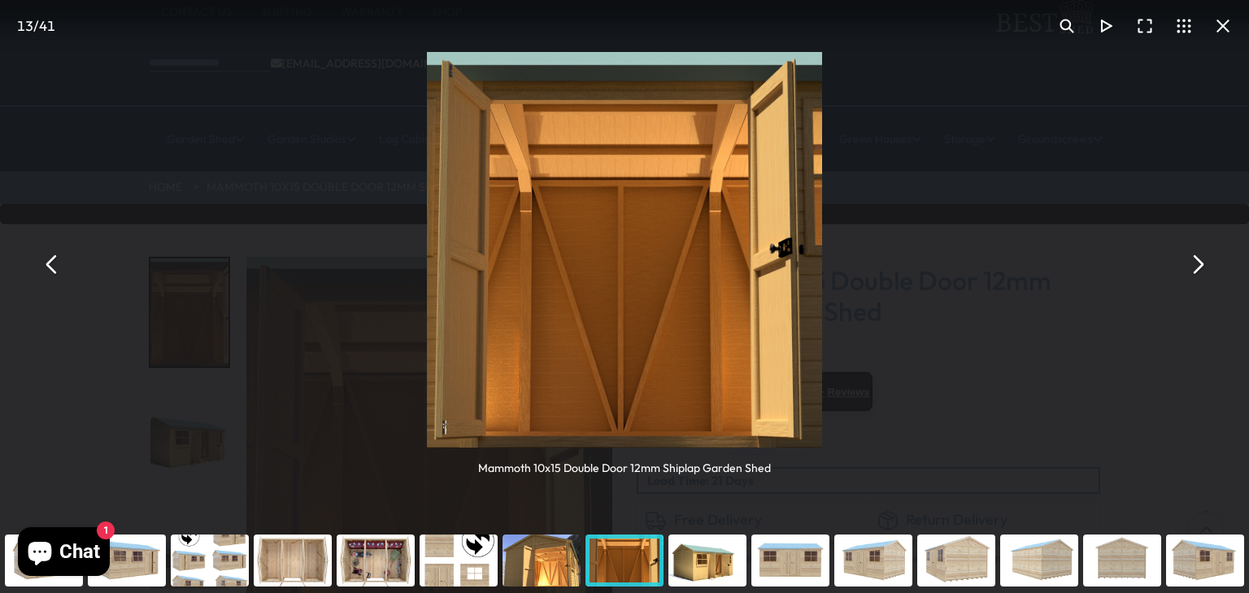
click at [51, 270] on button "You can close this modal content with the ESC key" at bounding box center [52, 264] width 39 height 39
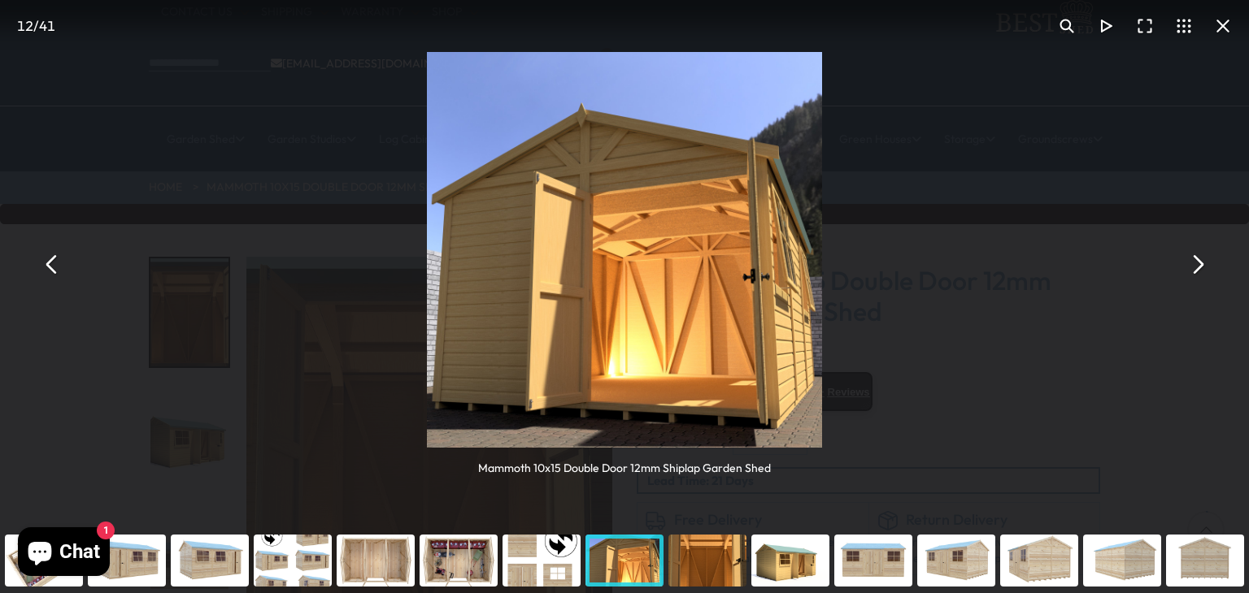
click at [1193, 266] on button "You can close this modal content with the ESC key" at bounding box center [1196, 264] width 39 height 39
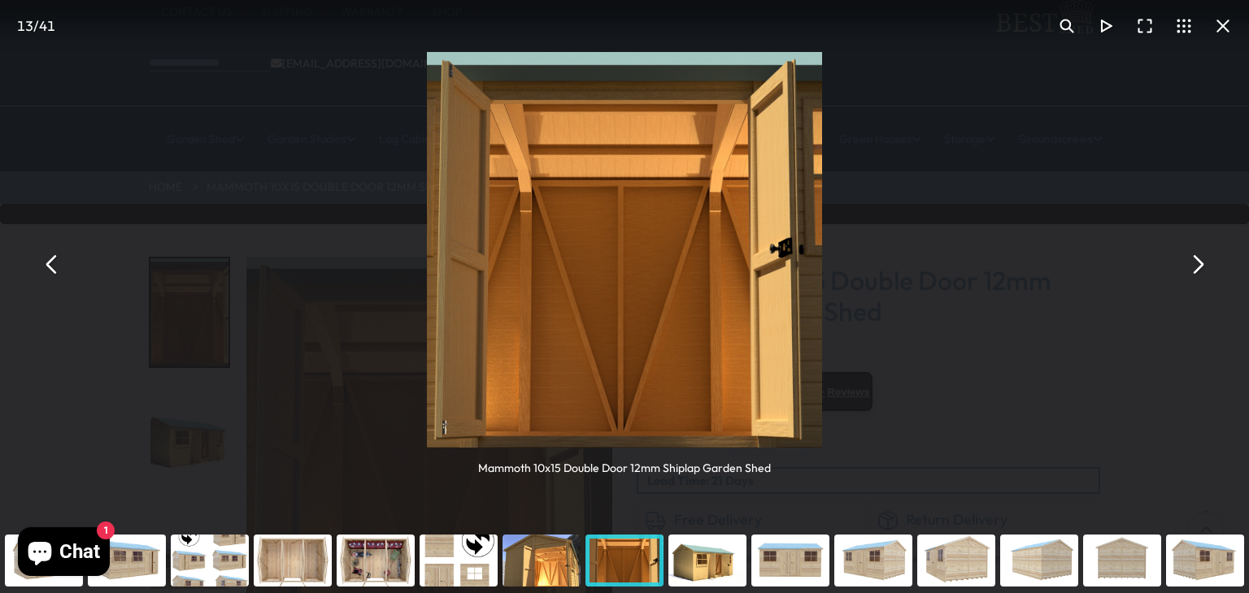
click at [1193, 266] on button "You can close this modal content with the ESC key" at bounding box center [1196, 264] width 39 height 39
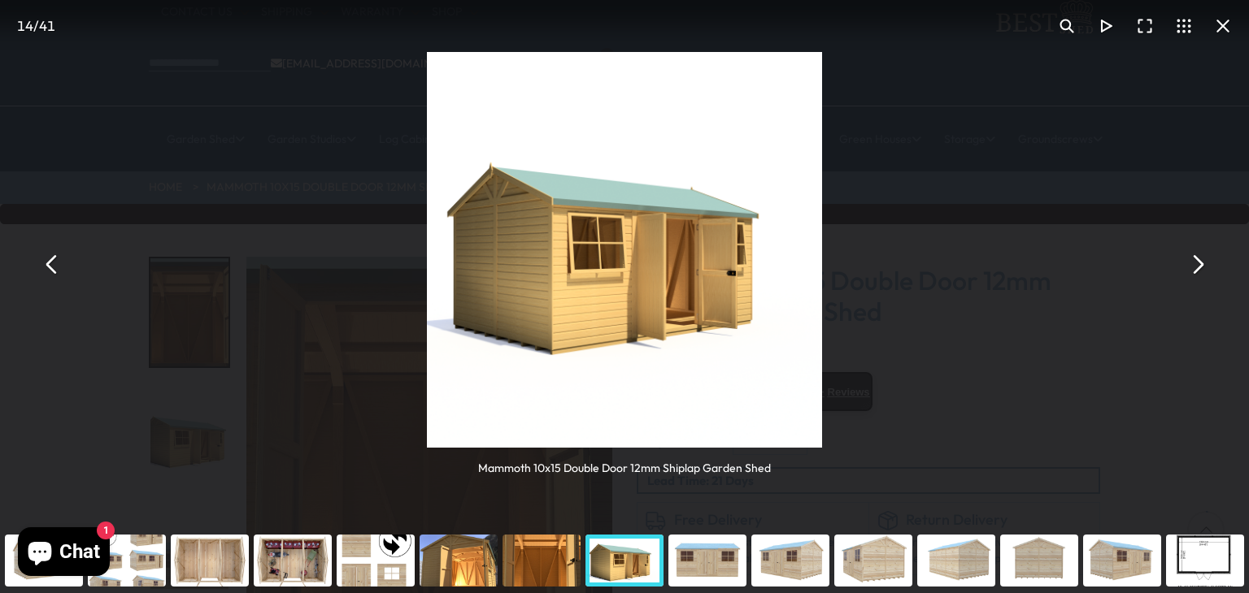
click at [1193, 266] on button "You can close this modal content with the ESC key" at bounding box center [1196, 264] width 39 height 39
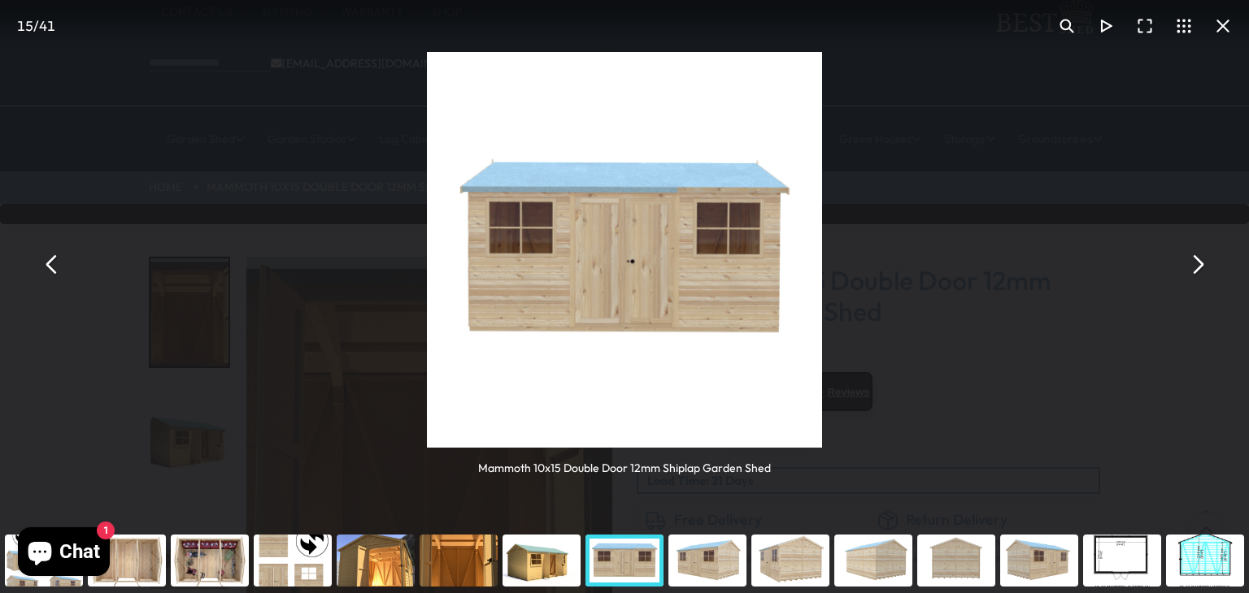
click at [1193, 266] on button "You can close this modal content with the ESC key" at bounding box center [1196, 264] width 39 height 39
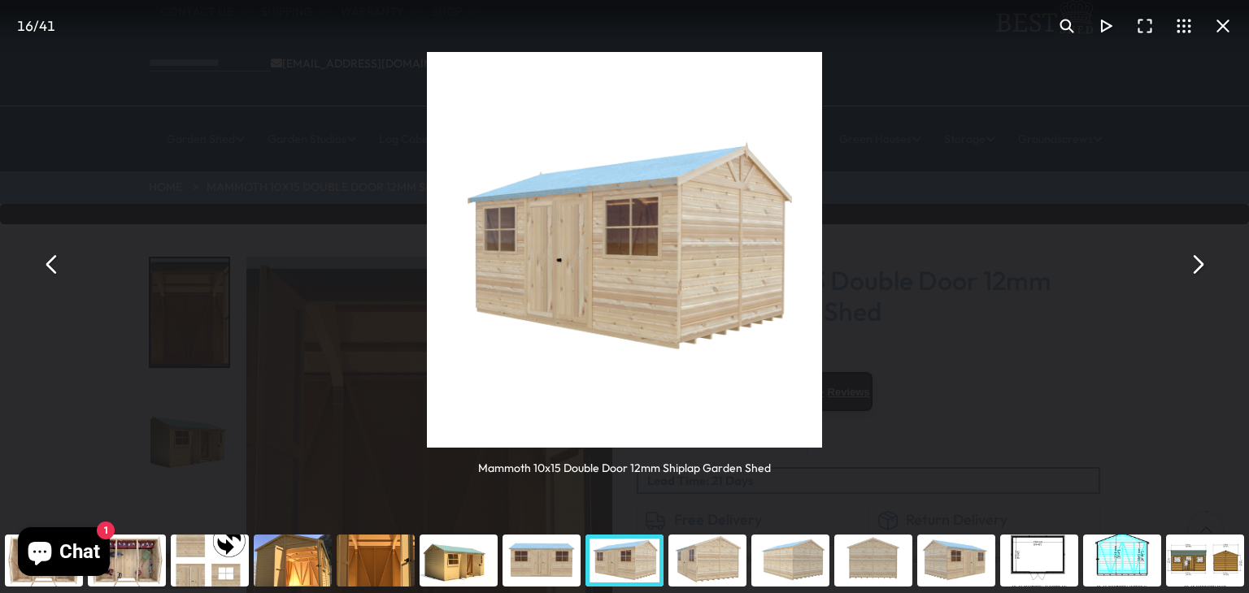
click at [1197, 265] on button "You can close this modal content with the ESC key" at bounding box center [1196, 264] width 39 height 39
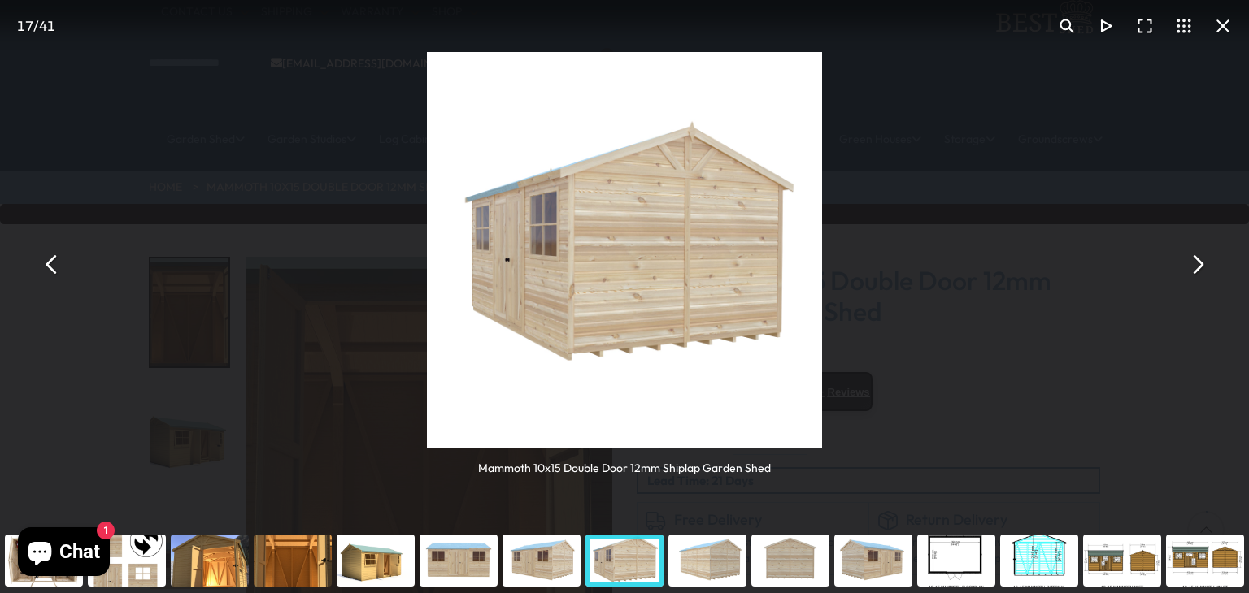
click at [1197, 265] on button "You can close this modal content with the ESC key" at bounding box center [1196, 264] width 39 height 39
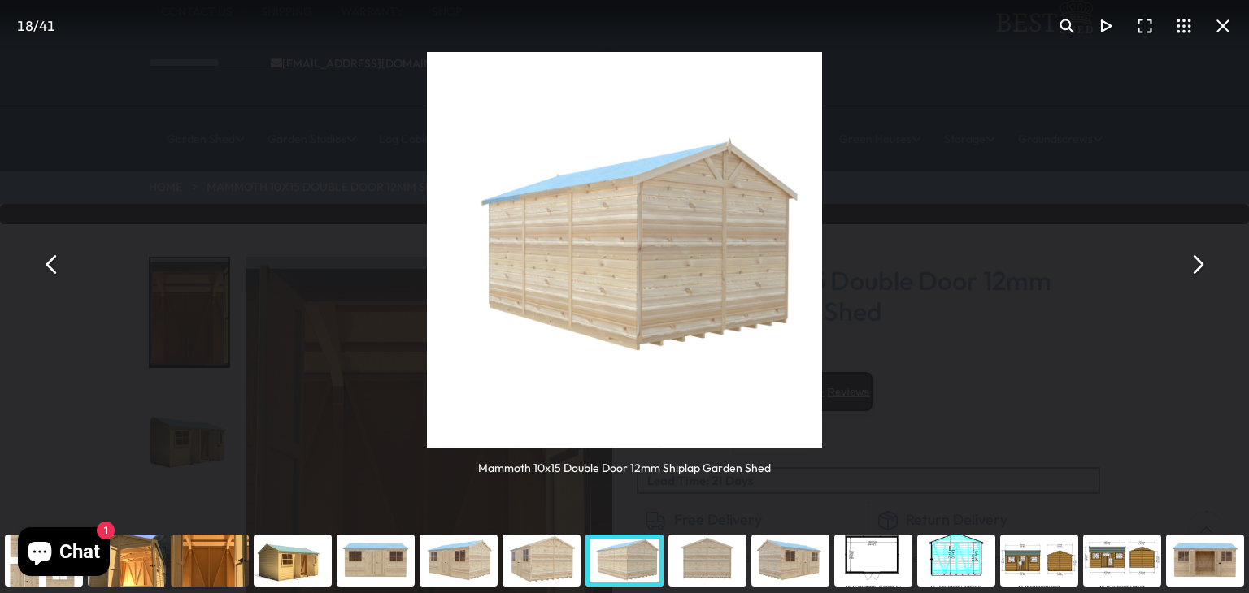
click at [1220, 37] on button "You can close this modal content with the ESC key" at bounding box center [1222, 26] width 39 height 39
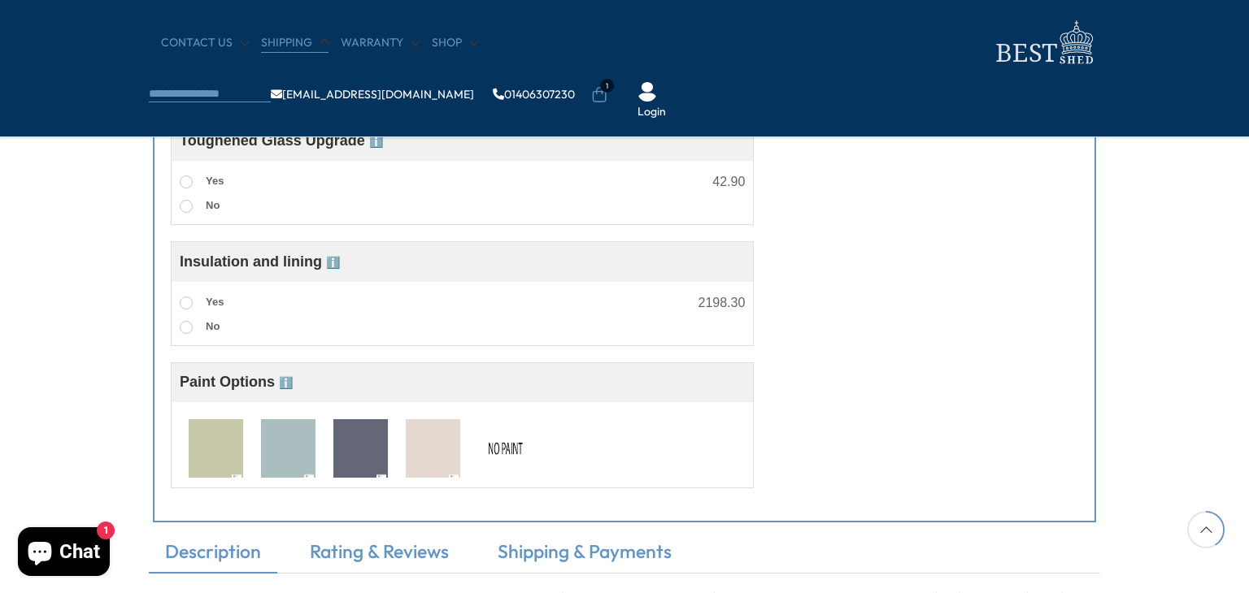
scroll to position [1333, 0]
click at [441, 46] on link "Shop" at bounding box center [455, 43] width 46 height 16
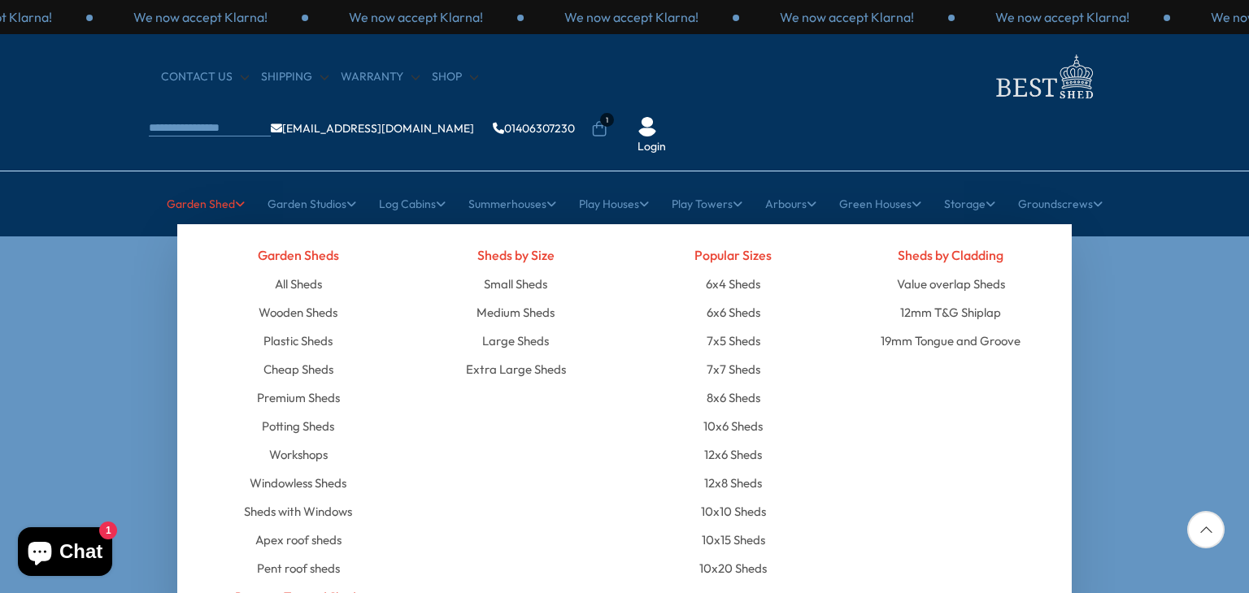
click at [327, 583] on link "Pressure Treated Sheds" at bounding box center [298, 597] width 126 height 28
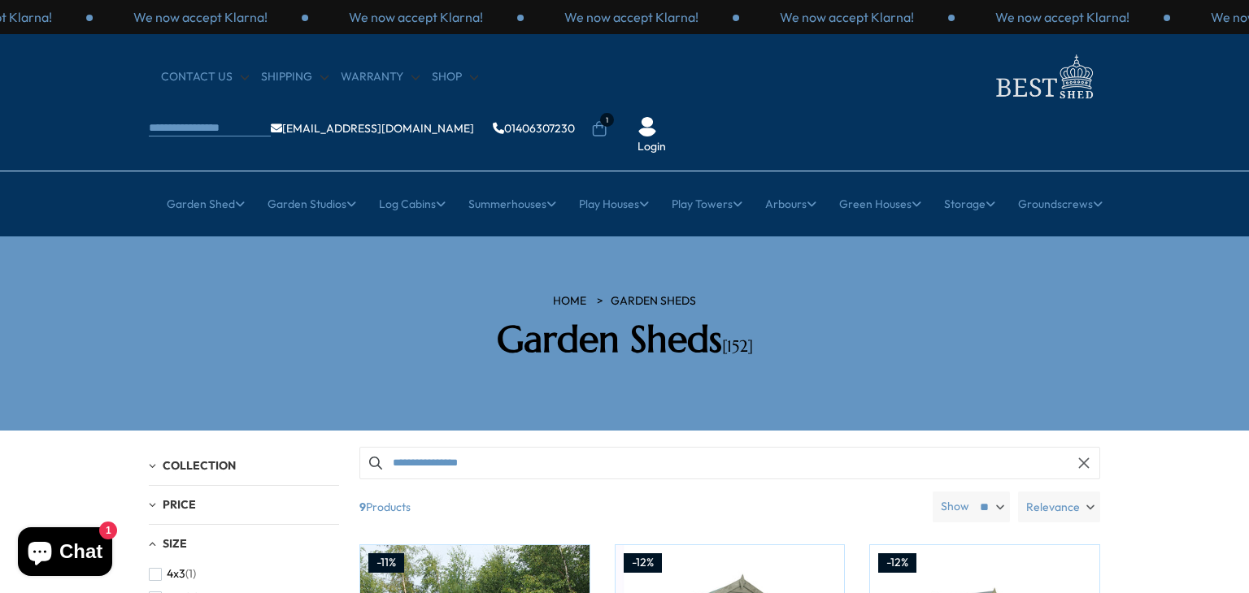
click at [607, 121] on icon at bounding box center [599, 129] width 16 height 16
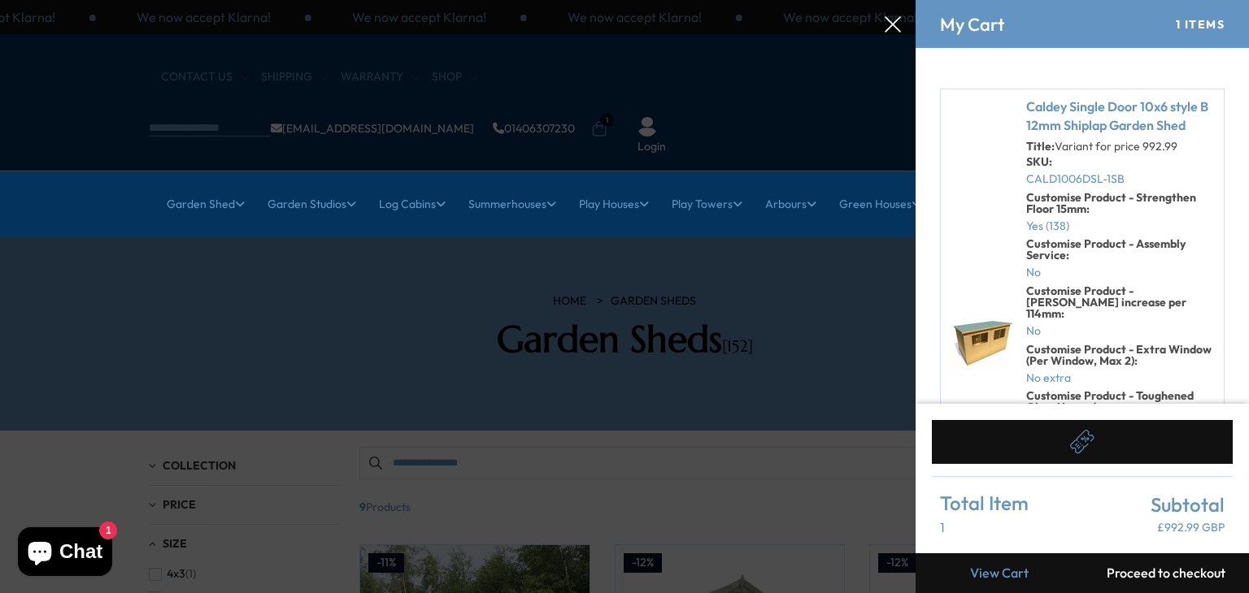
click at [1040, 102] on link "Caldey Single Door 10x6 style B 12mm Shiplap Garden Shed" at bounding box center [1120, 116] width 189 height 37
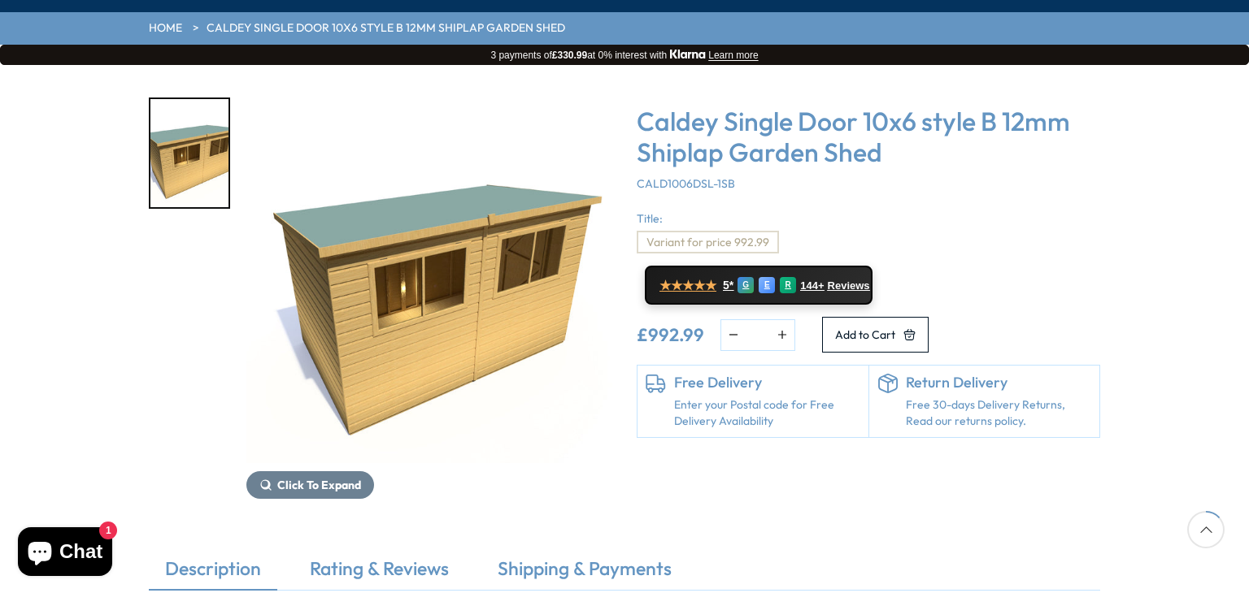
scroll to position [228, 0]
